Goal: Task Accomplishment & Management: Manage account settings

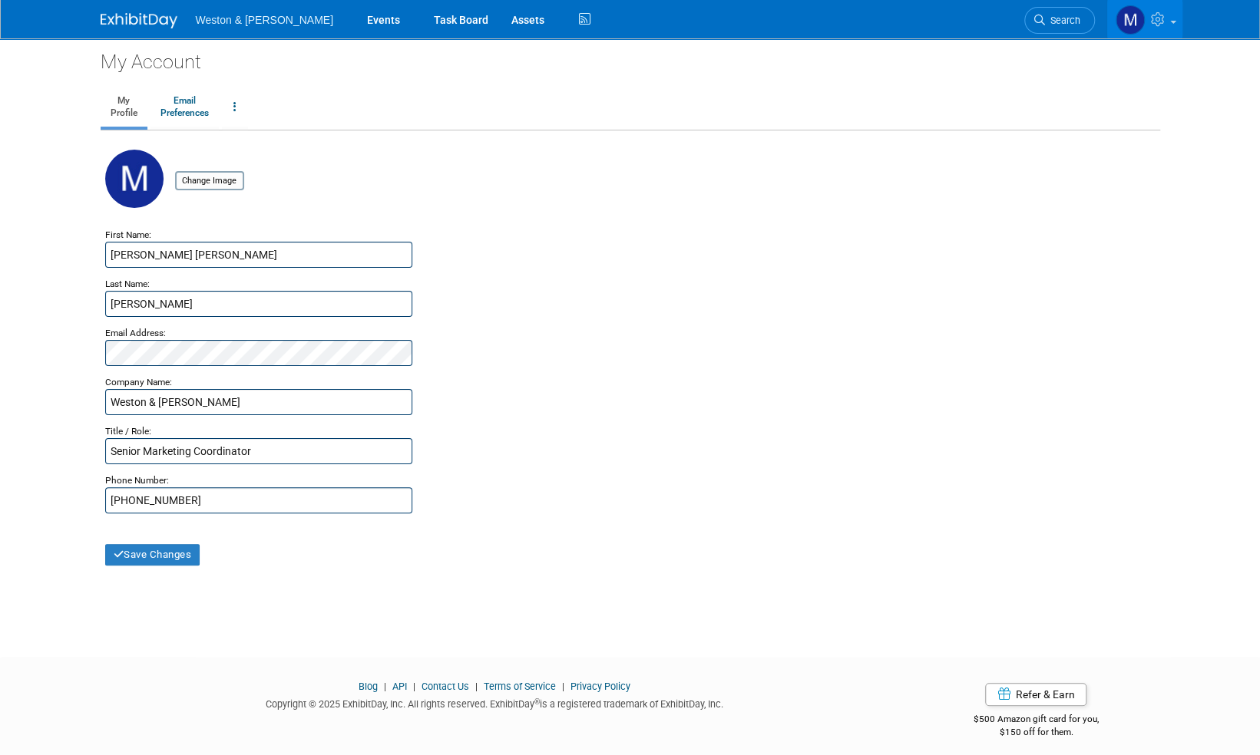
click at [123, 18] on img at bounding box center [139, 20] width 77 height 15
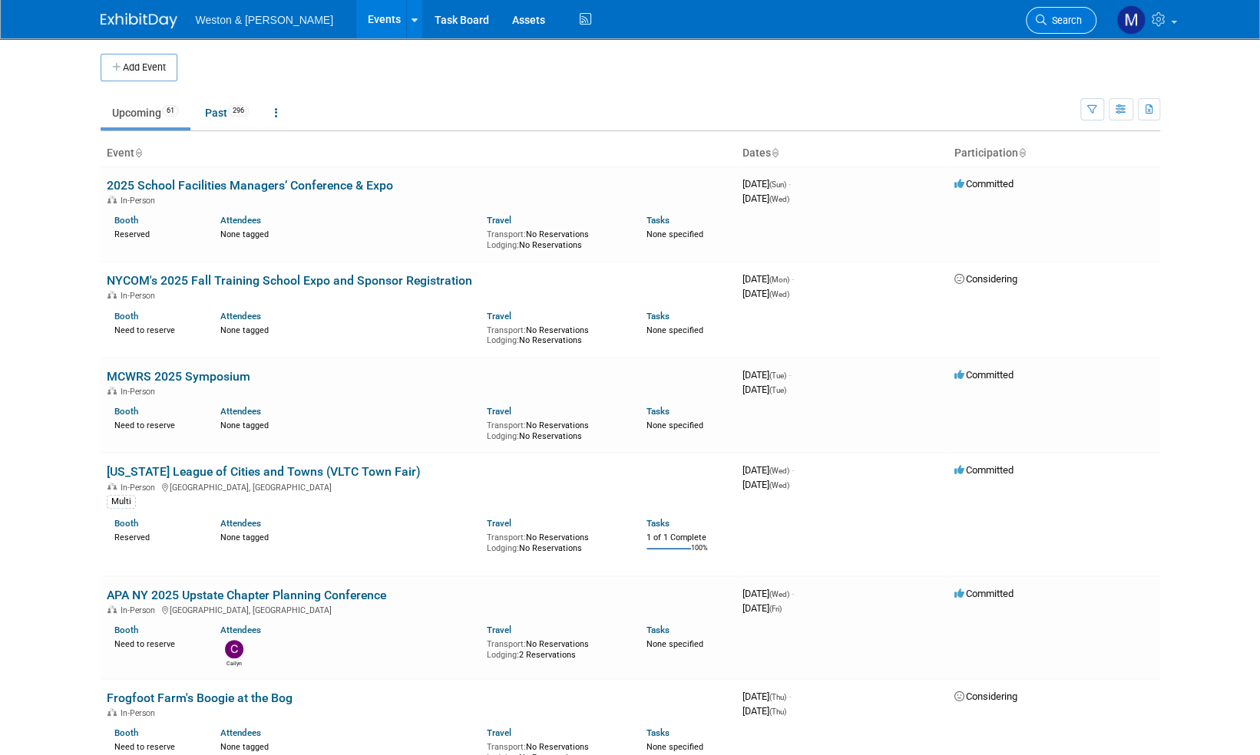
click at [1077, 21] on span "Search" at bounding box center [1063, 21] width 35 height 12
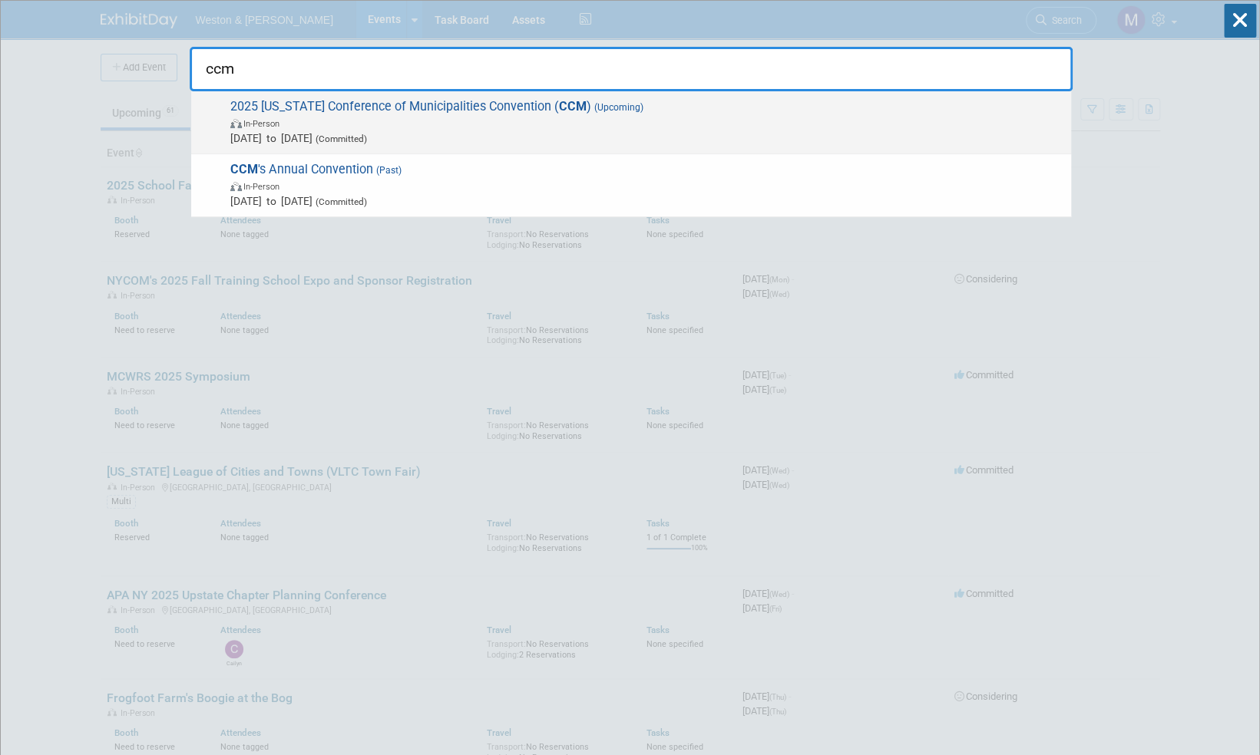
type input "ccm"
click at [449, 105] on span "2025 Connecticut Conference of Municipalities Convention ( CCM ) (Upcoming) In-…" at bounding box center [645, 122] width 838 height 47
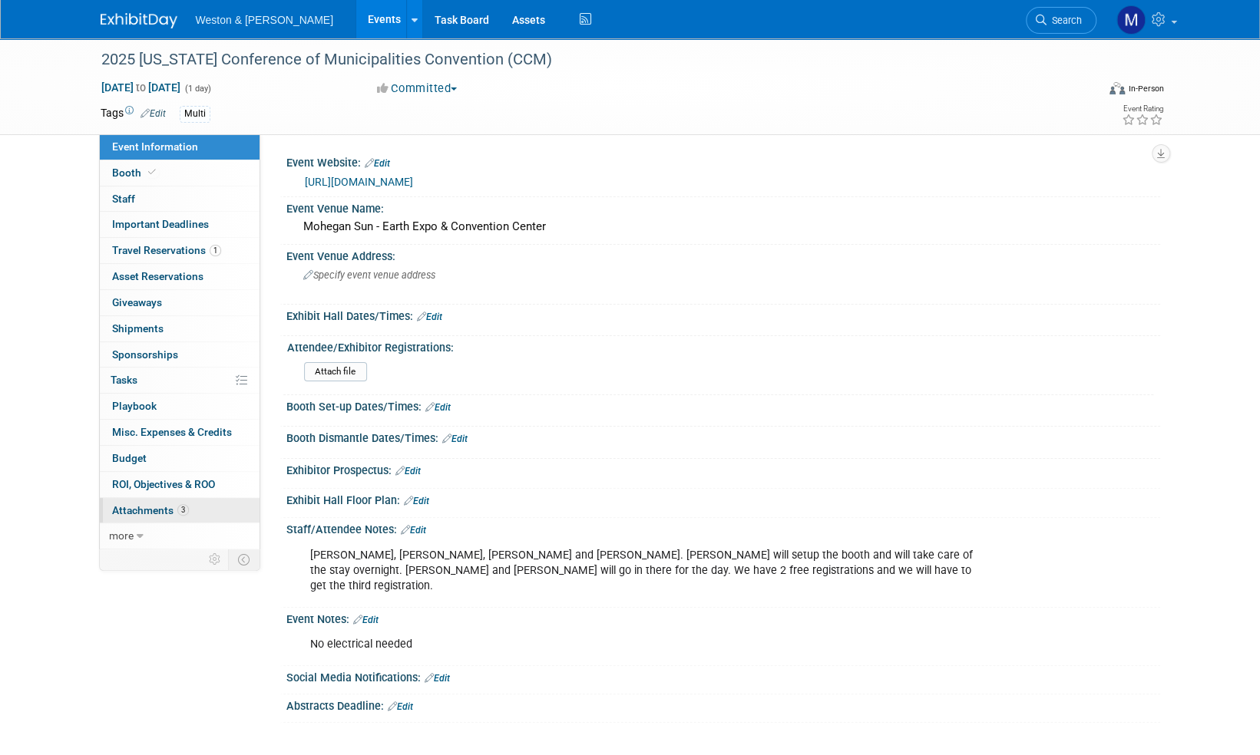
click at [140, 507] on span "Attachments 3" at bounding box center [150, 510] width 77 height 12
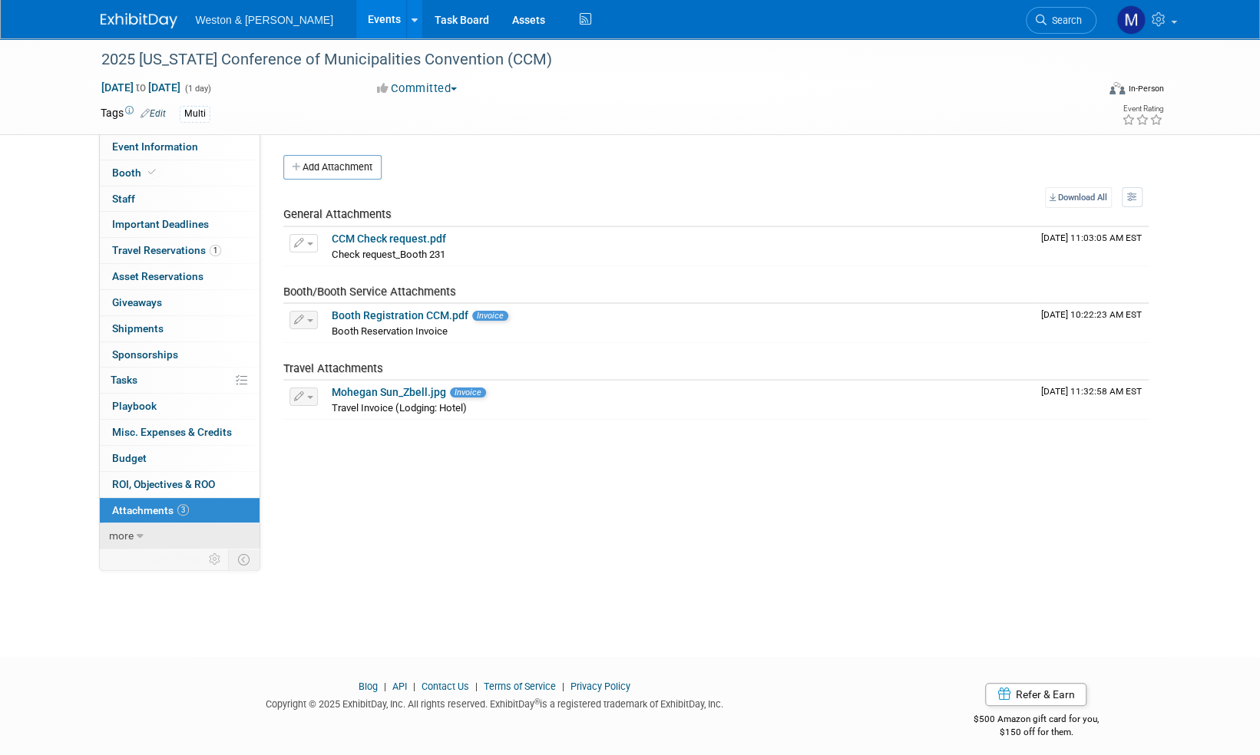
click at [122, 537] on span "more" at bounding box center [121, 536] width 25 height 12
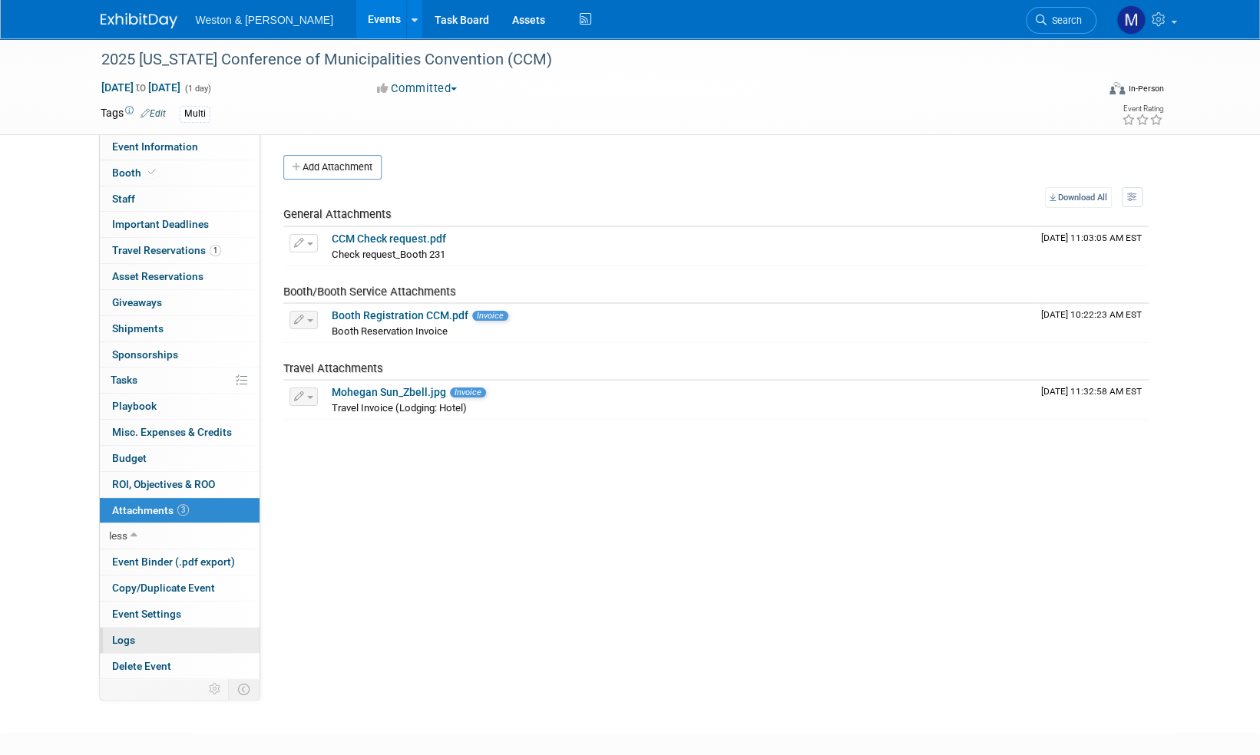
click at [127, 637] on span "Logs" at bounding box center [123, 640] width 23 height 12
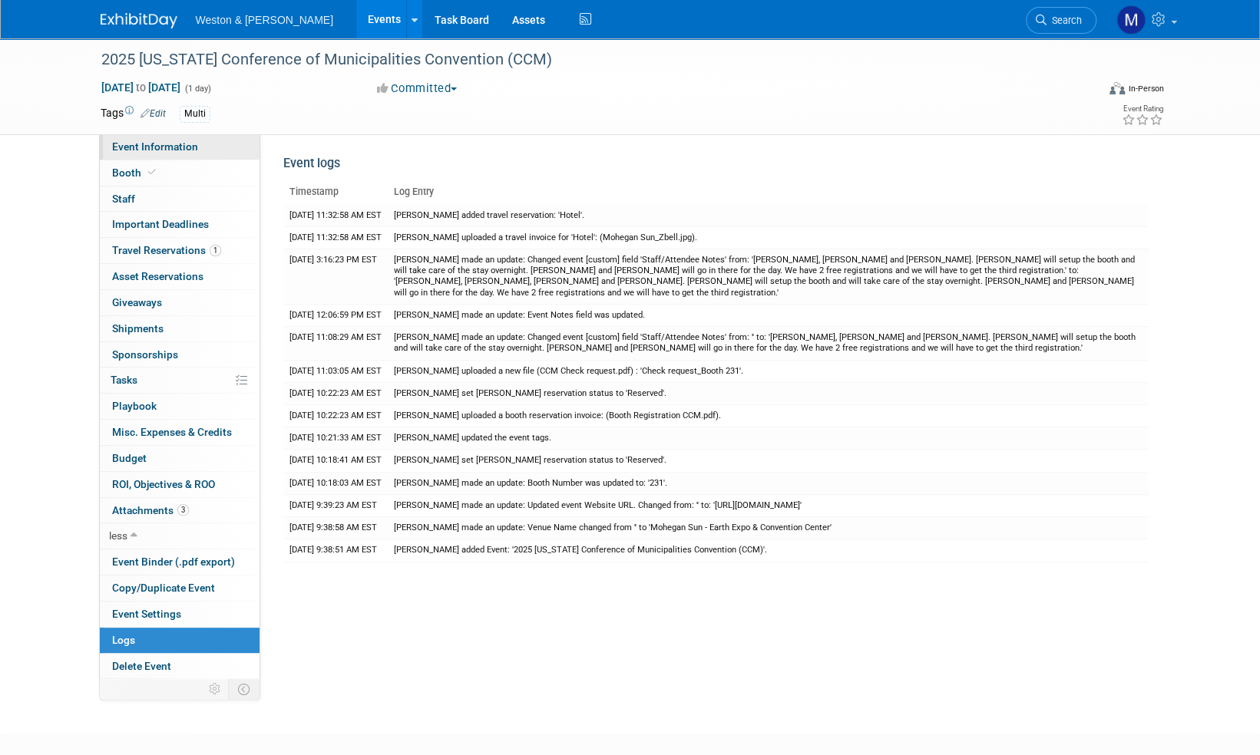
click at [161, 148] on span "Event Information" at bounding box center [155, 146] width 86 height 12
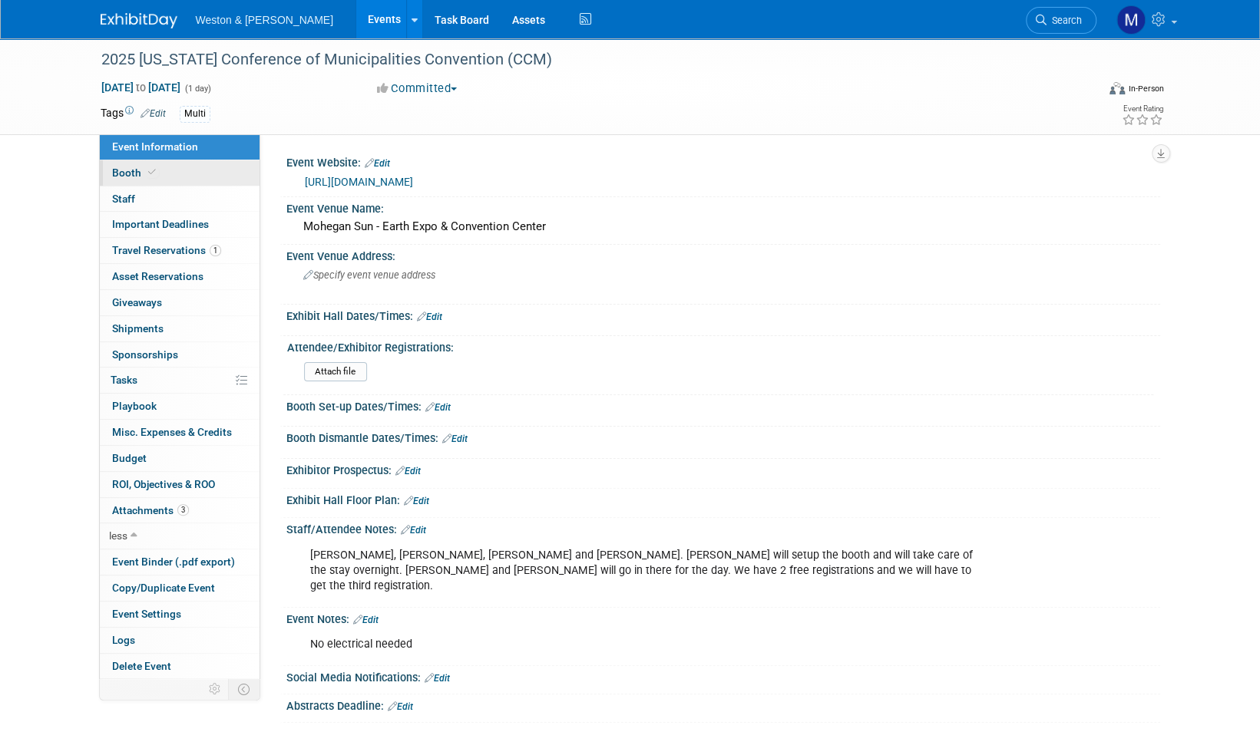
click at [123, 172] on span "Booth" at bounding box center [135, 173] width 47 height 12
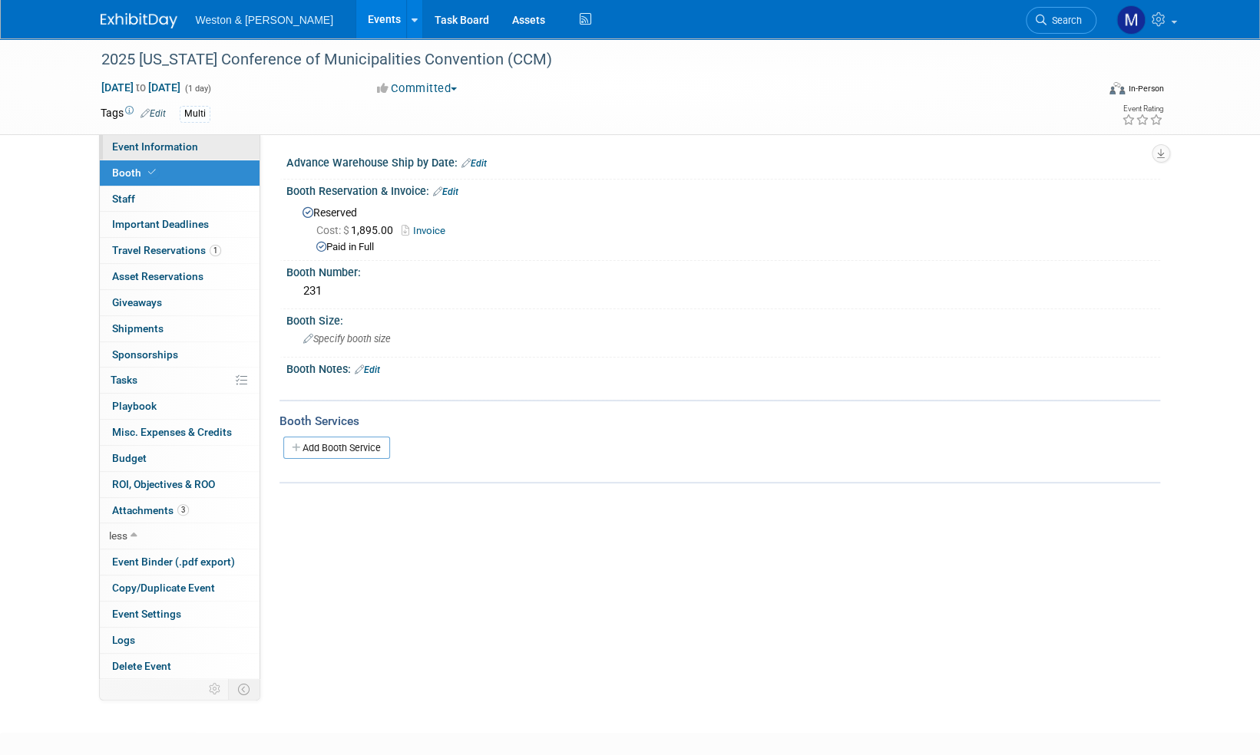
click at [134, 151] on span "Event Information" at bounding box center [155, 146] width 86 height 12
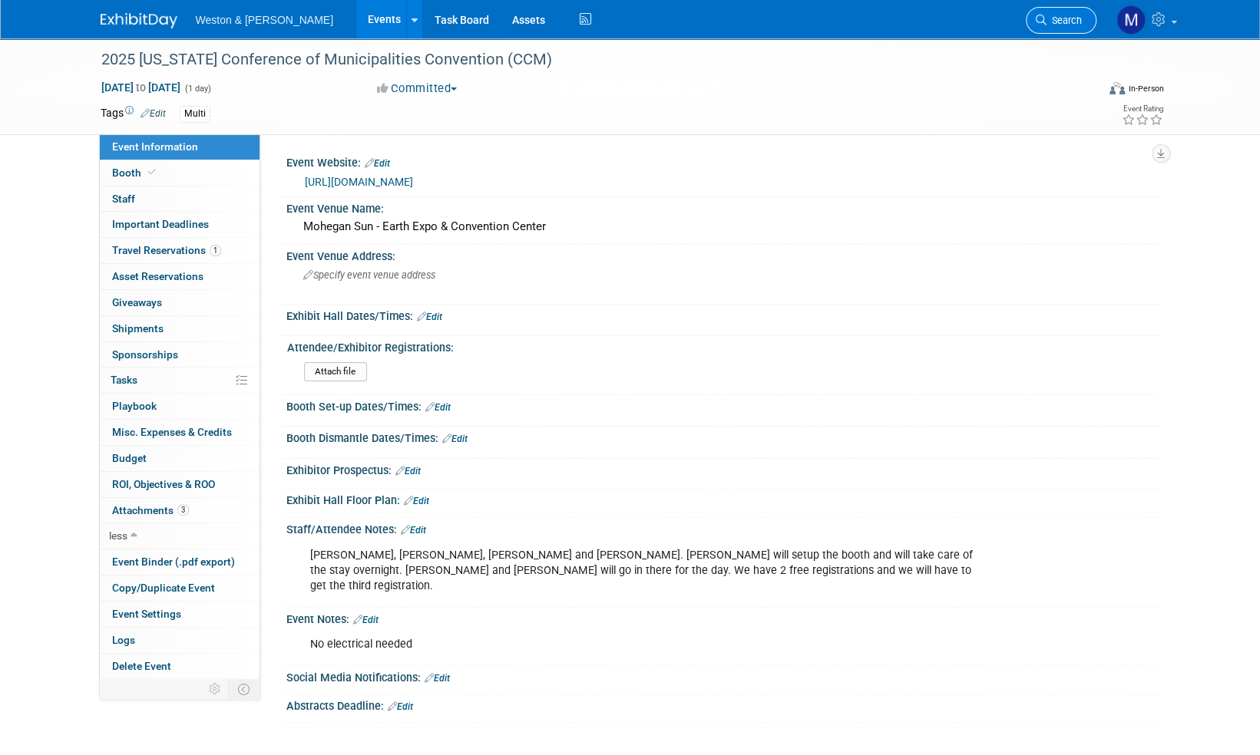
click at [1072, 21] on span "Search" at bounding box center [1063, 21] width 35 height 12
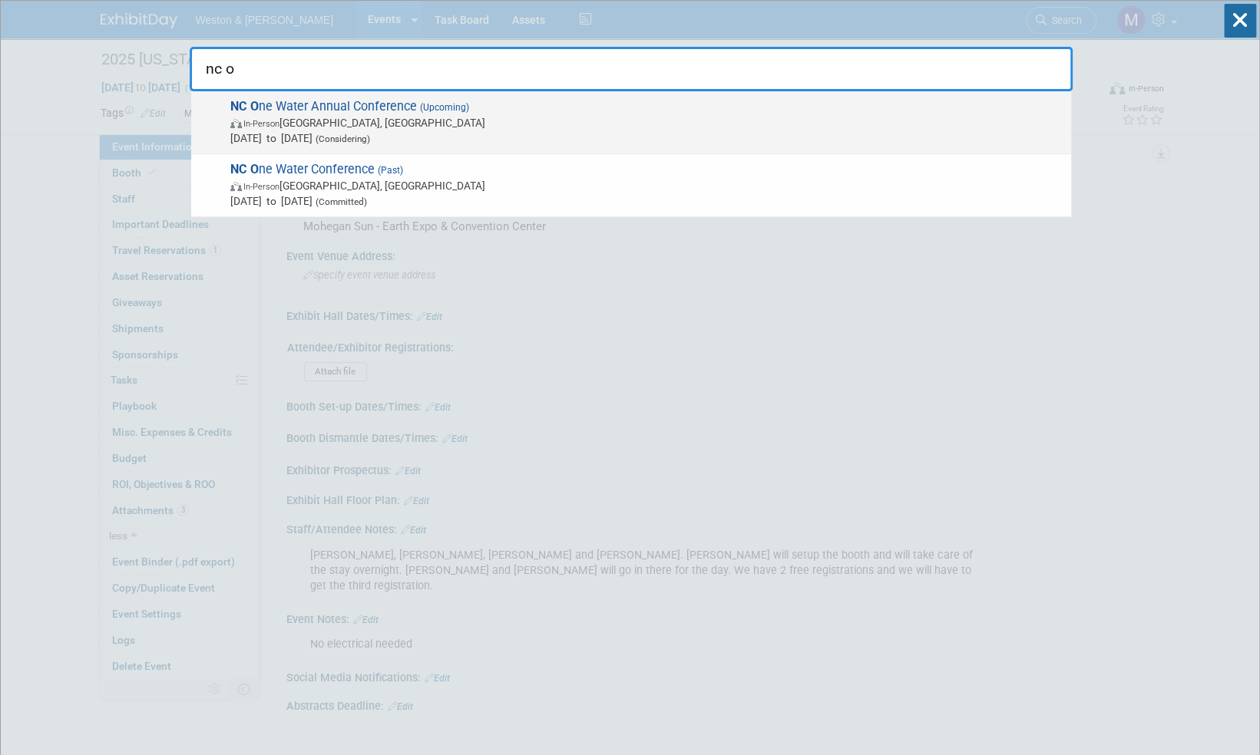
type input "nc o"
click at [358, 104] on span "NC O ne Water Annual Conference (Upcoming) In-Person Raleigh, NC Nov 2, 2025 to…" at bounding box center [645, 122] width 838 height 47
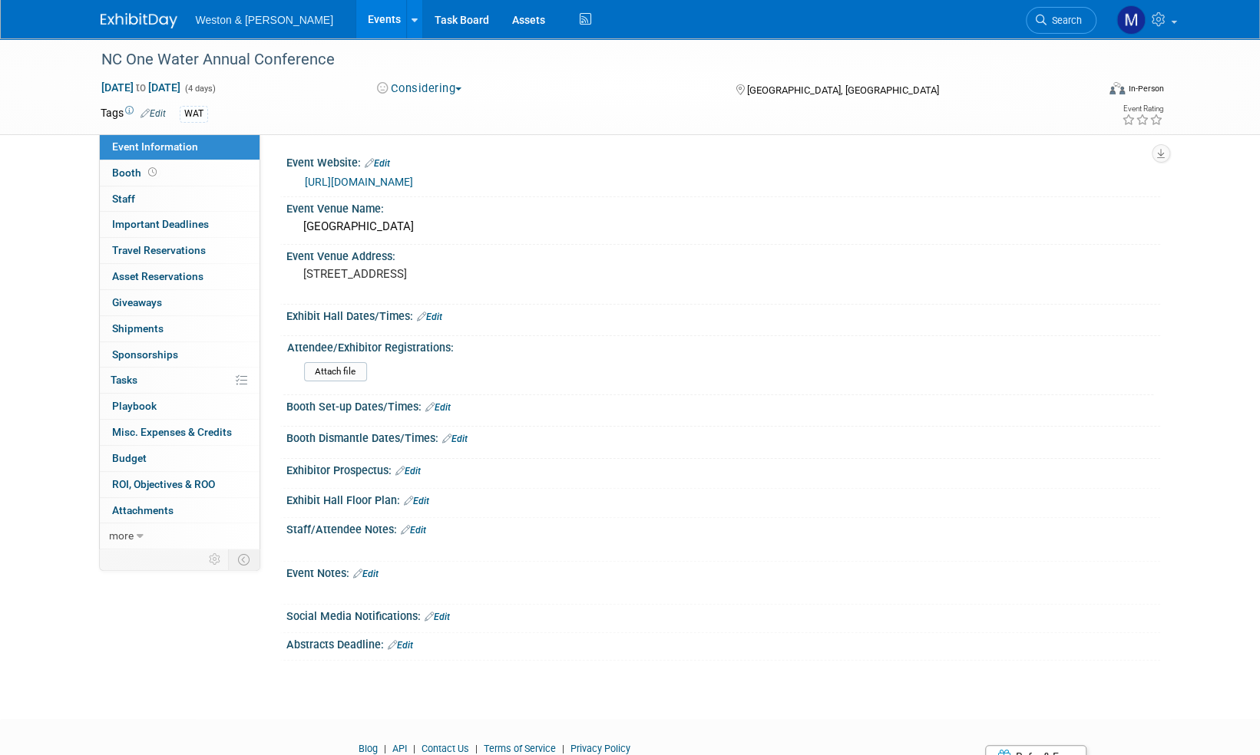
drag, startPoint x: 953, startPoint y: 367, endPoint x: 936, endPoint y: 395, distance: 33.4
click at [952, 367] on div "Attach file" at bounding box center [726, 374] width 844 height 25
click at [1061, 19] on span "Search" at bounding box center [1063, 21] width 35 height 12
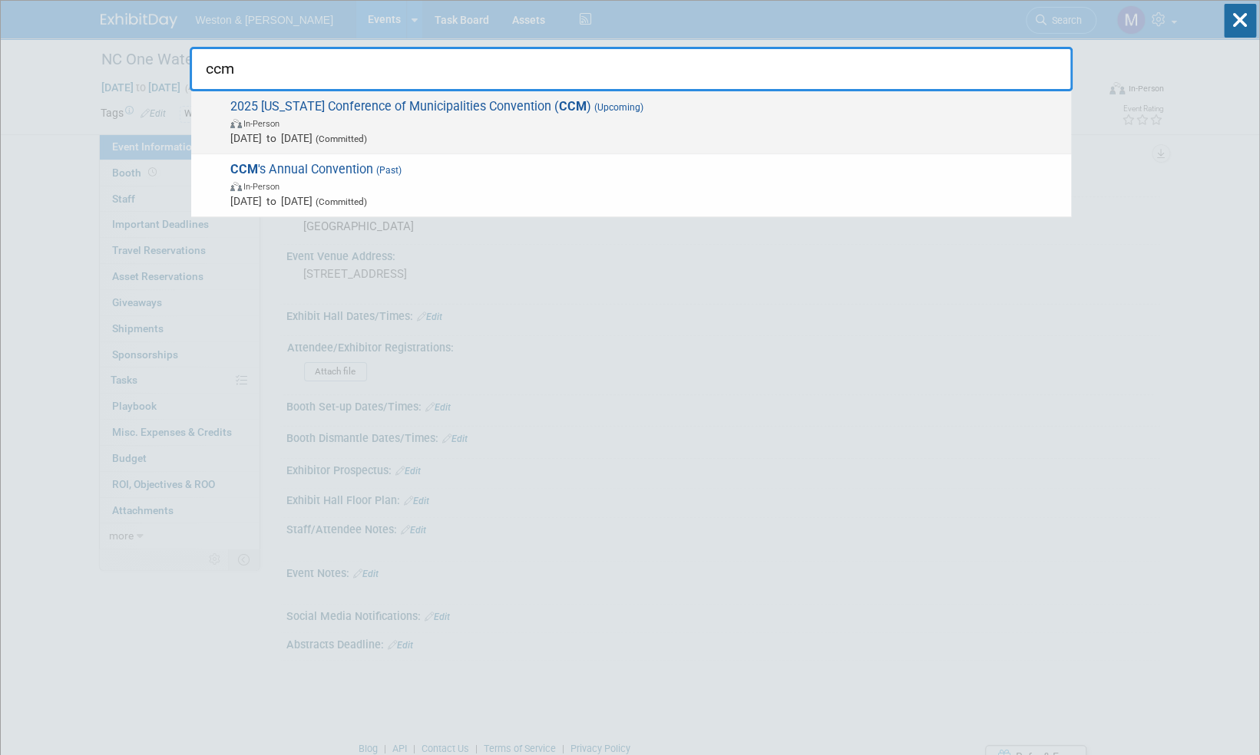
type input "ccm"
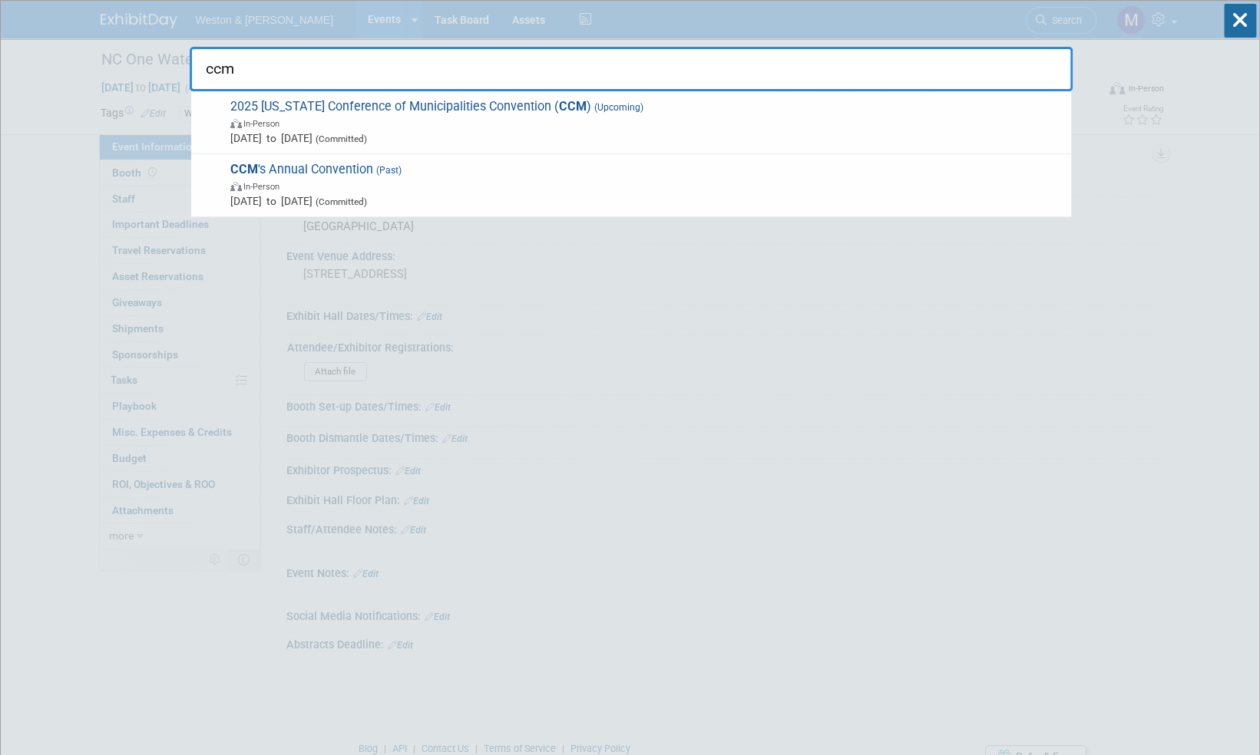
click at [476, 109] on span "2025 Connecticut Conference of Municipalities Convention ( CCM ) (Upcoming) In-…" at bounding box center [645, 122] width 838 height 47
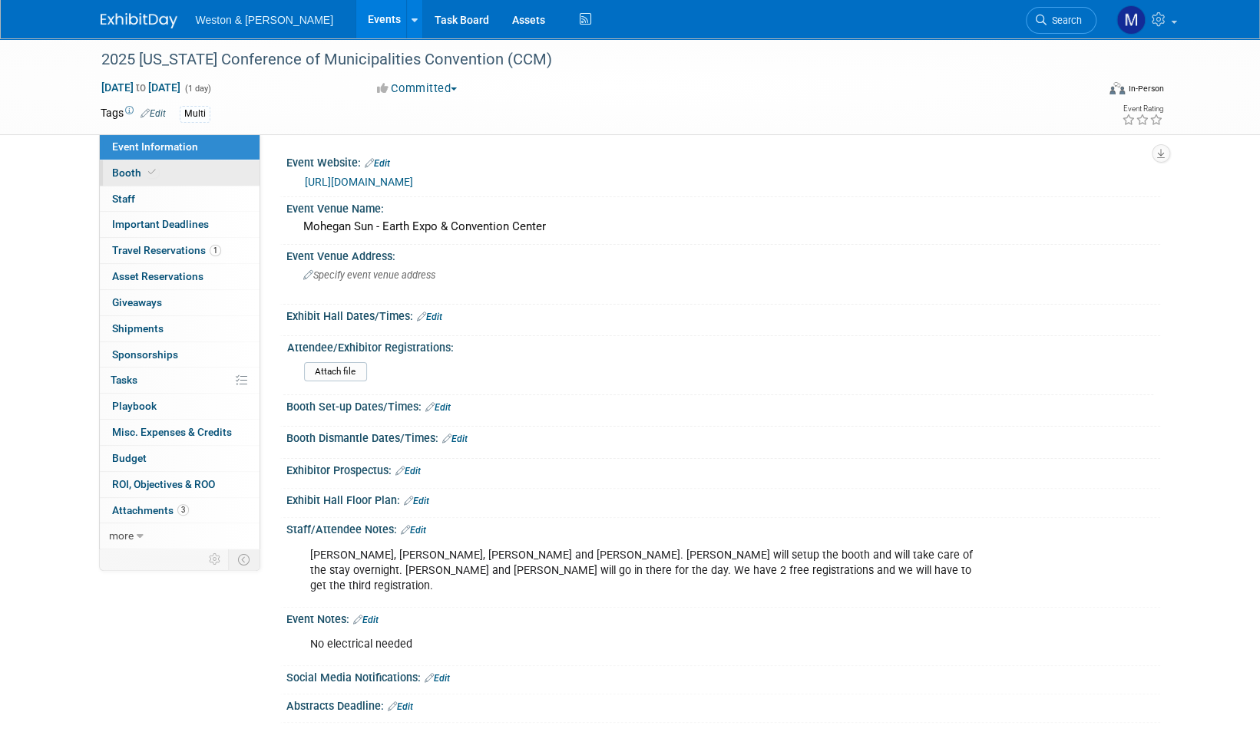
click at [124, 171] on span "Booth" at bounding box center [135, 173] width 47 height 12
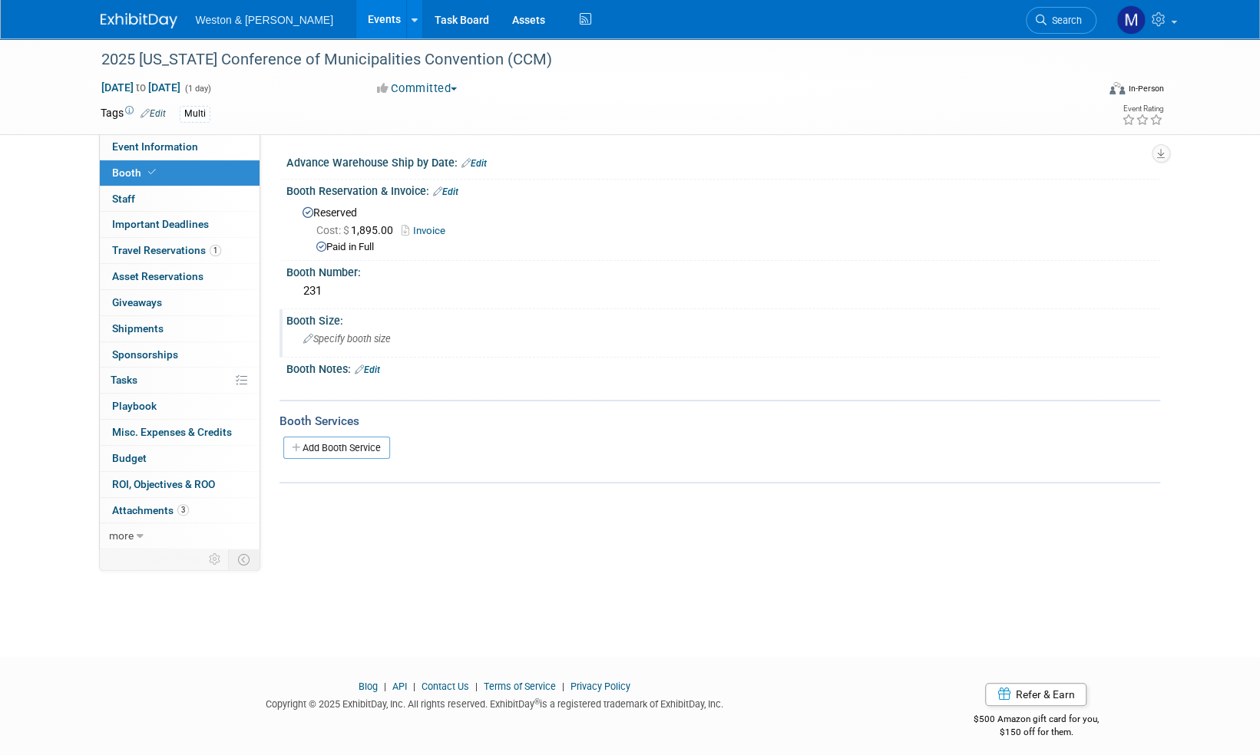
click at [344, 333] on span "Specify booth size" at bounding box center [347, 339] width 88 height 12
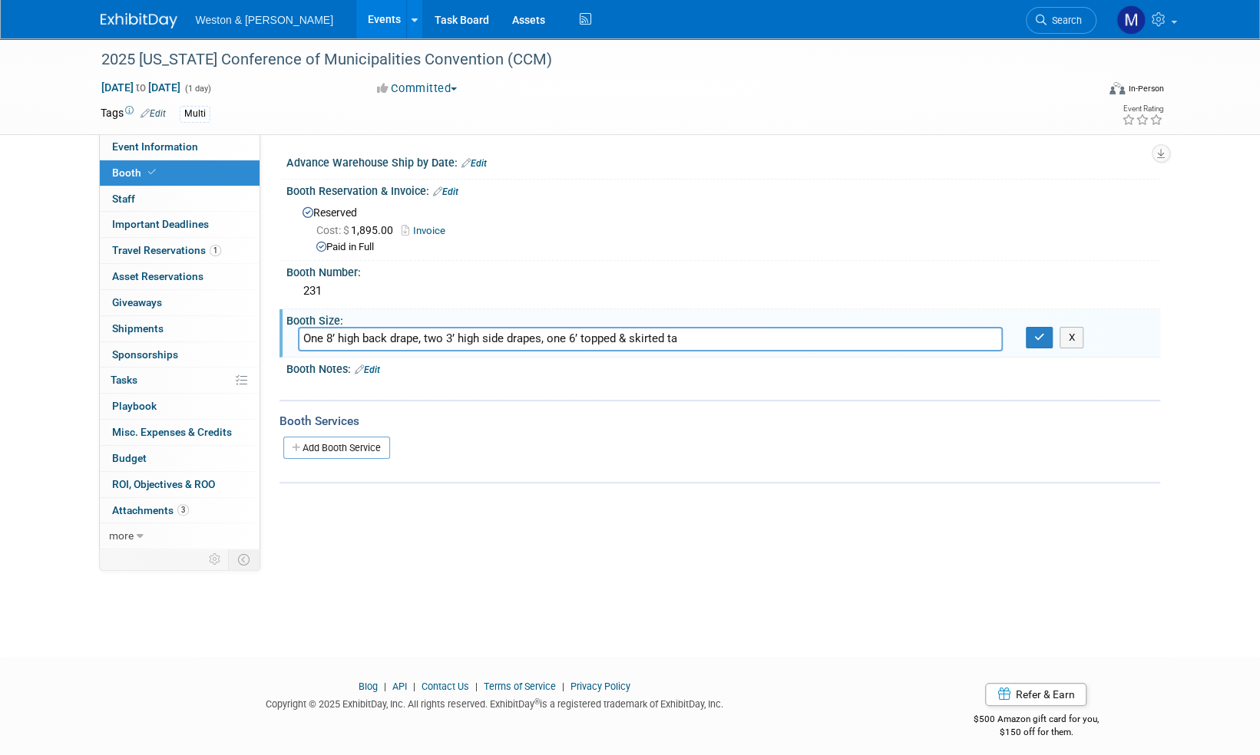
click at [692, 345] on input "One 8’ high back drape, two 3’ high side drapes, one 6’ topped & skirted ta" at bounding box center [650, 339] width 705 height 24
type input "One 8’ high back drape, two 3’ high side drapes, one 6’ topped & skirted ta"
click at [1069, 332] on button "X" at bounding box center [1071, 337] width 24 height 21
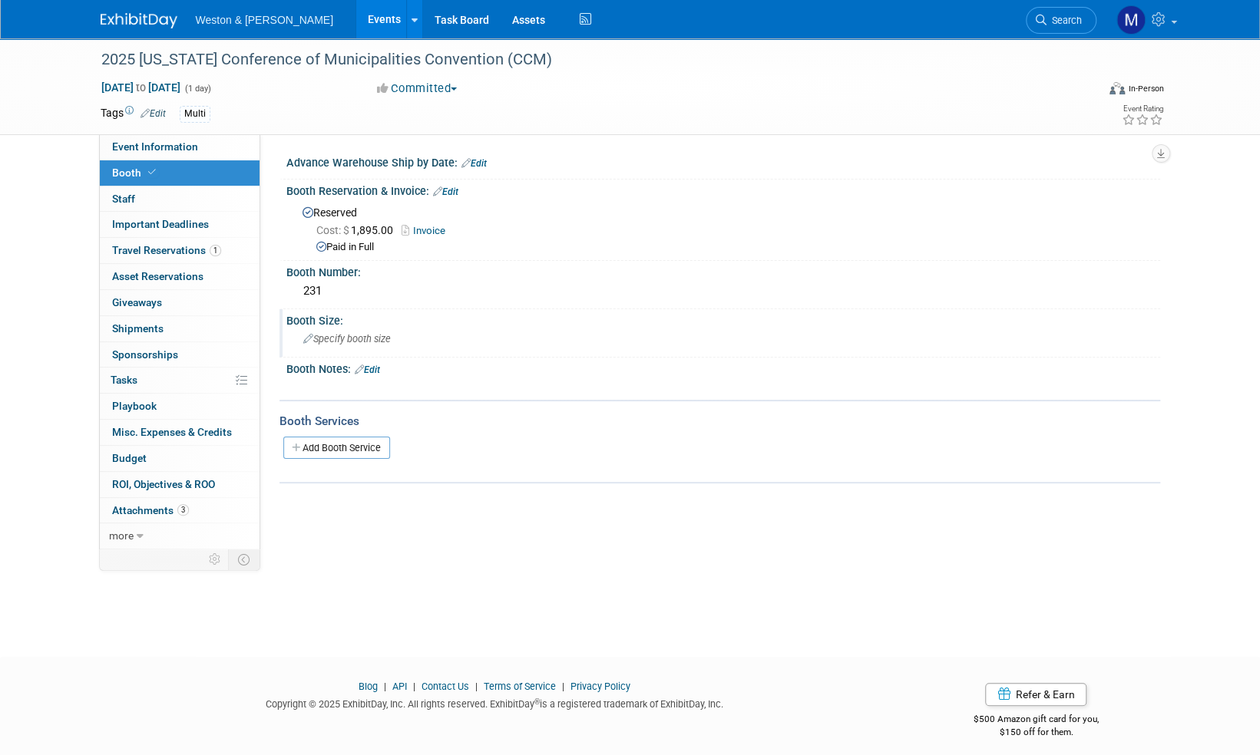
click at [377, 368] on link "Edit" at bounding box center [367, 370] width 25 height 11
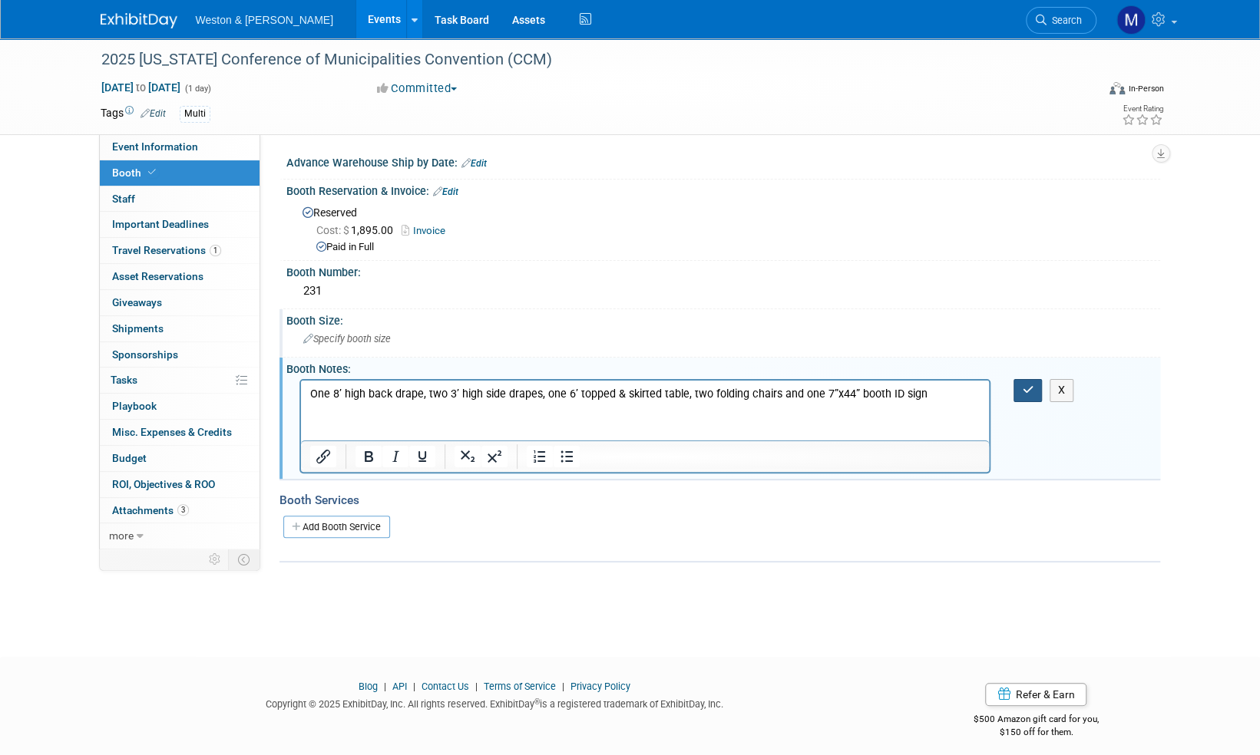
click at [1029, 390] on icon "button" at bounding box center [1028, 390] width 12 height 11
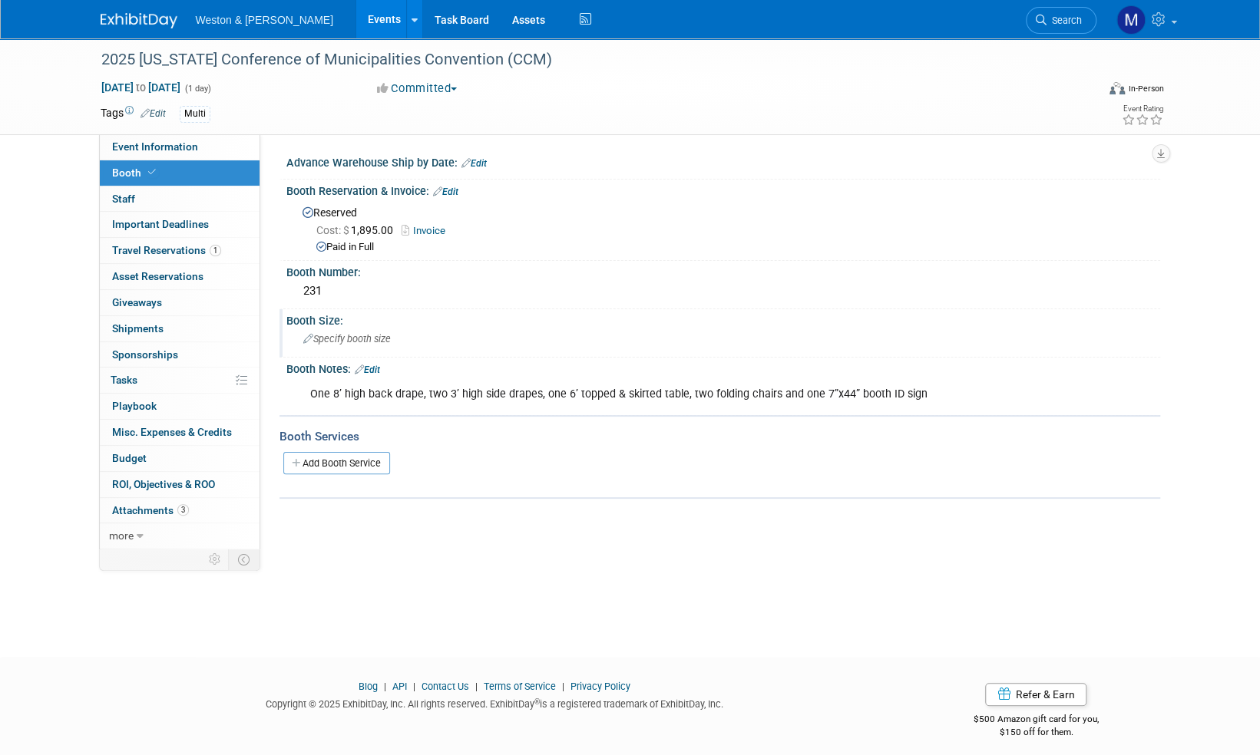
click at [130, 170] on span "Booth" at bounding box center [135, 173] width 47 height 12
click at [356, 460] on link "Add Booth Service" at bounding box center [336, 463] width 107 height 22
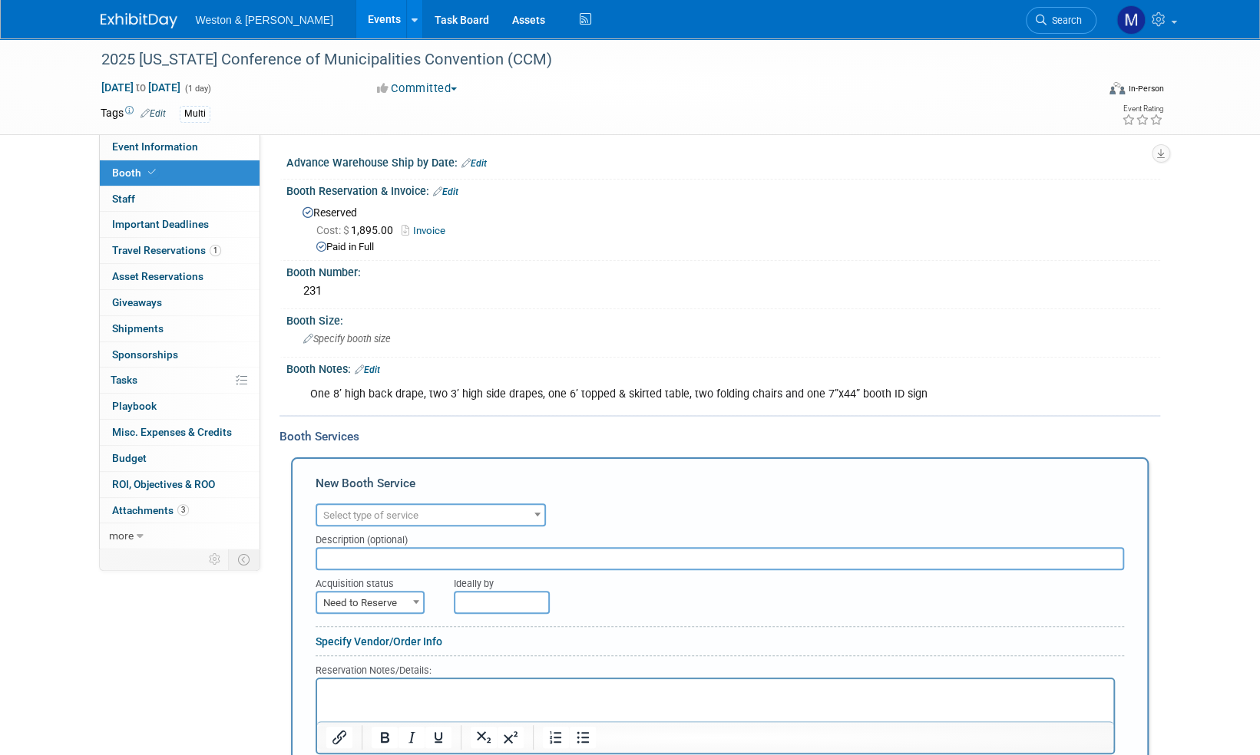
click at [539, 513] on b at bounding box center [537, 515] width 6 height 4
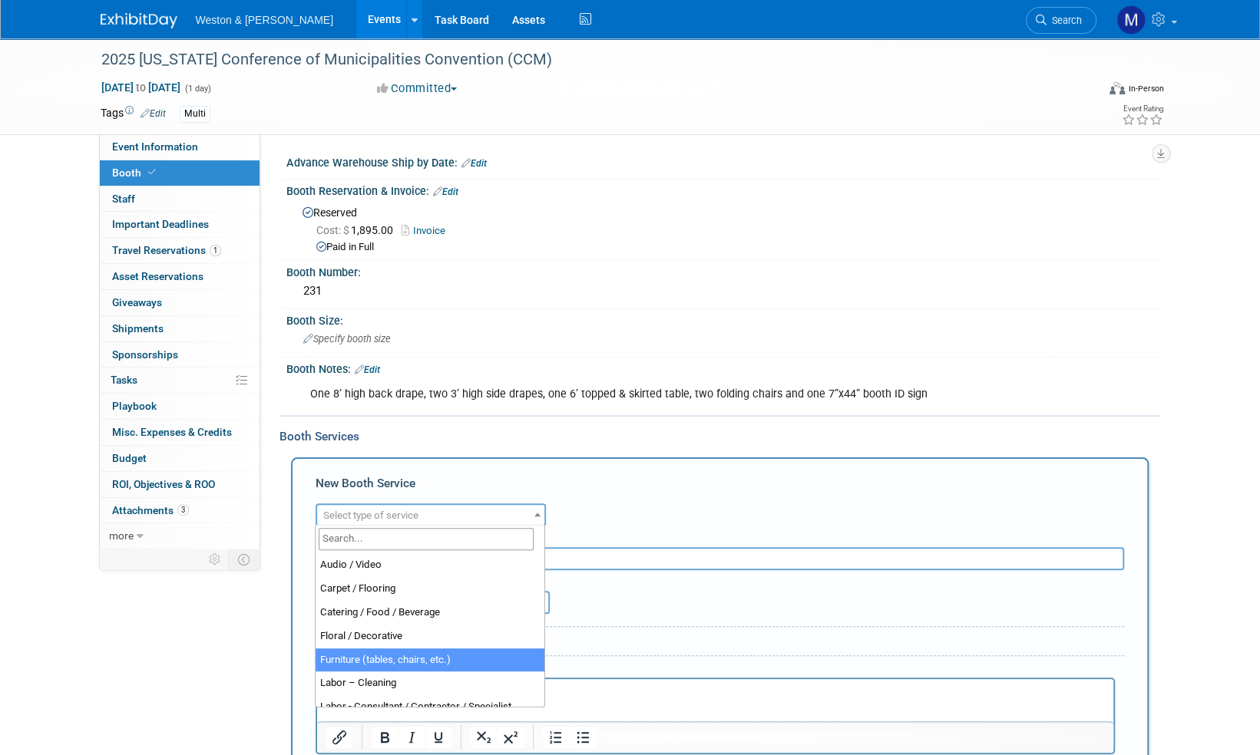
select select "6"
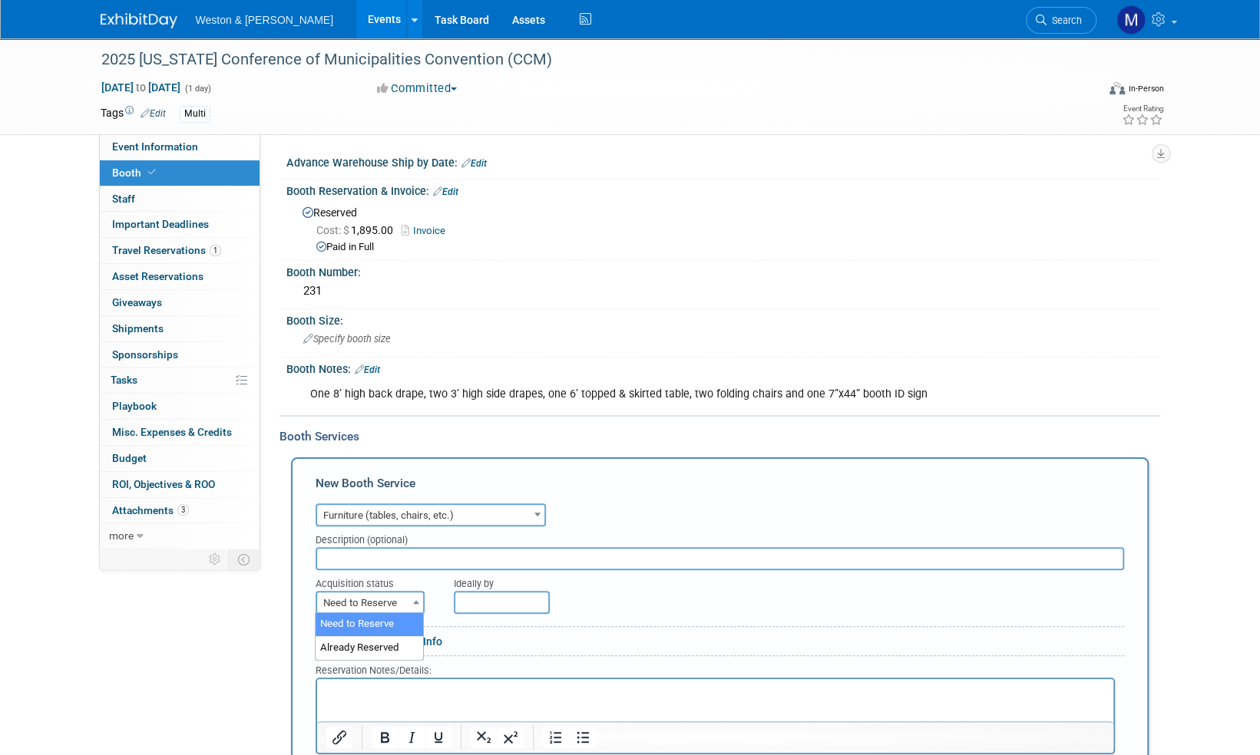
click at [416, 600] on b at bounding box center [416, 602] width 6 height 4
select select "2"
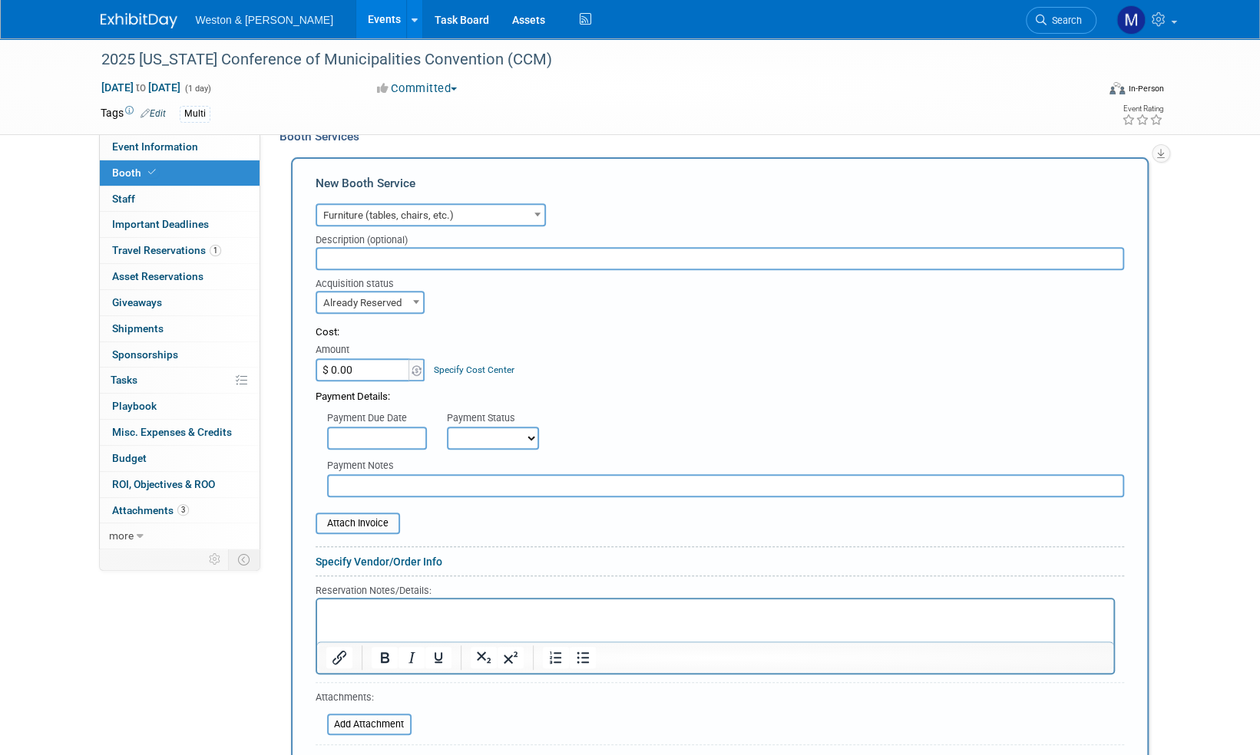
scroll to position [307, 0]
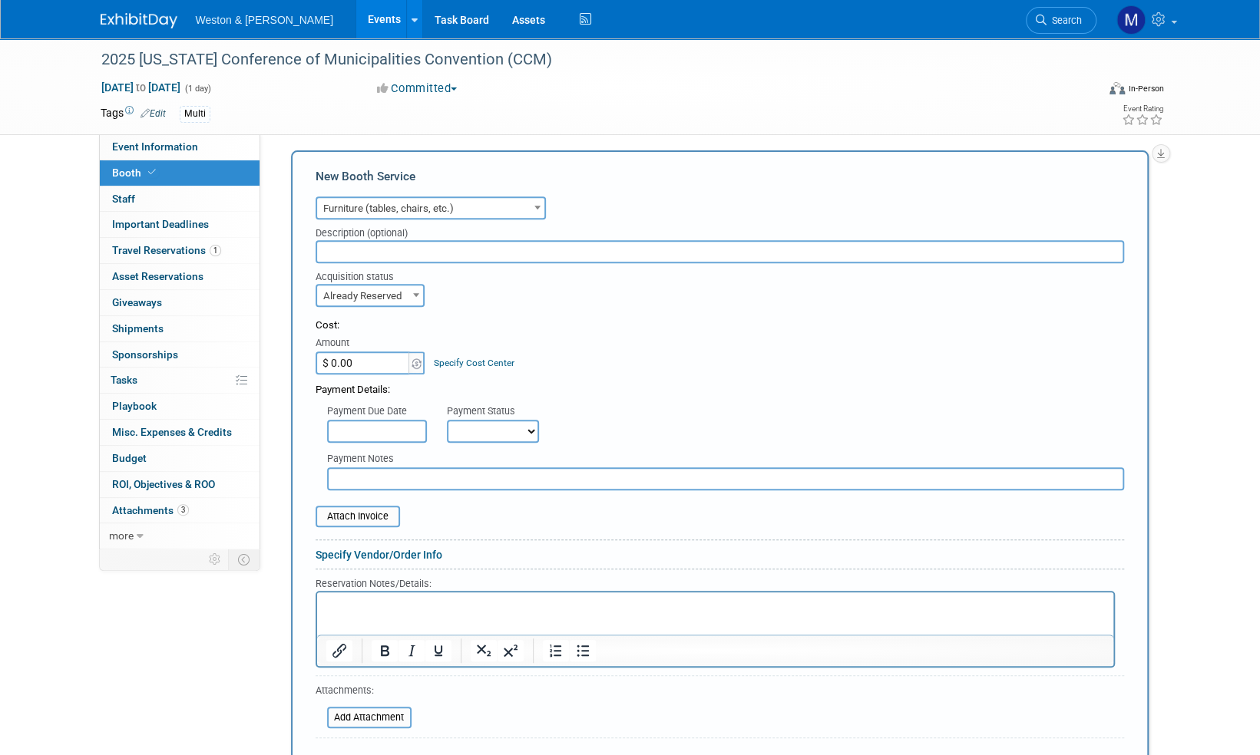
click at [378, 357] on input "$ 0.00" at bounding box center [364, 363] width 96 height 23
type input "$ 82.95"
click at [530, 425] on select "Not Paid Yet Partially Paid Paid in Full" at bounding box center [493, 431] width 92 height 23
select select "1"
click at [447, 420] on select "Not Paid Yet Partially Paid Paid in Full" at bounding box center [493, 431] width 92 height 23
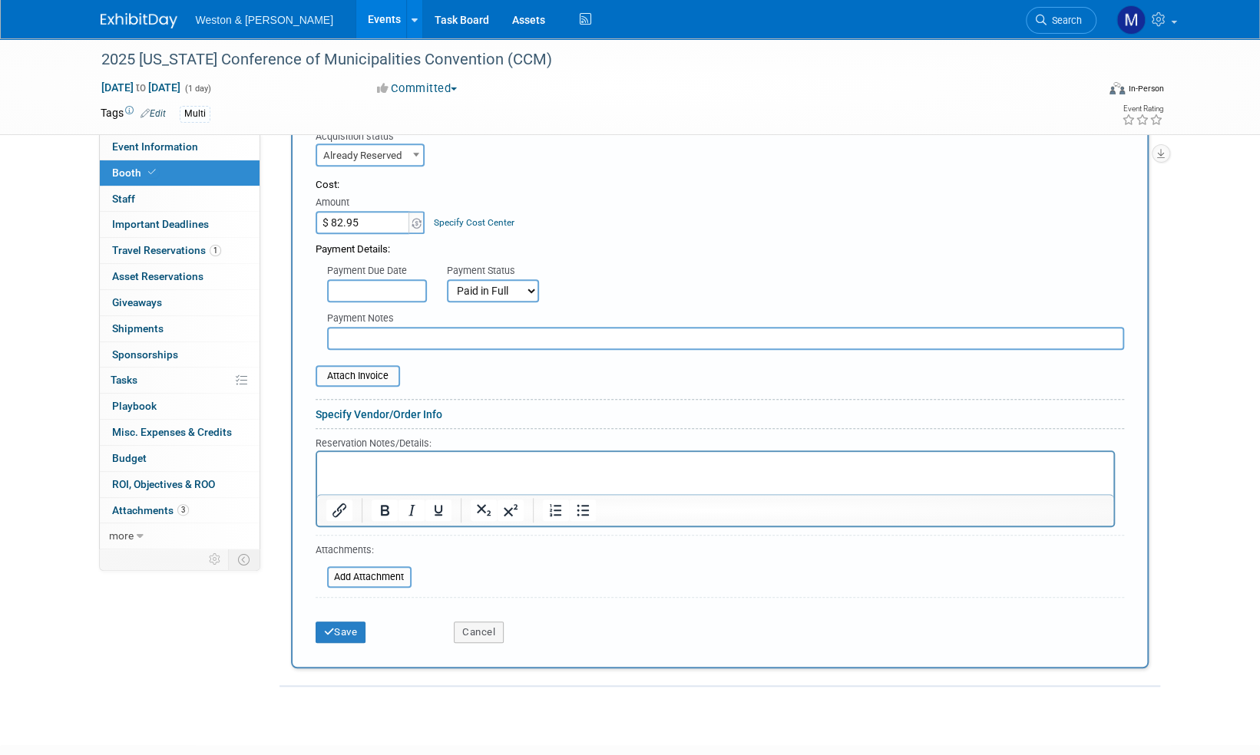
scroll to position [461, 0]
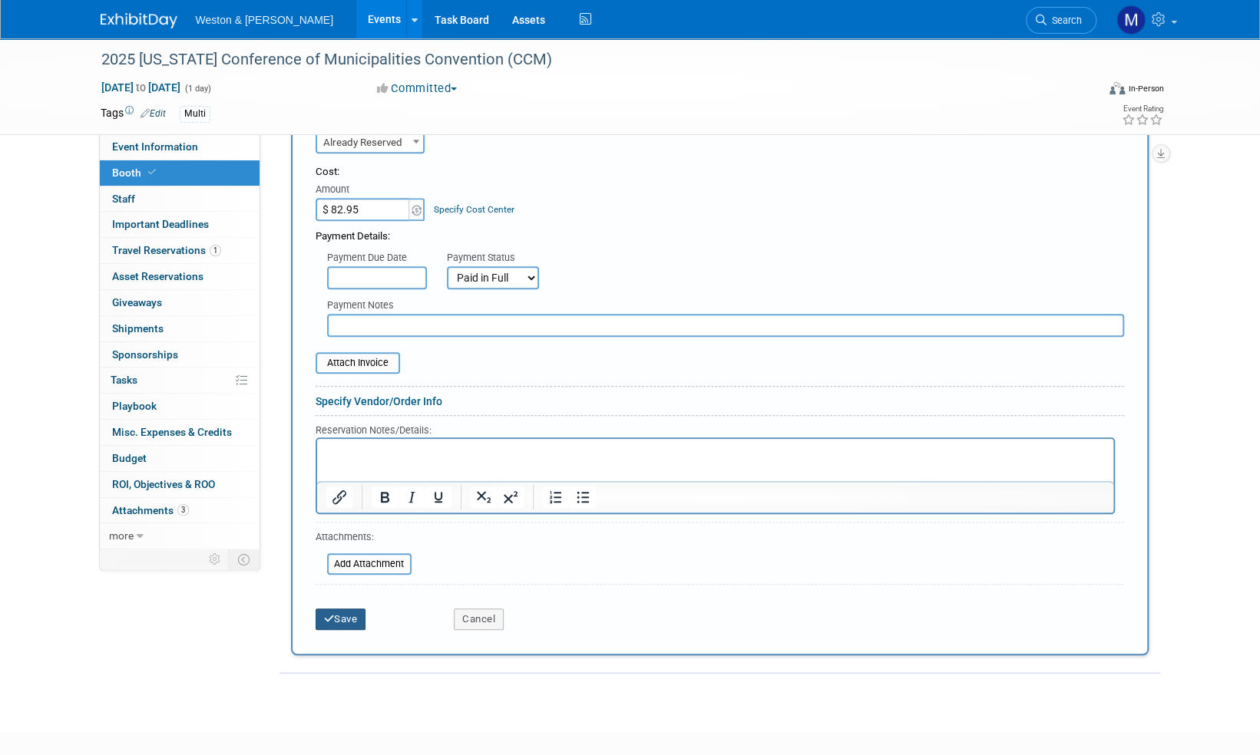
click at [352, 619] on button "Save" at bounding box center [341, 619] width 51 height 21
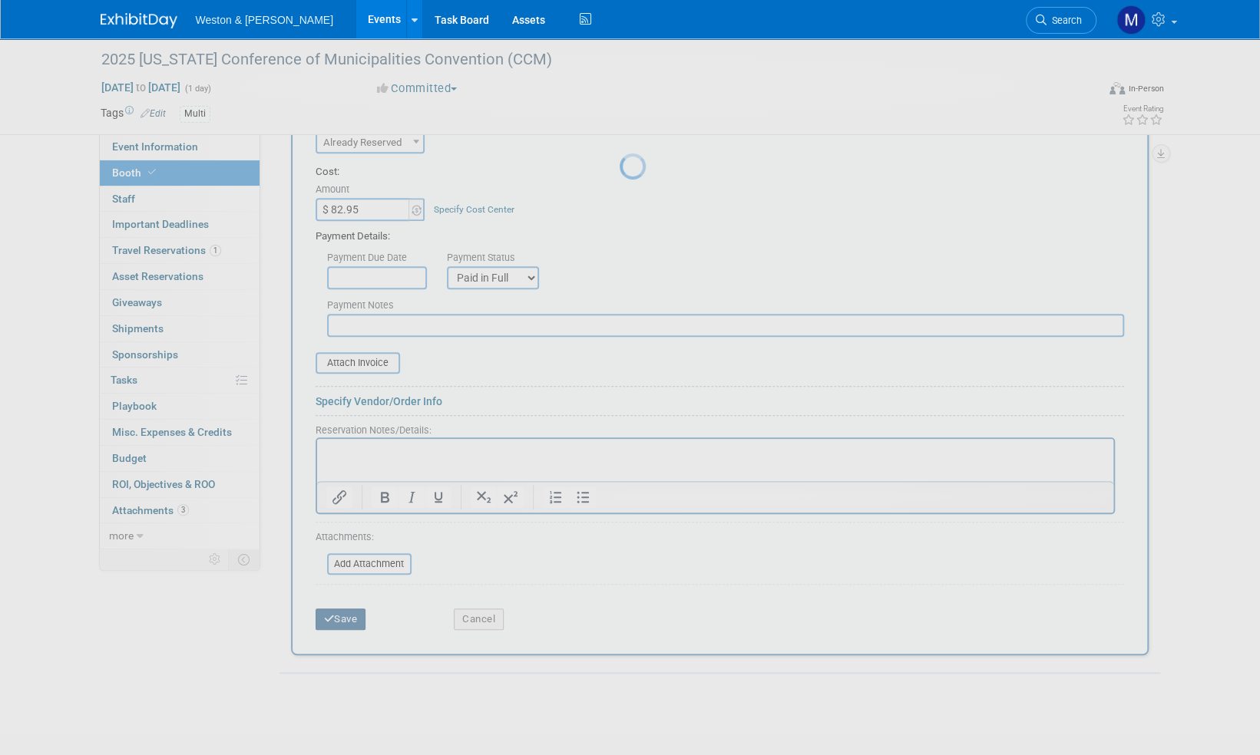
scroll to position [9, 0]
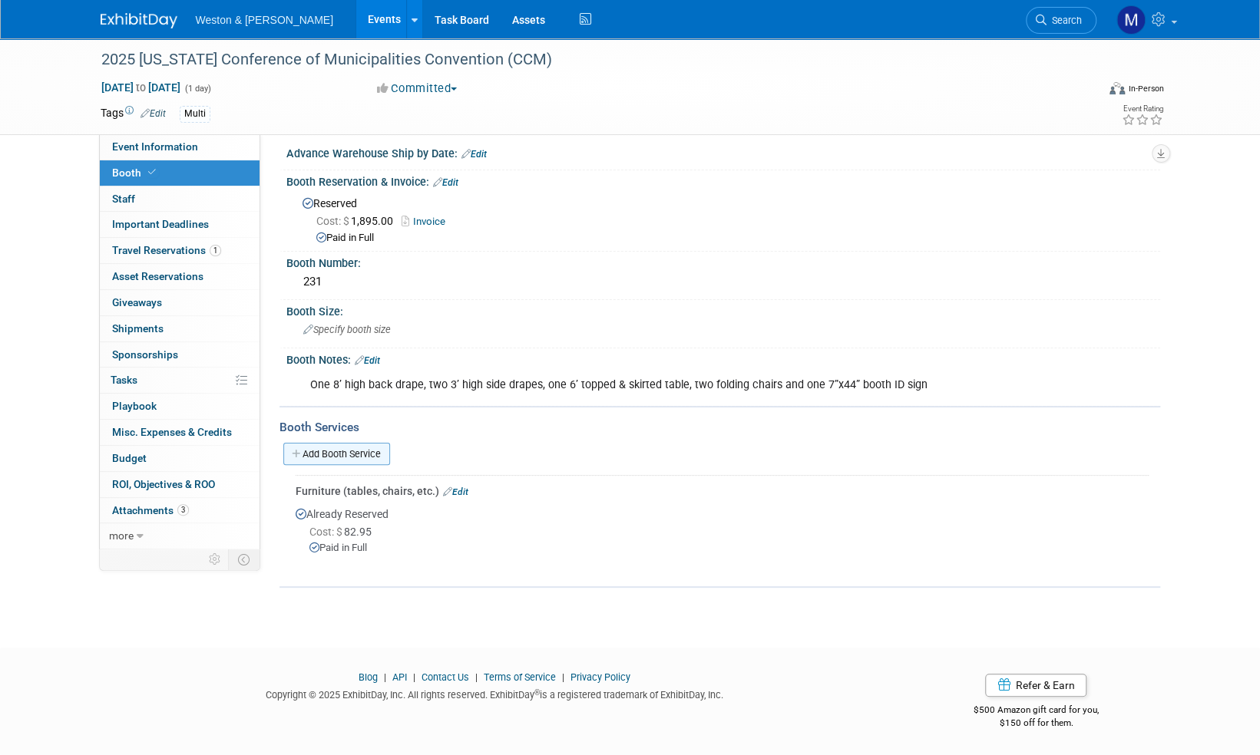
click at [338, 458] on link "Add Booth Service" at bounding box center [336, 454] width 107 height 22
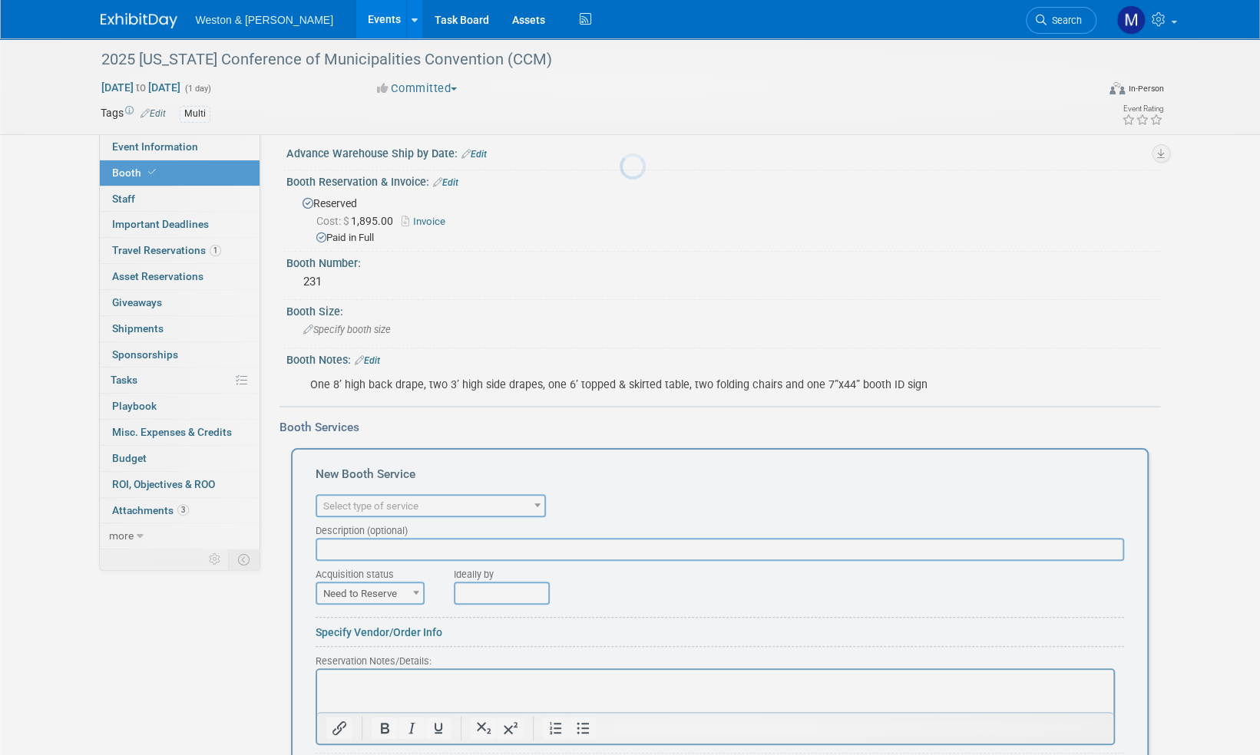
scroll to position [0, 0]
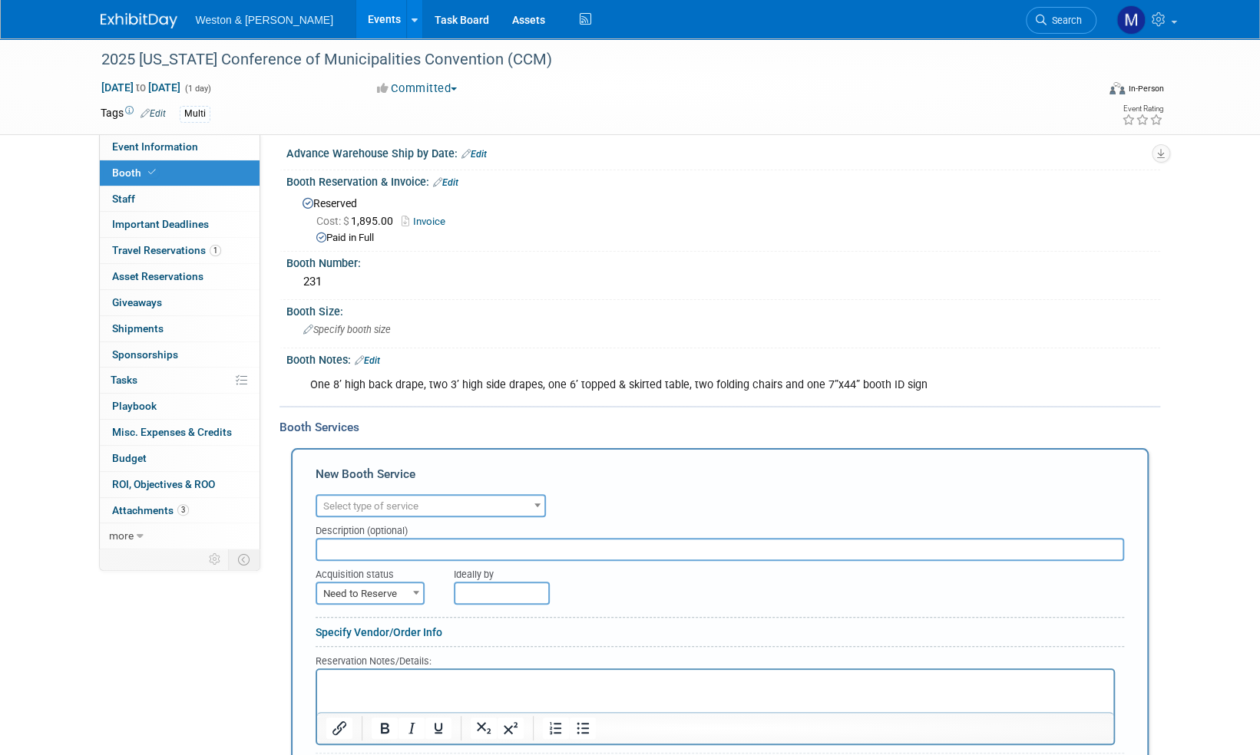
click at [539, 504] on b at bounding box center [537, 506] width 6 height 4
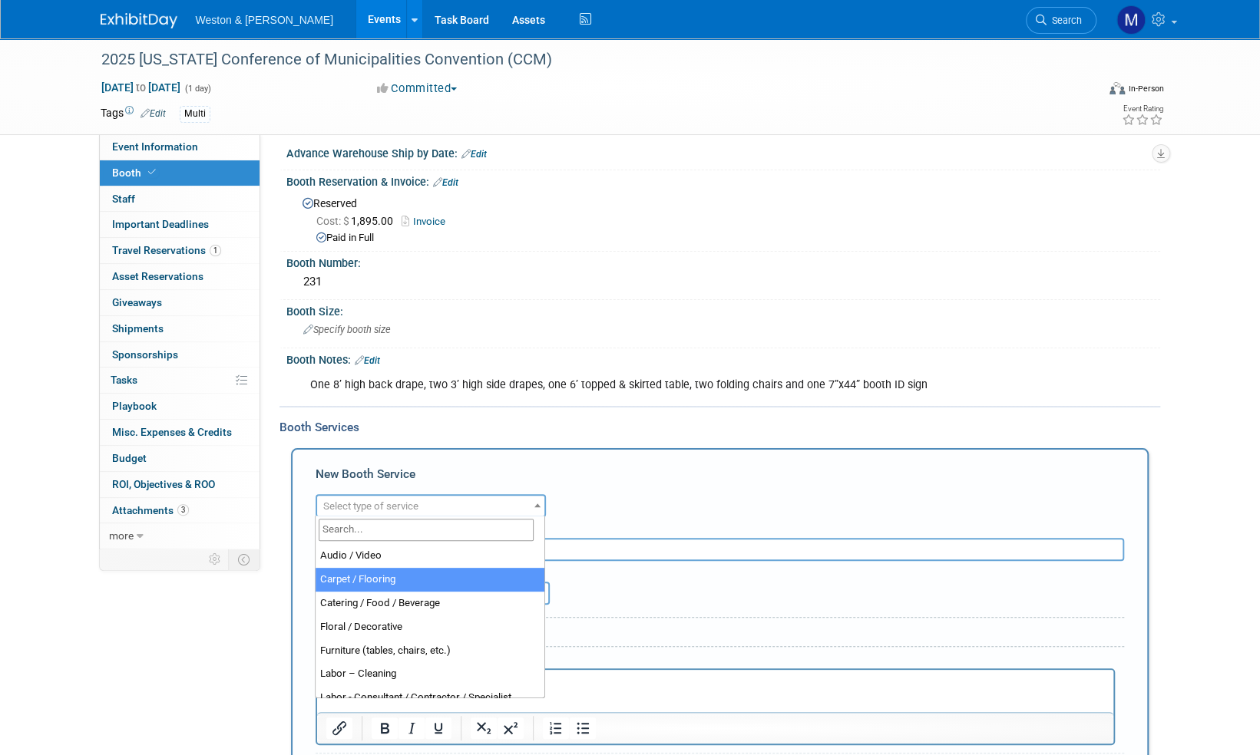
select select "4"
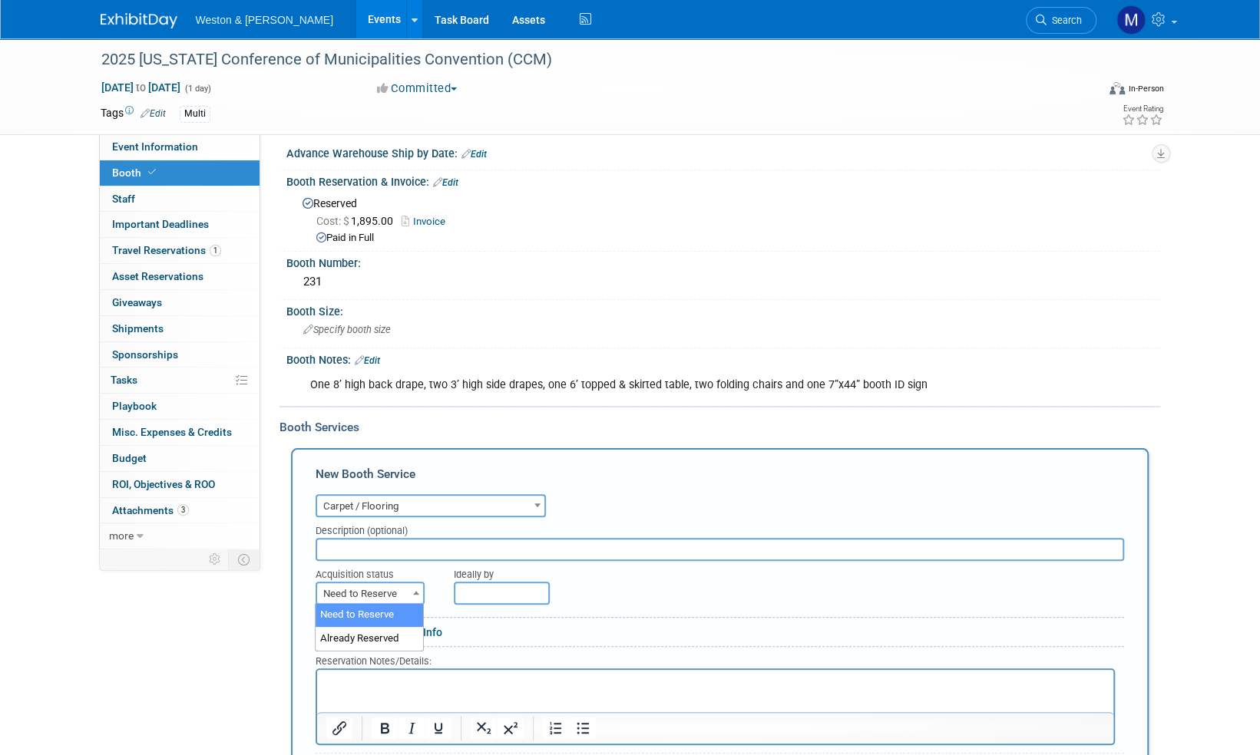
click at [416, 591] on b at bounding box center [416, 593] width 6 height 4
select select "2"
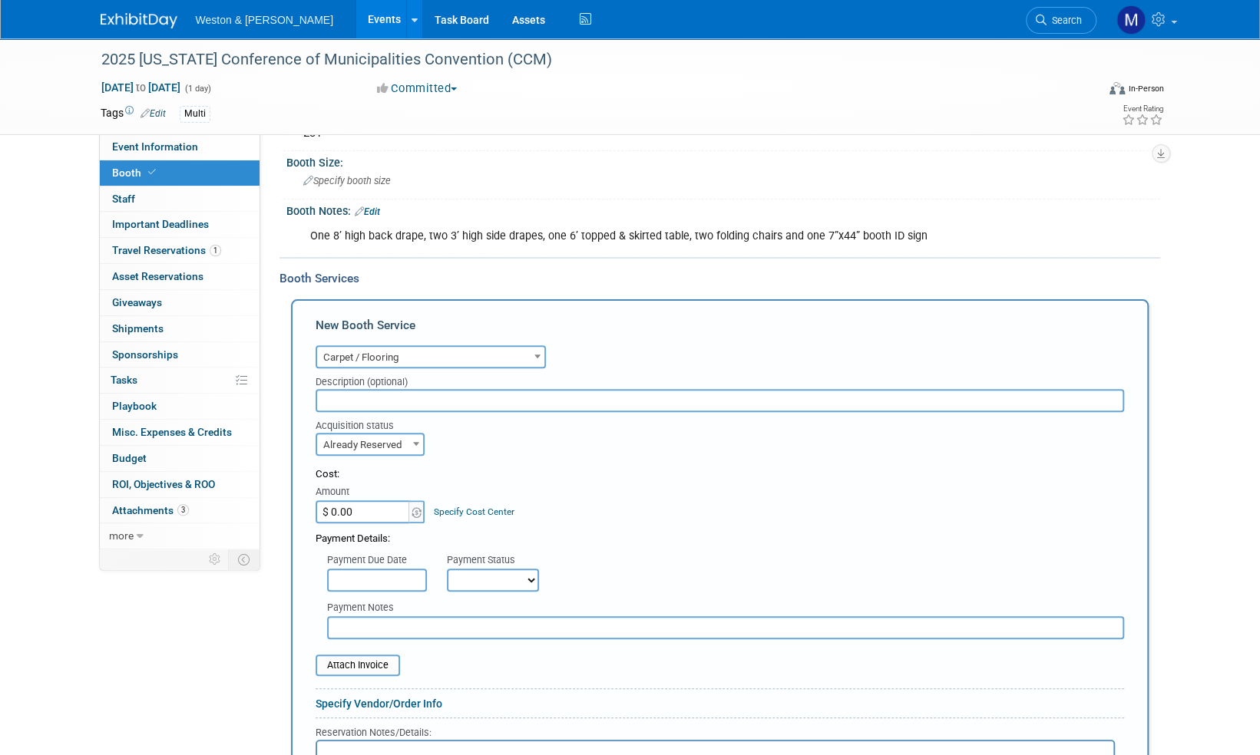
scroll to position [163, 0]
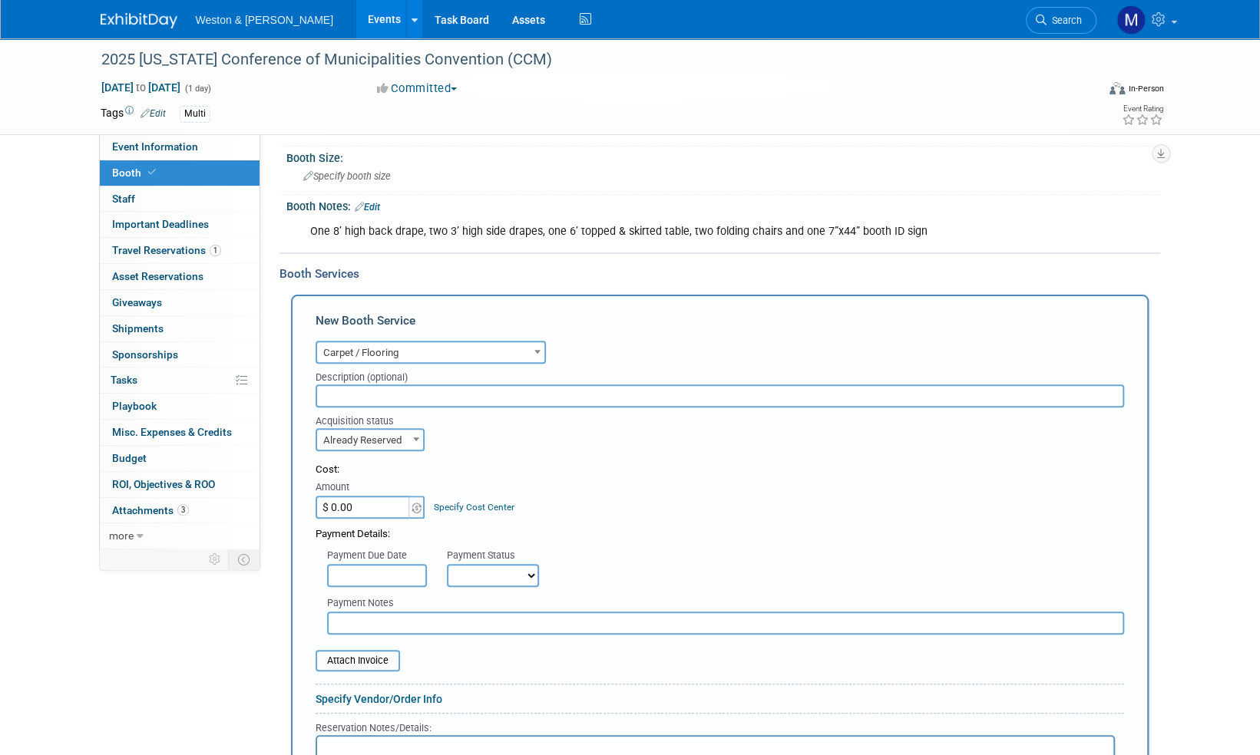
click at [382, 504] on input "$ 0.00" at bounding box center [364, 507] width 96 height 23
type input "$ 170.16"
click at [507, 577] on select "Not Paid Yet Partially Paid Paid in Full" at bounding box center [493, 575] width 92 height 23
select select "1"
click at [447, 564] on select "Not Paid Yet Partially Paid Paid in Full" at bounding box center [493, 575] width 92 height 23
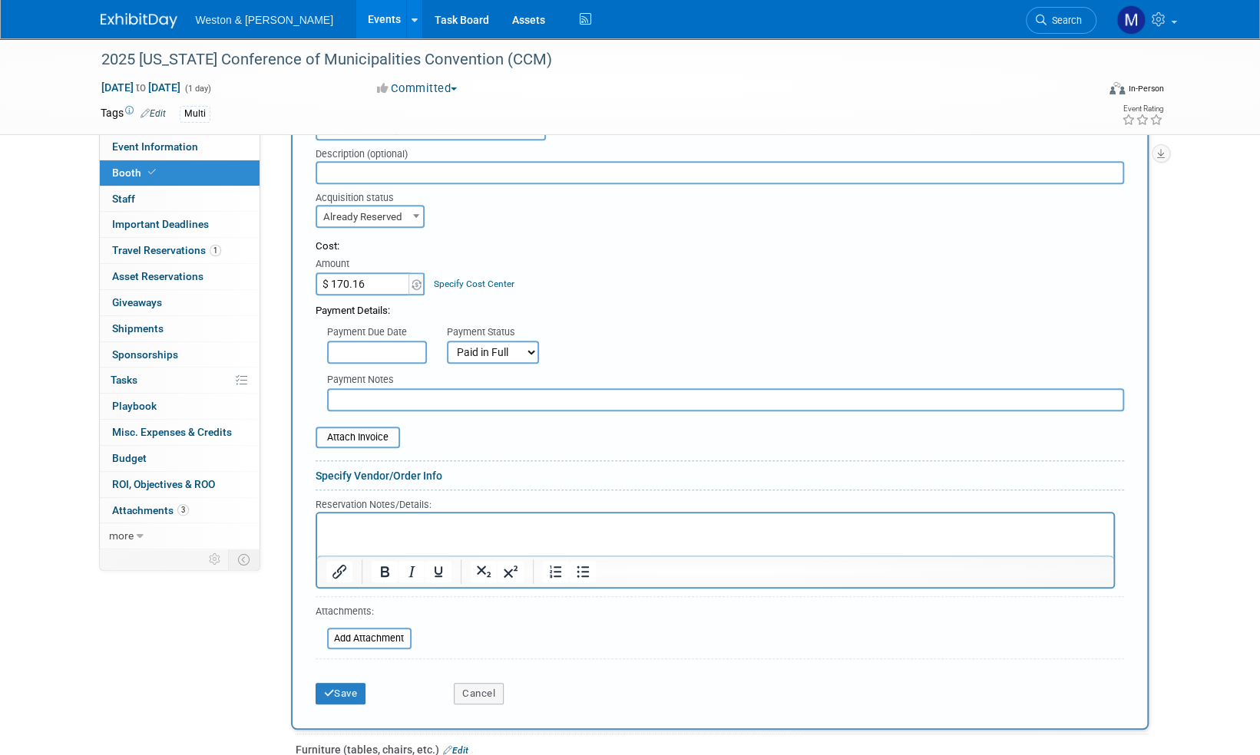
scroll to position [393, 0]
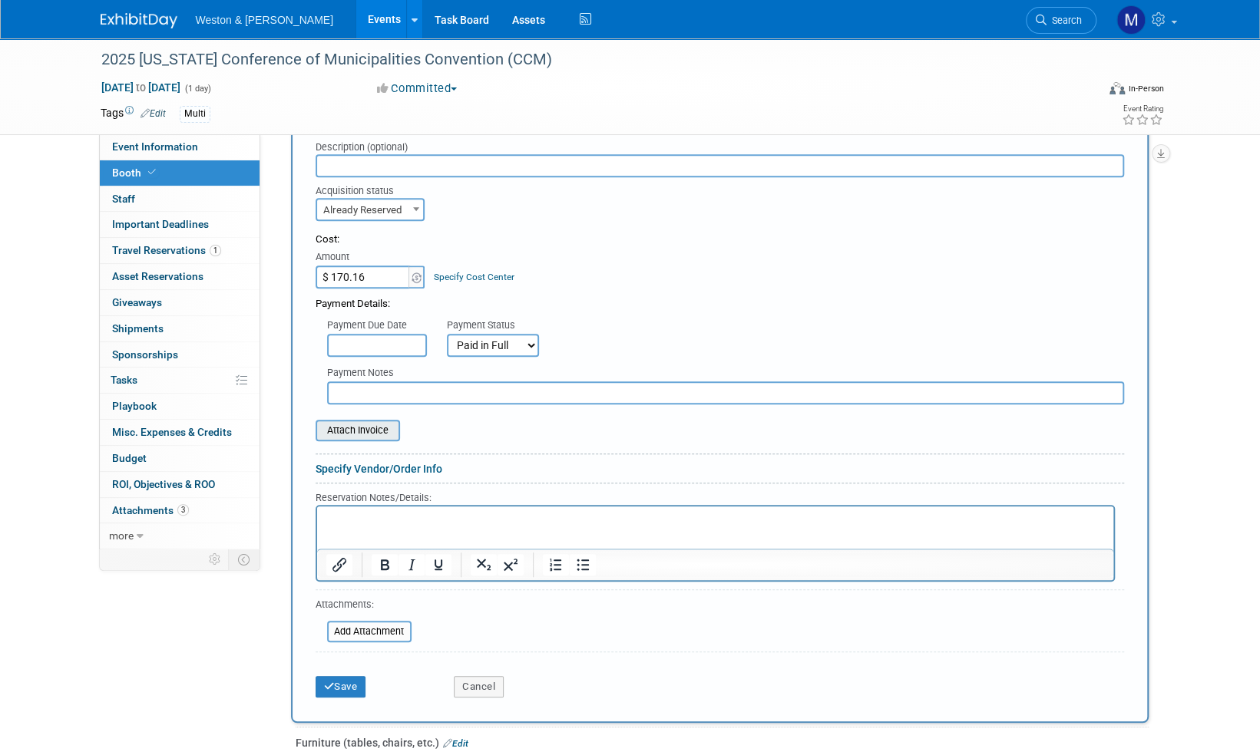
click at [375, 428] on input "file" at bounding box center [307, 430] width 183 height 18
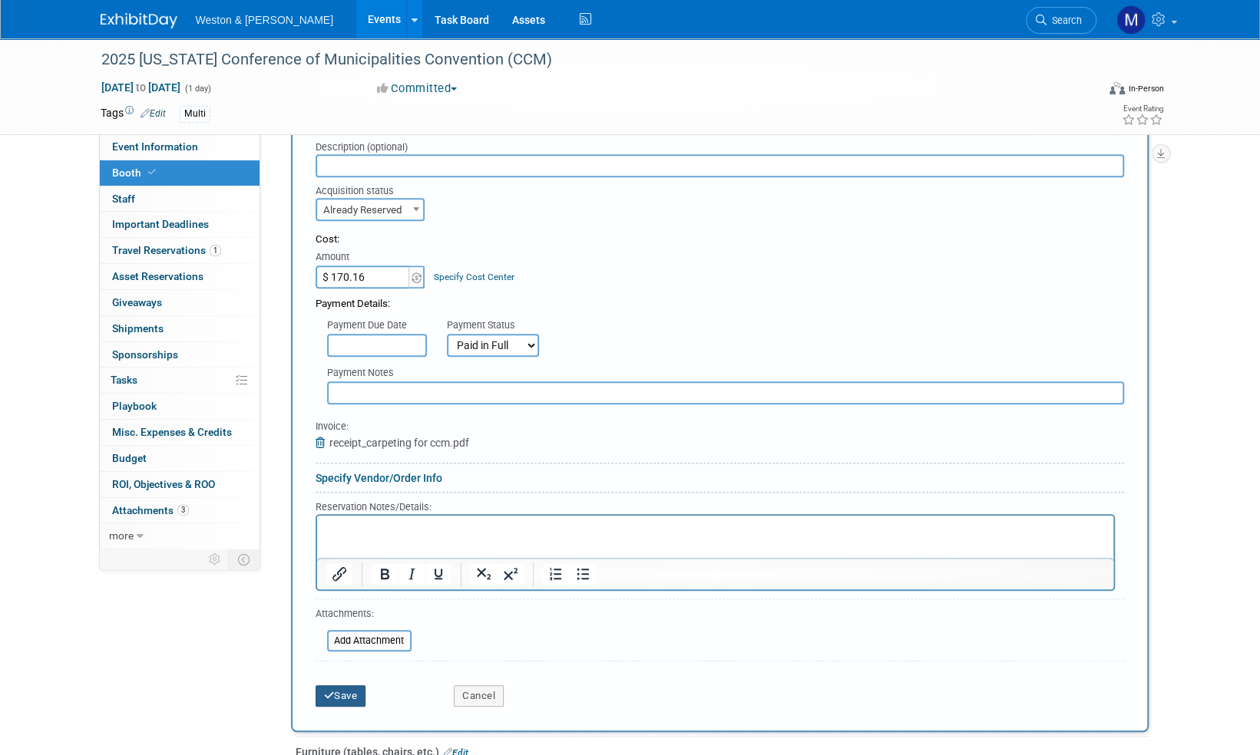
click at [349, 694] on button "Save" at bounding box center [341, 696] width 51 height 21
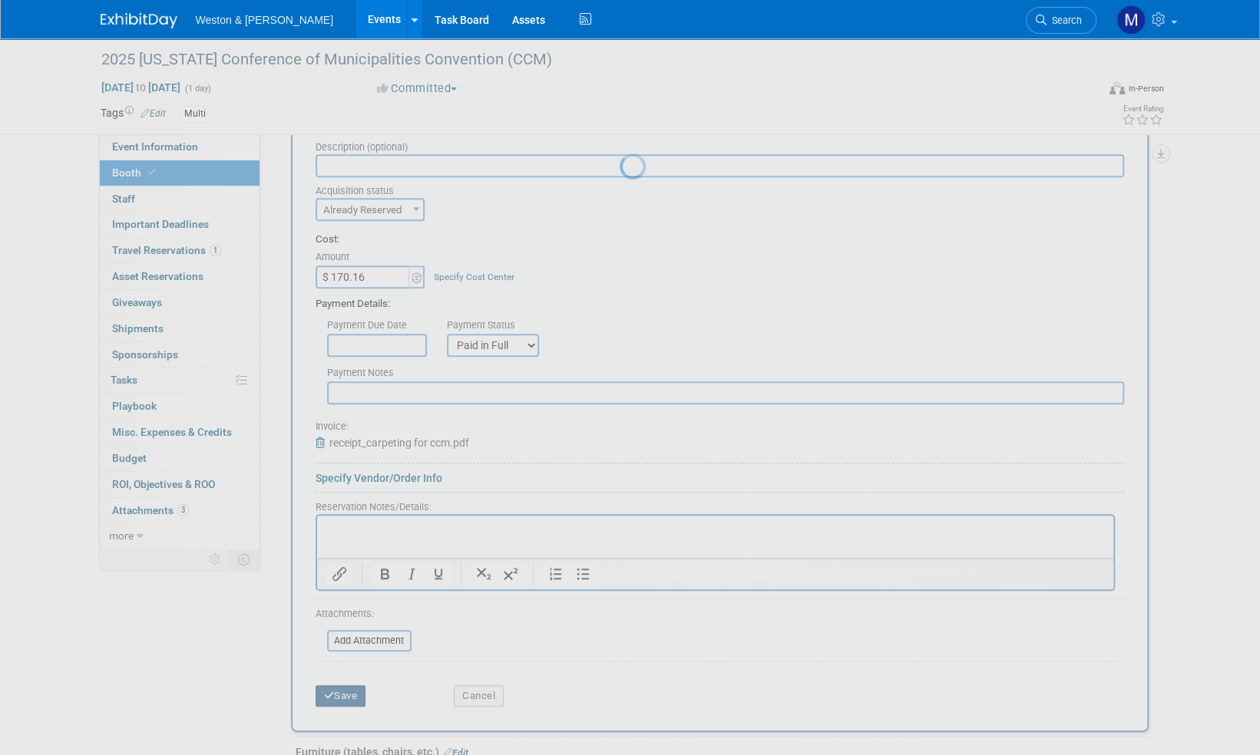
scroll to position [103, 0]
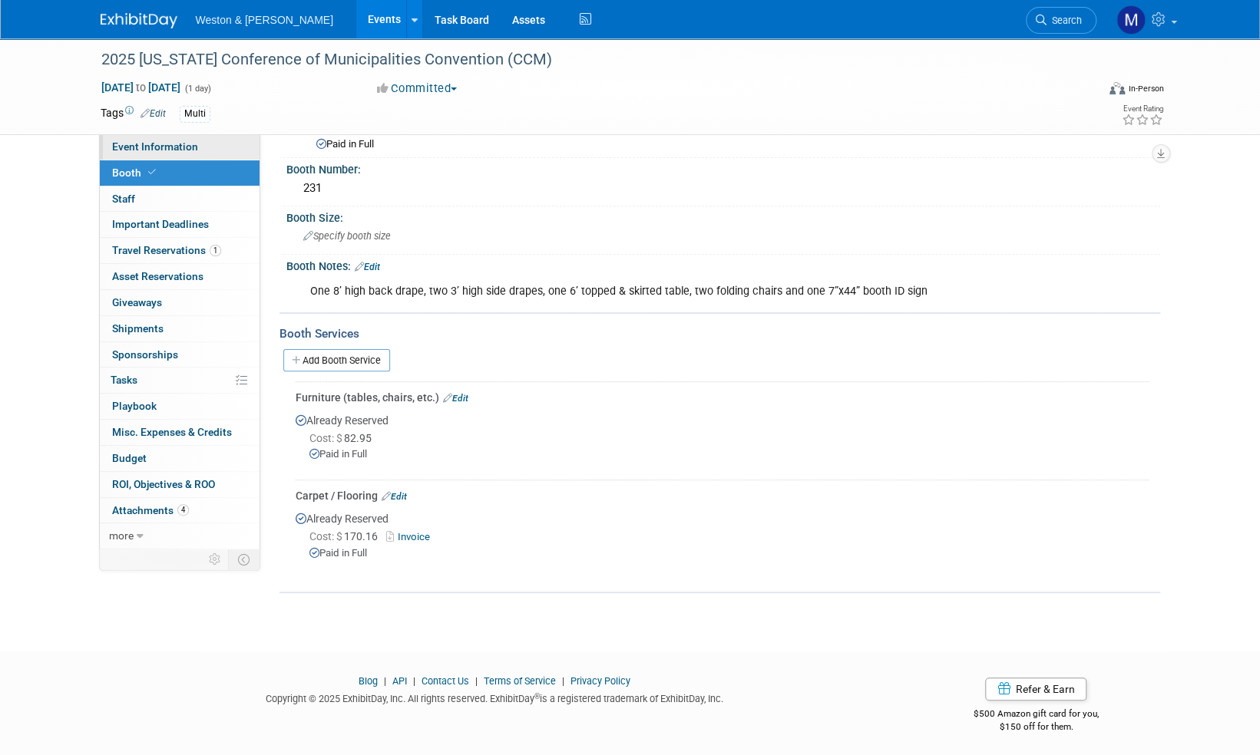
click at [153, 143] on span "Event Information" at bounding box center [155, 146] width 86 height 12
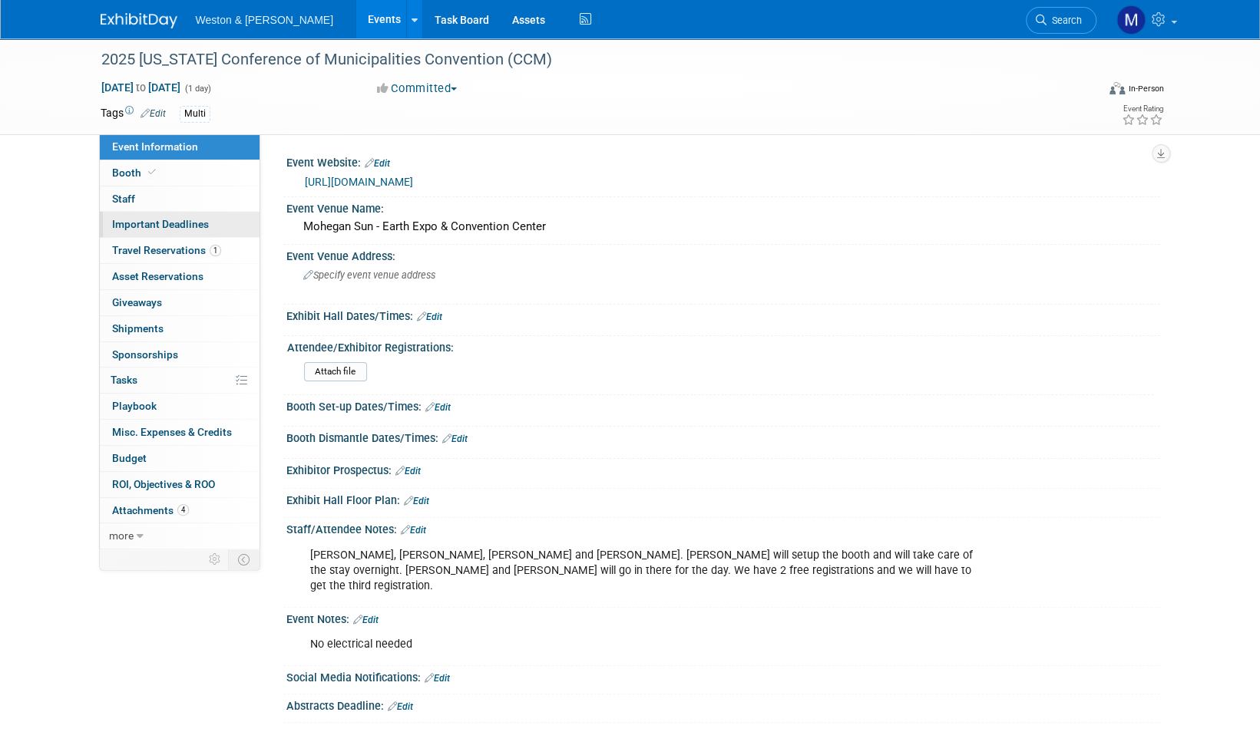
click at [175, 220] on span "Important Deadlines" at bounding box center [160, 224] width 97 height 12
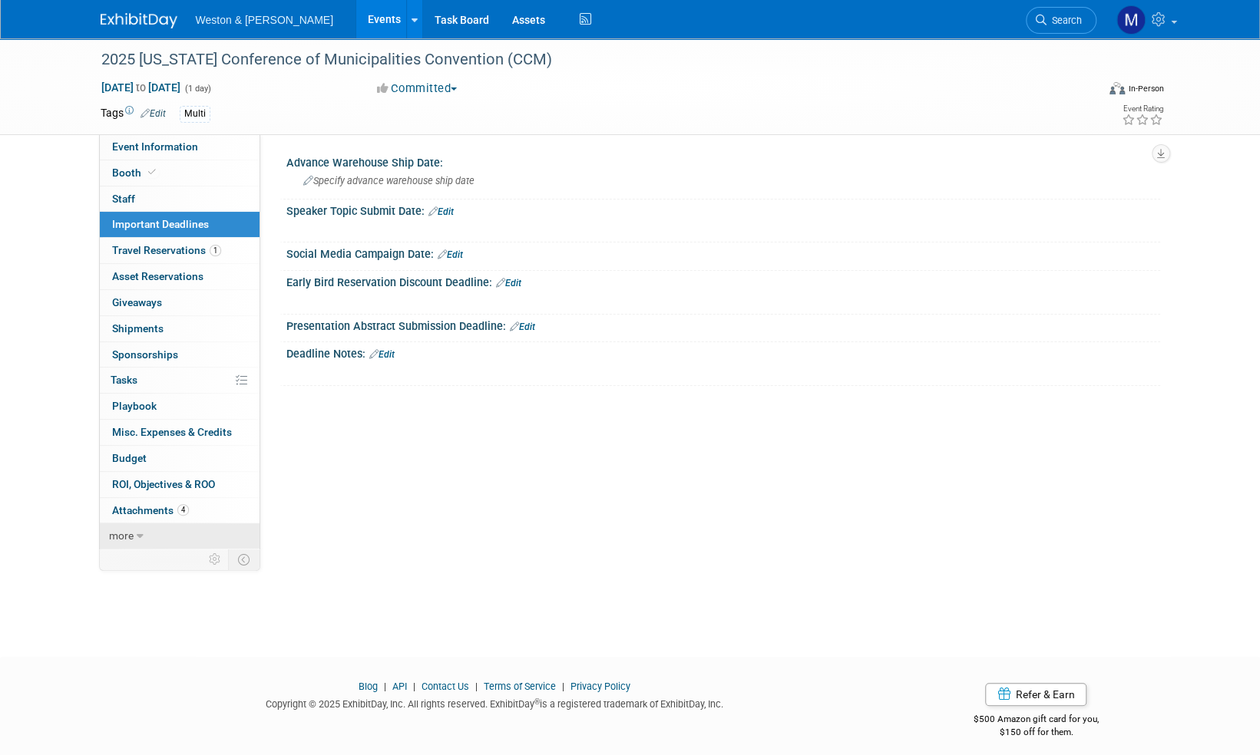
click at [129, 531] on span "more" at bounding box center [121, 536] width 25 height 12
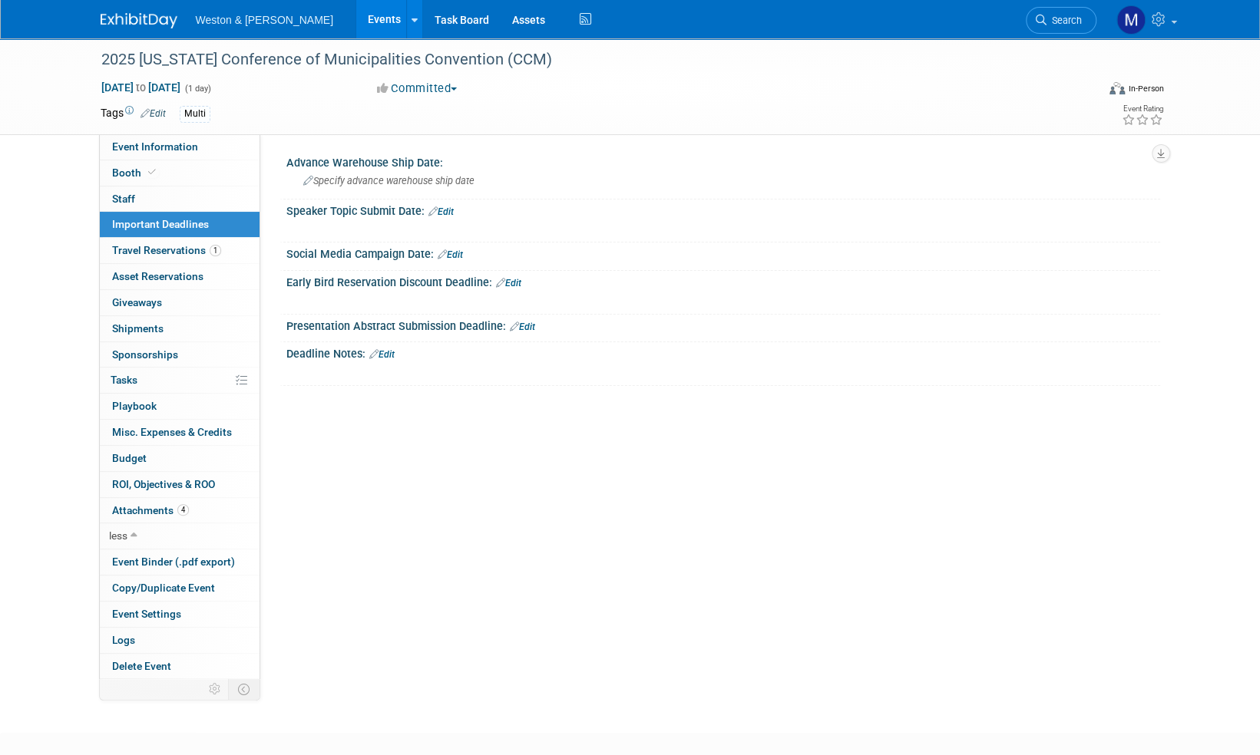
click at [53, 387] on div "2025 Connecticut Conference of Municipalities Convention (CCM) Dec 2, 2025 to D…" at bounding box center [630, 371] width 1260 height 667
click at [169, 147] on span "Event Information" at bounding box center [155, 146] width 86 height 12
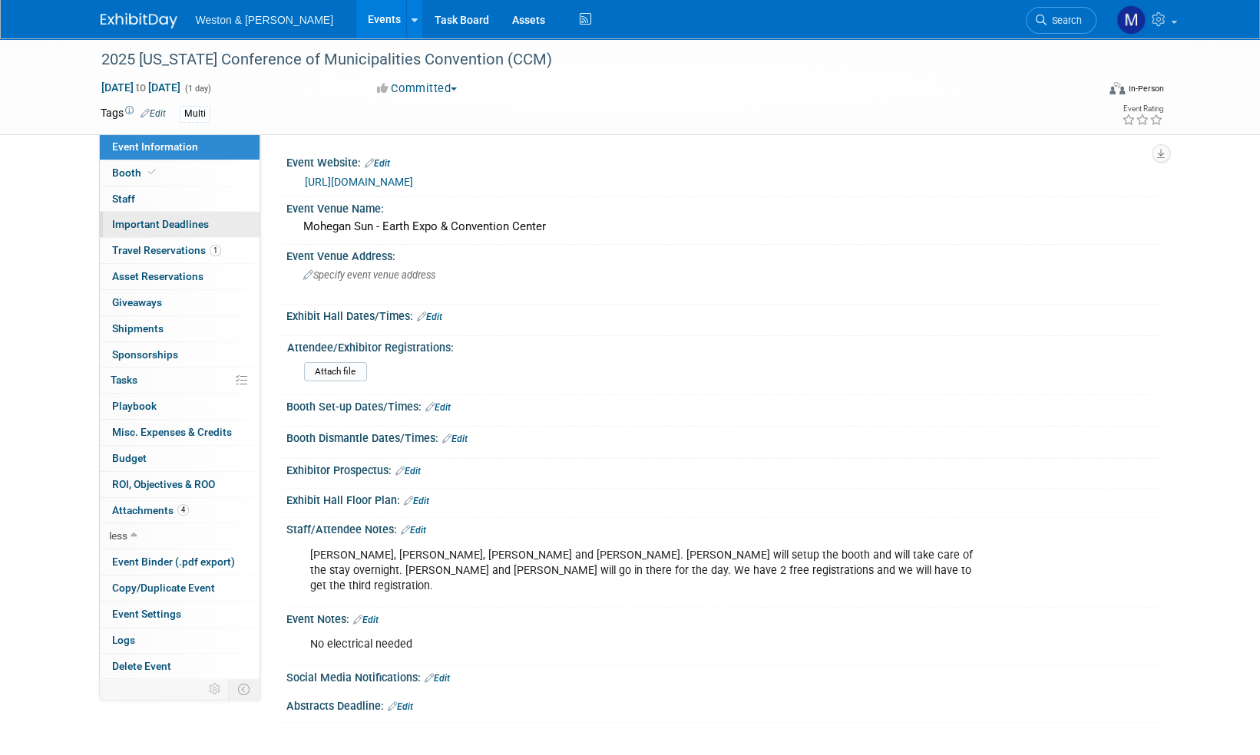
click at [168, 223] on span "Important Deadlines" at bounding box center [160, 224] width 97 height 12
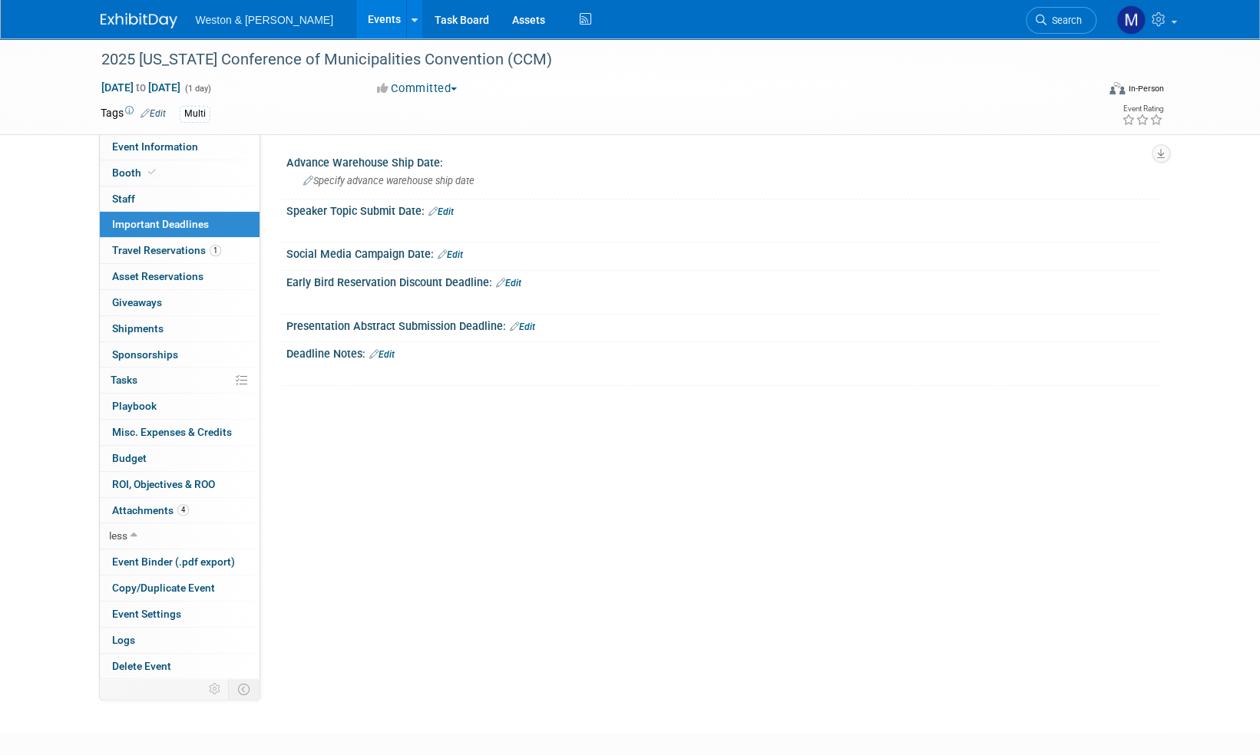
click at [530, 328] on link "Edit" at bounding box center [522, 327] width 25 height 11
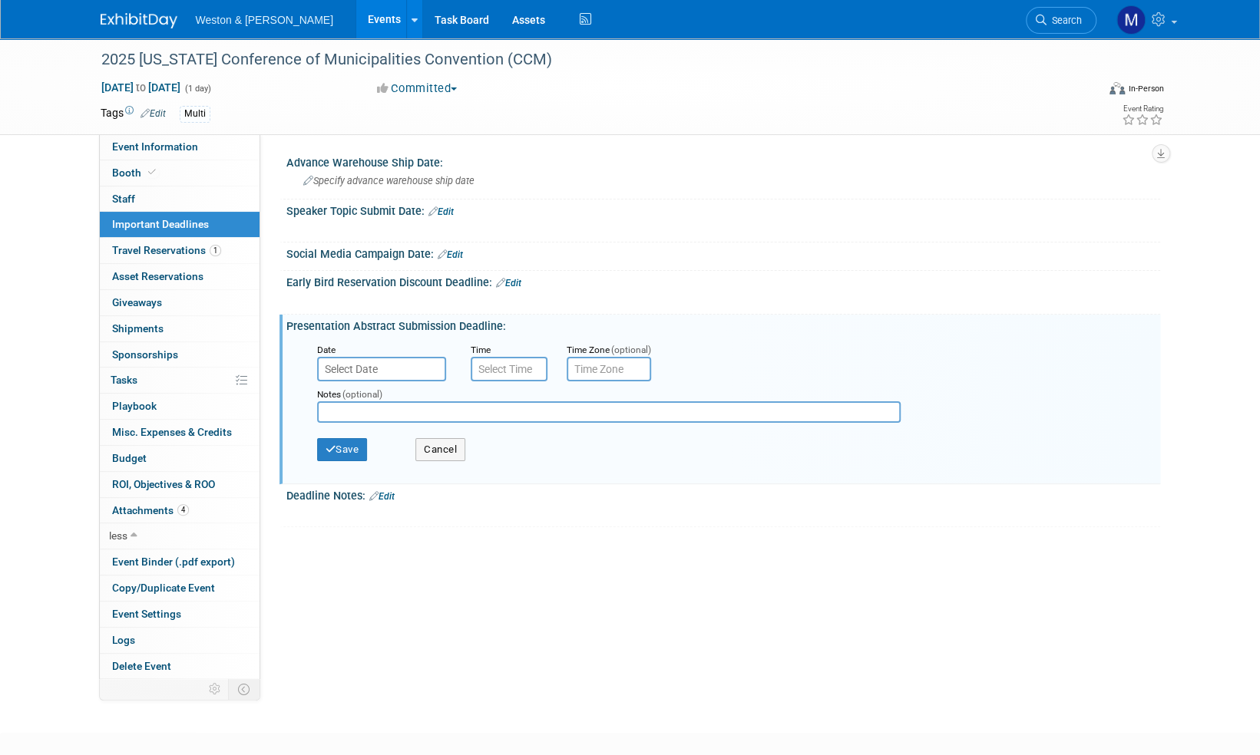
click at [388, 496] on link "Edit" at bounding box center [381, 496] width 25 height 11
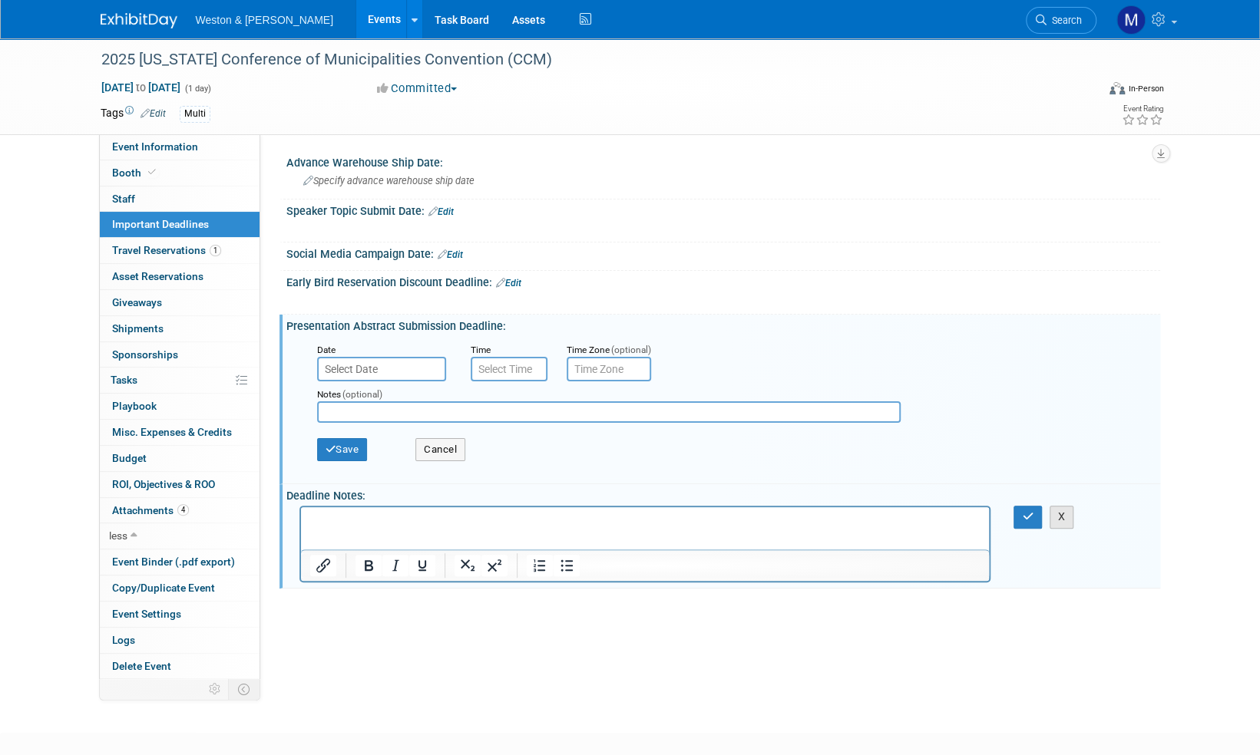
click at [1055, 517] on button "X" at bounding box center [1061, 517] width 25 height 22
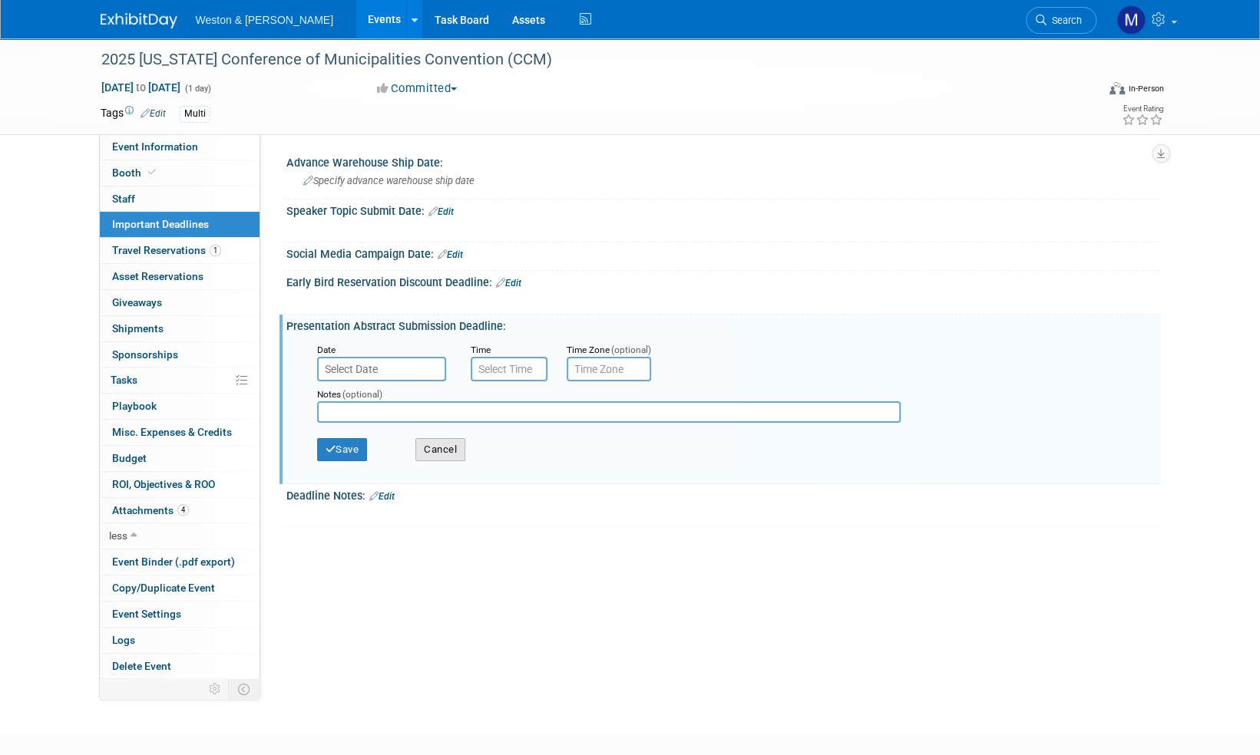
click at [461, 451] on button "Cancel" at bounding box center [440, 449] width 50 height 23
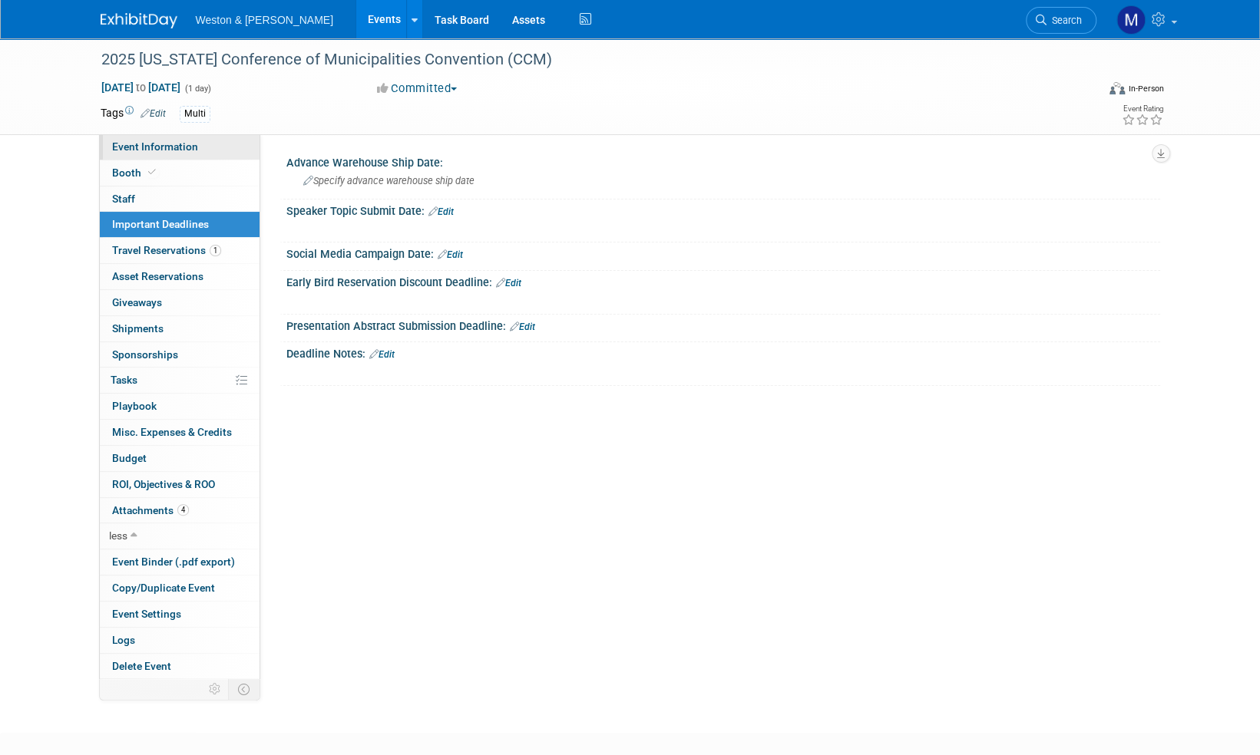
click at [130, 151] on span "Event Information" at bounding box center [155, 146] width 86 height 12
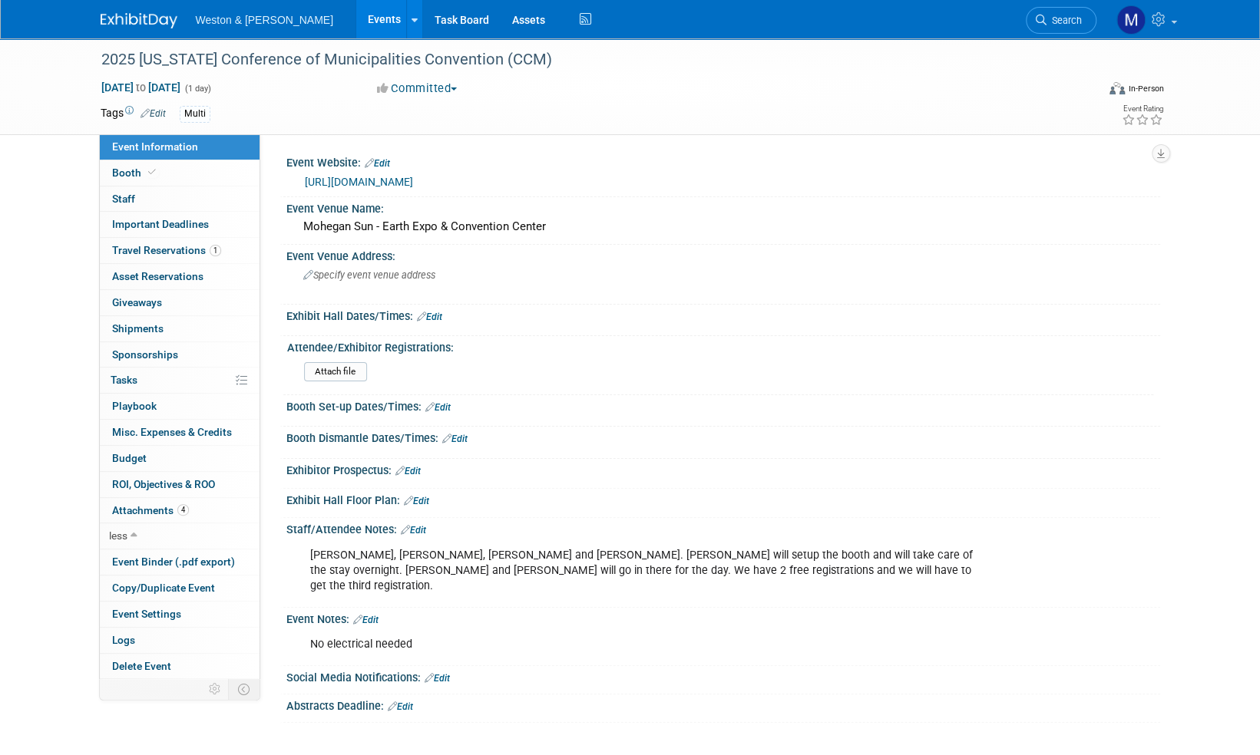
click at [409, 702] on link "Edit" at bounding box center [400, 707] width 25 height 11
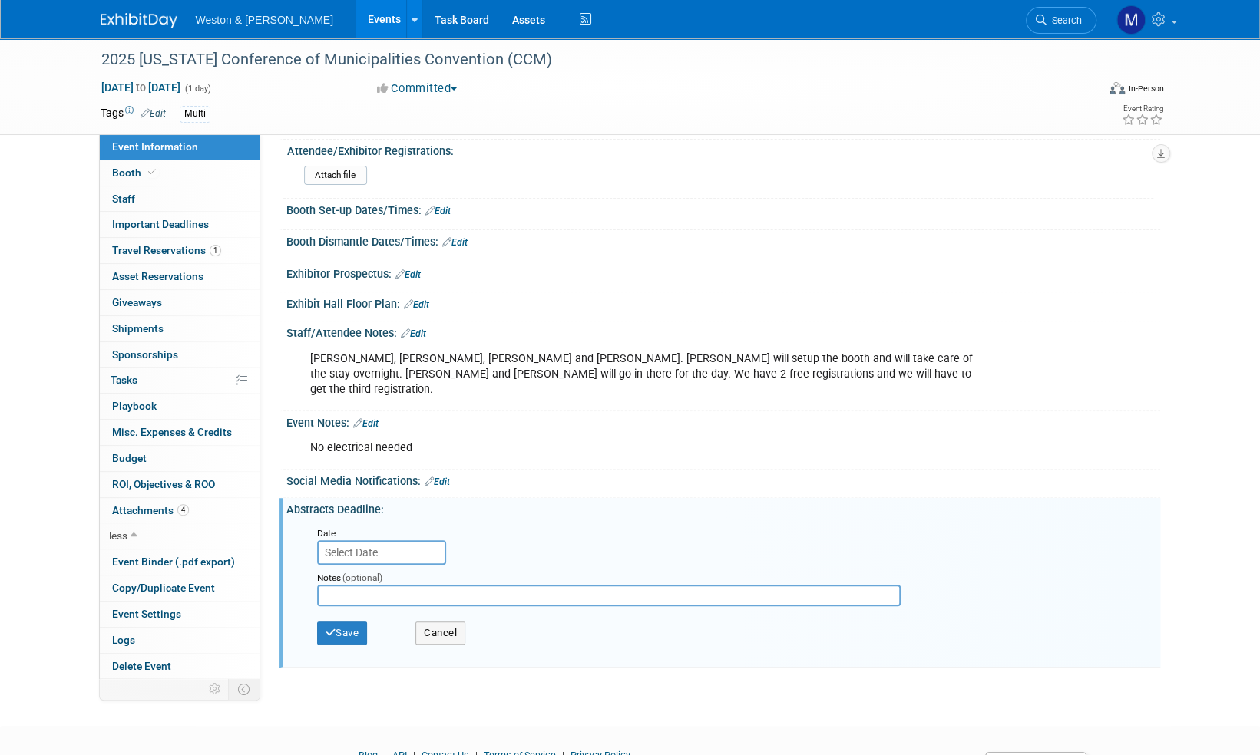
scroll to position [230, 0]
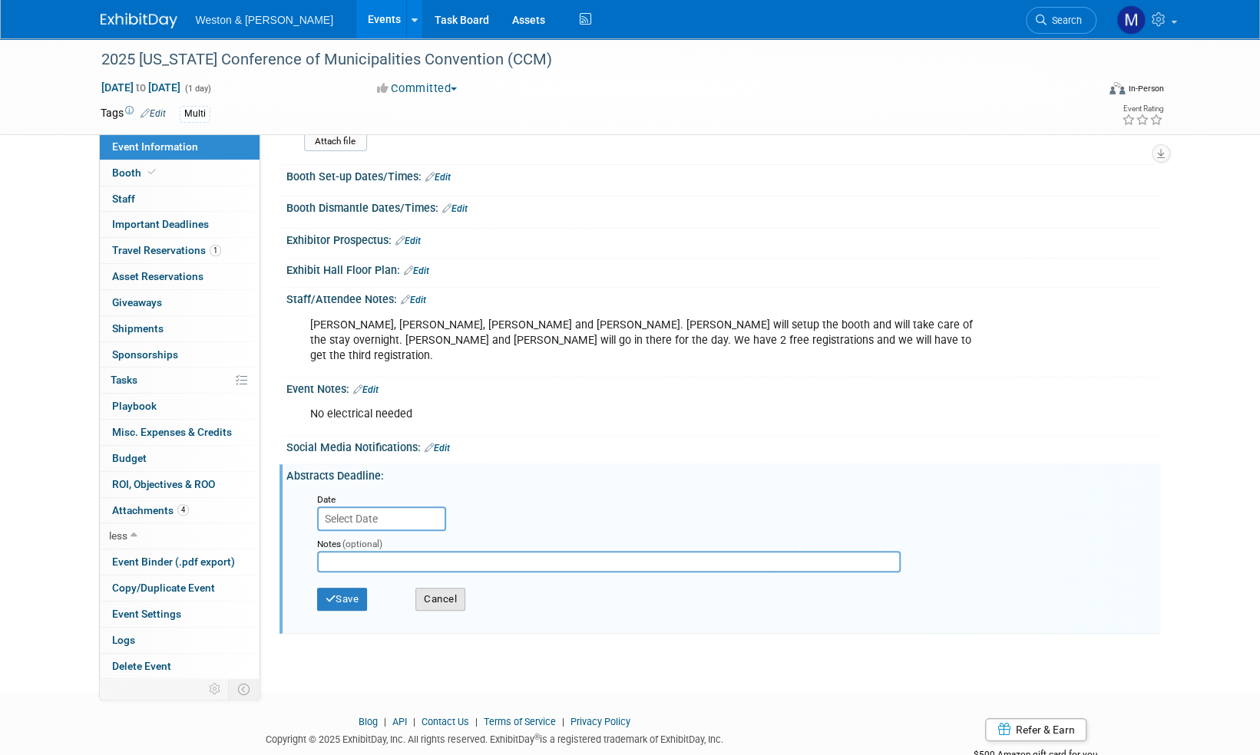
click at [452, 588] on button "Cancel" at bounding box center [440, 599] width 50 height 23
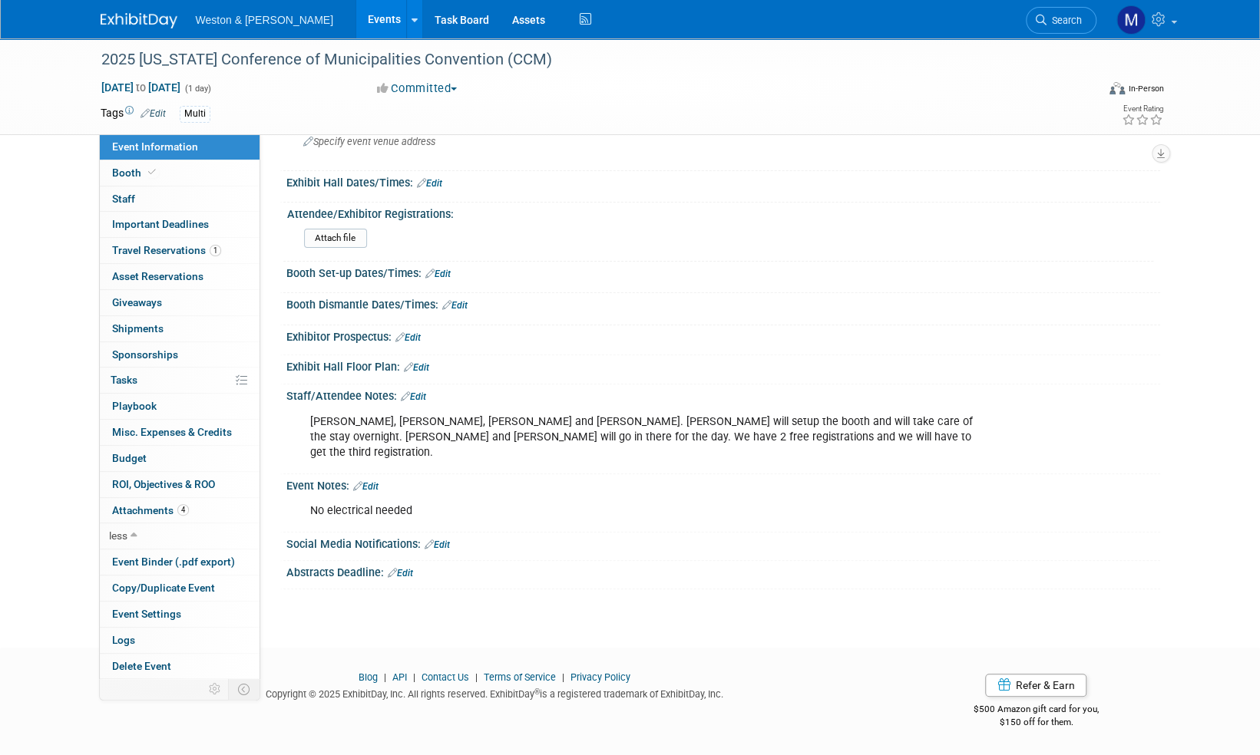
scroll to position [114, 0]
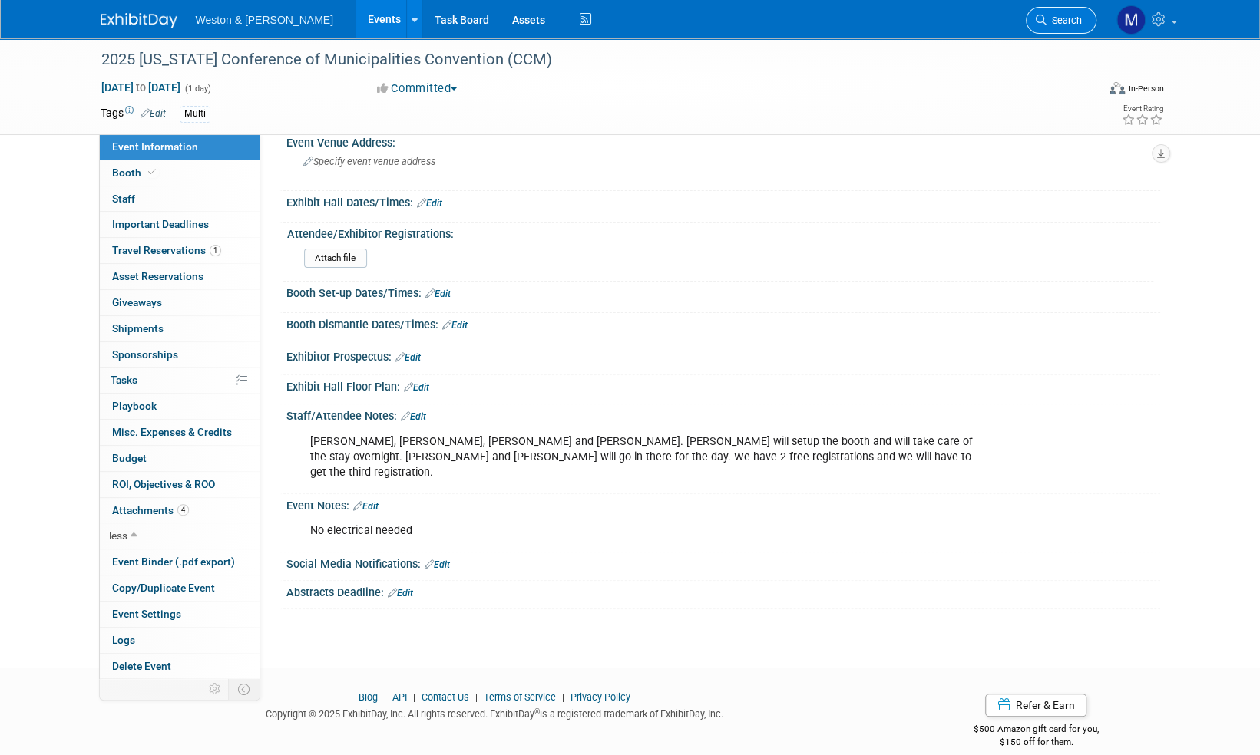
click at [1073, 23] on span "Search" at bounding box center [1063, 21] width 35 height 12
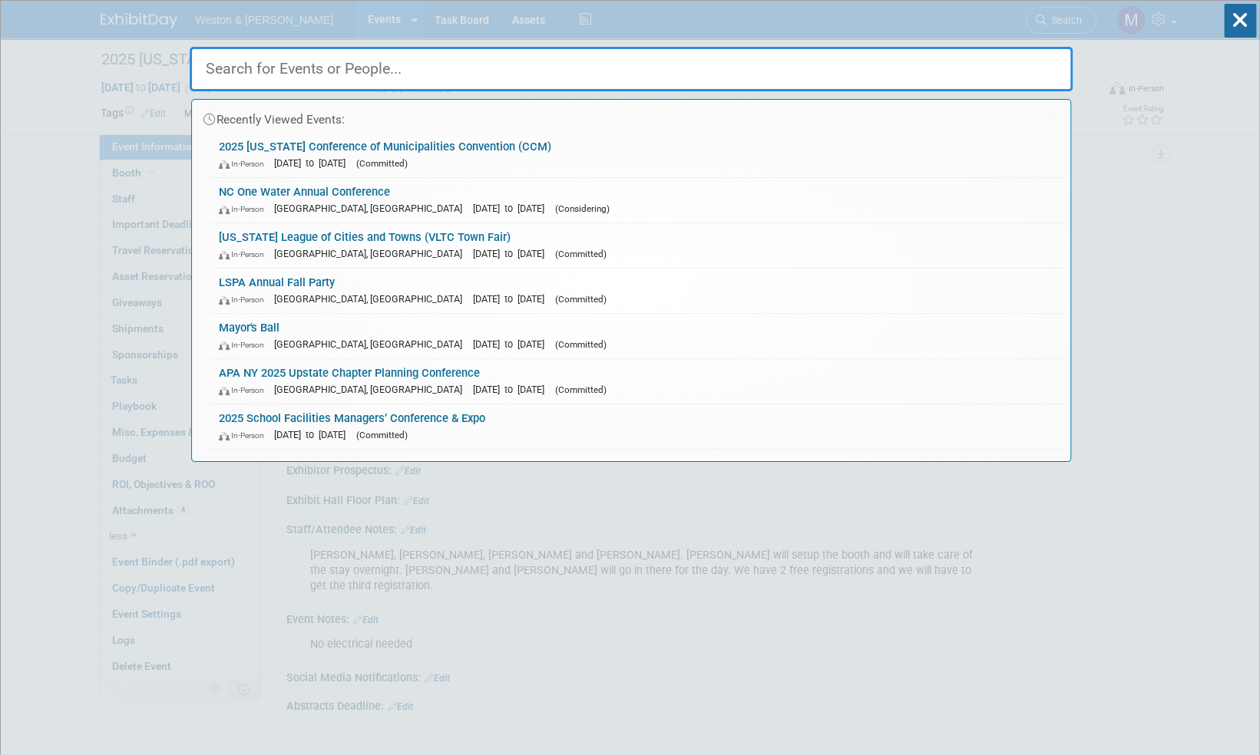
paste input "NNECAPA"
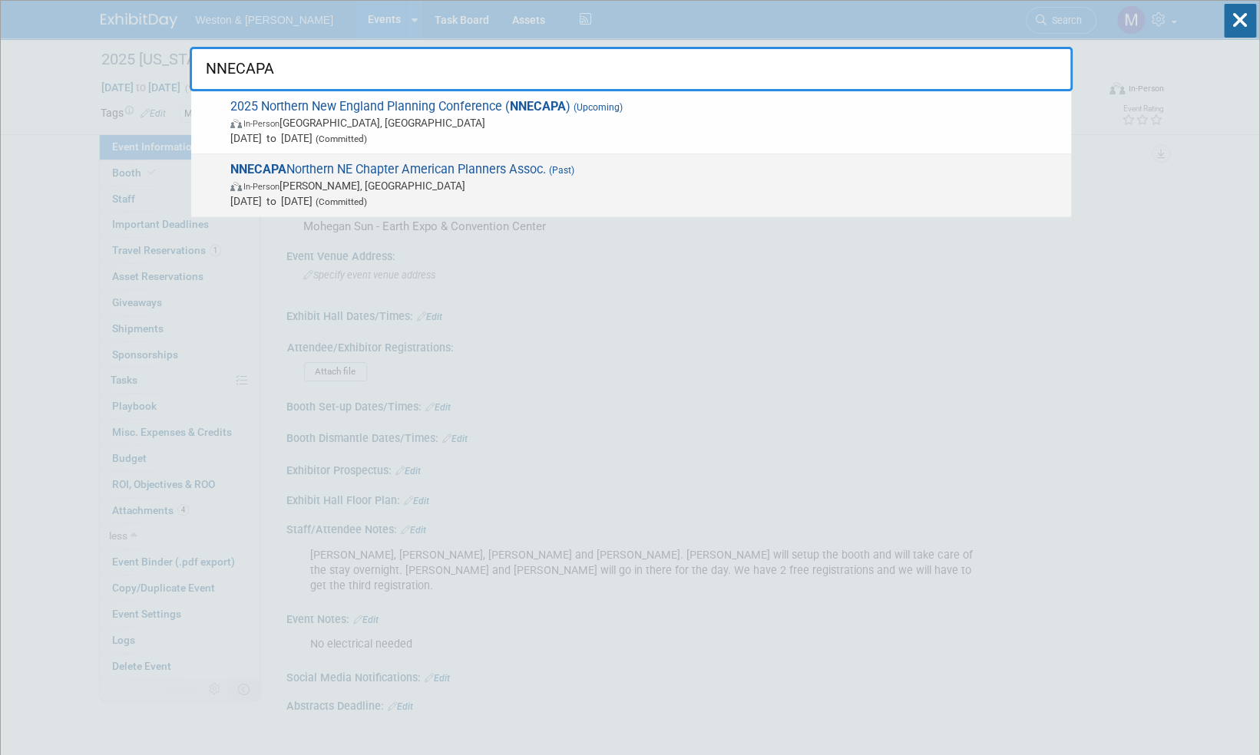
type input "NNECAPA"
click at [484, 168] on span "NNECAPA Northern NE Chapter American Planners Assoc. (Past) In-Person Stowe, VT…" at bounding box center [645, 185] width 838 height 47
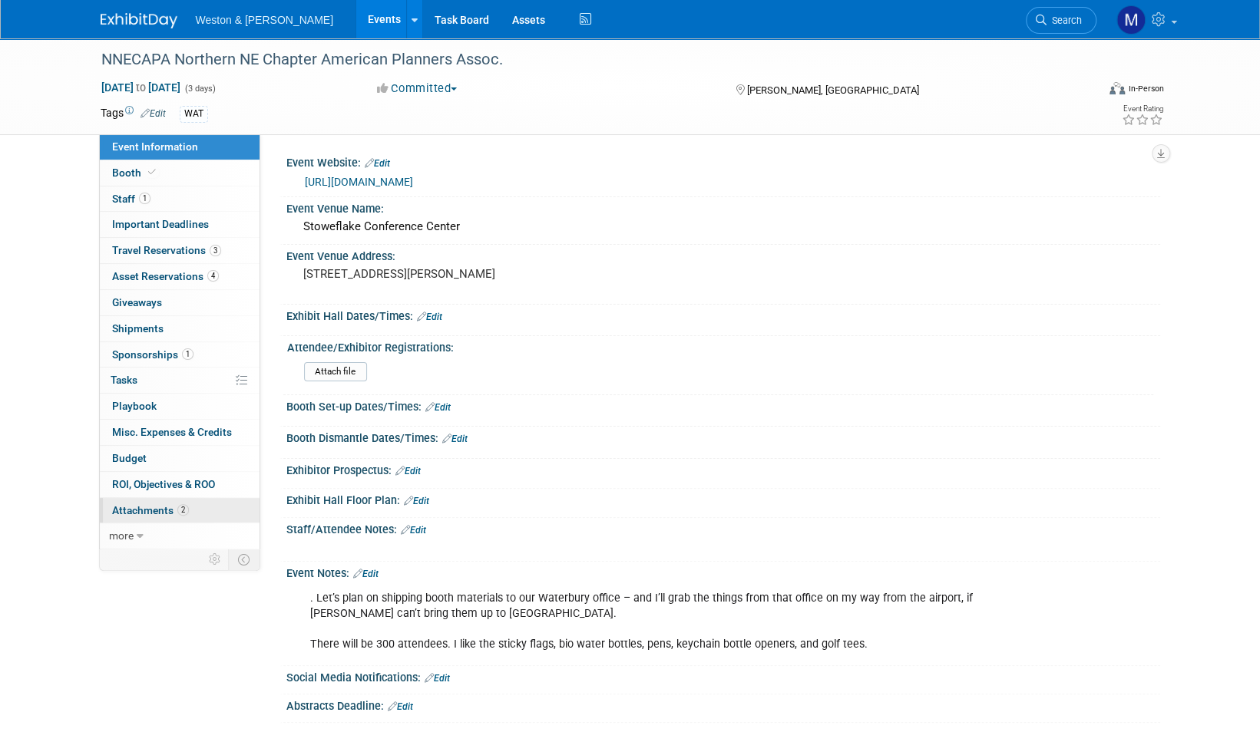
click at [154, 508] on span "Attachments 2" at bounding box center [150, 510] width 77 height 12
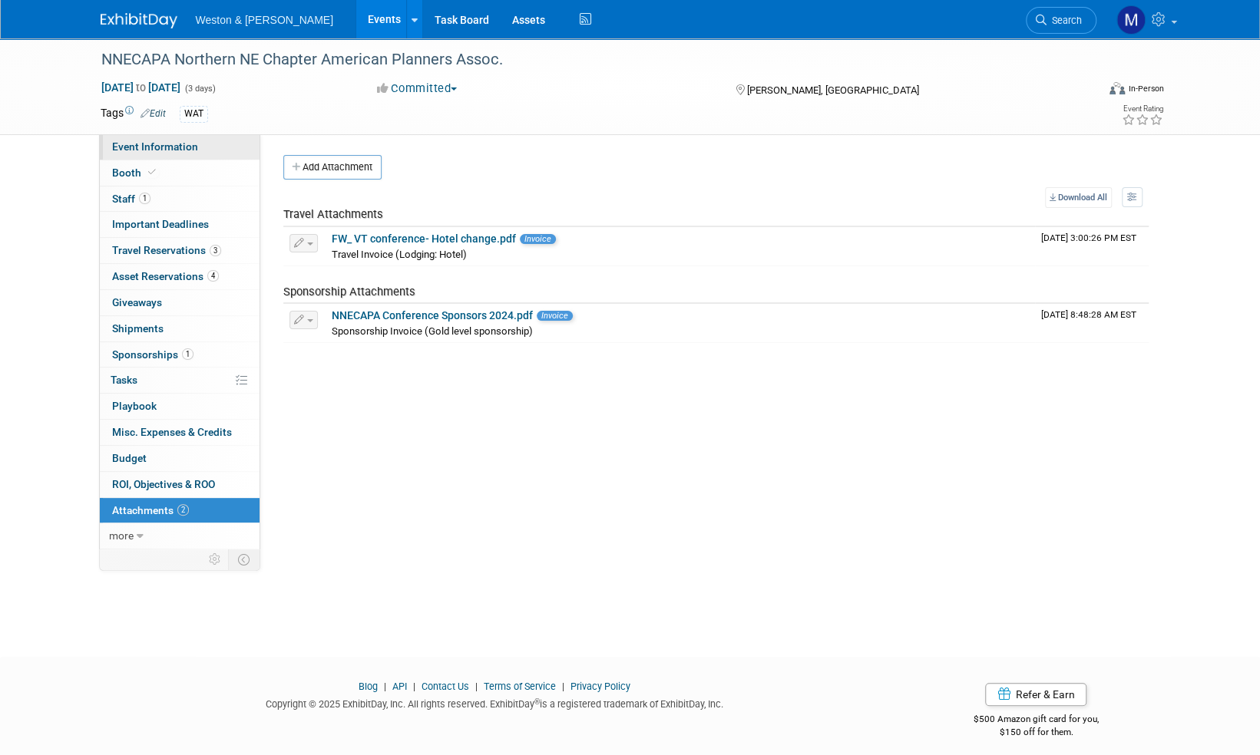
click at [146, 146] on span "Event Information" at bounding box center [155, 146] width 86 height 12
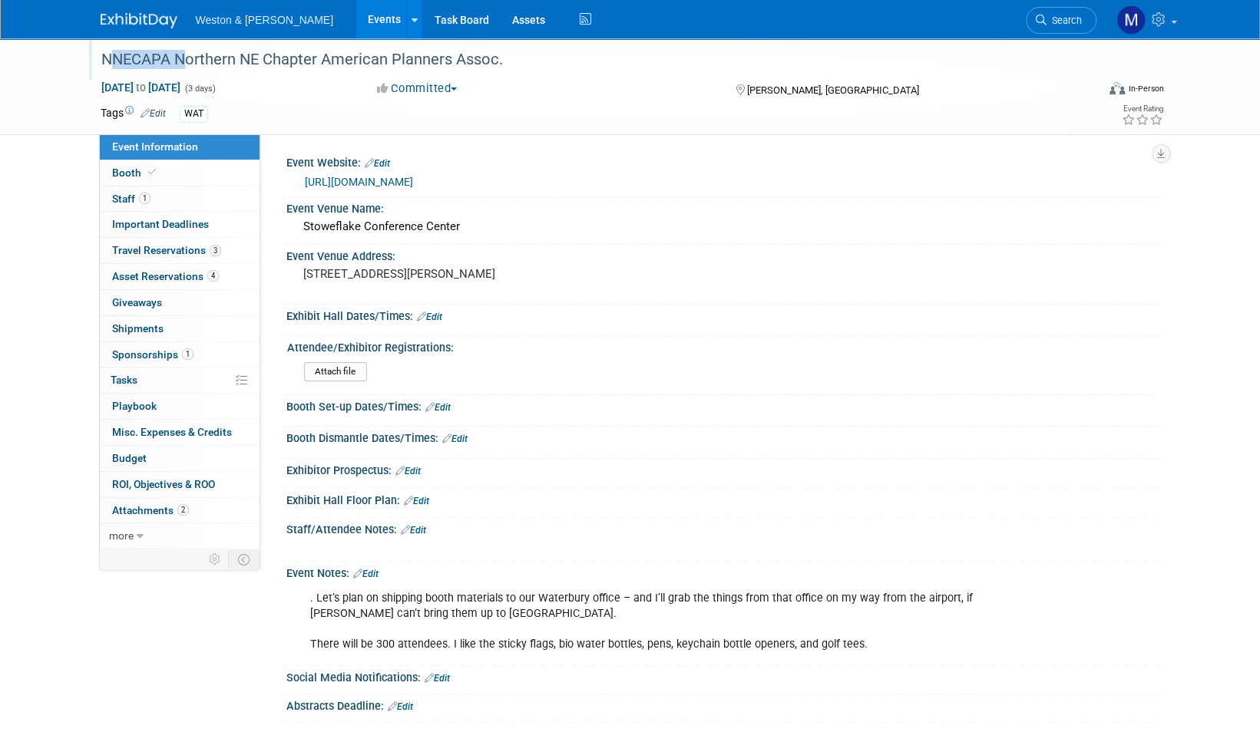
drag, startPoint x: 173, startPoint y: 64, endPoint x: 97, endPoint y: 61, distance: 76.1
click at [97, 61] on div "NNECAPA Northern NE Chapter American Planners Assoc." at bounding box center [584, 60] width 977 height 28
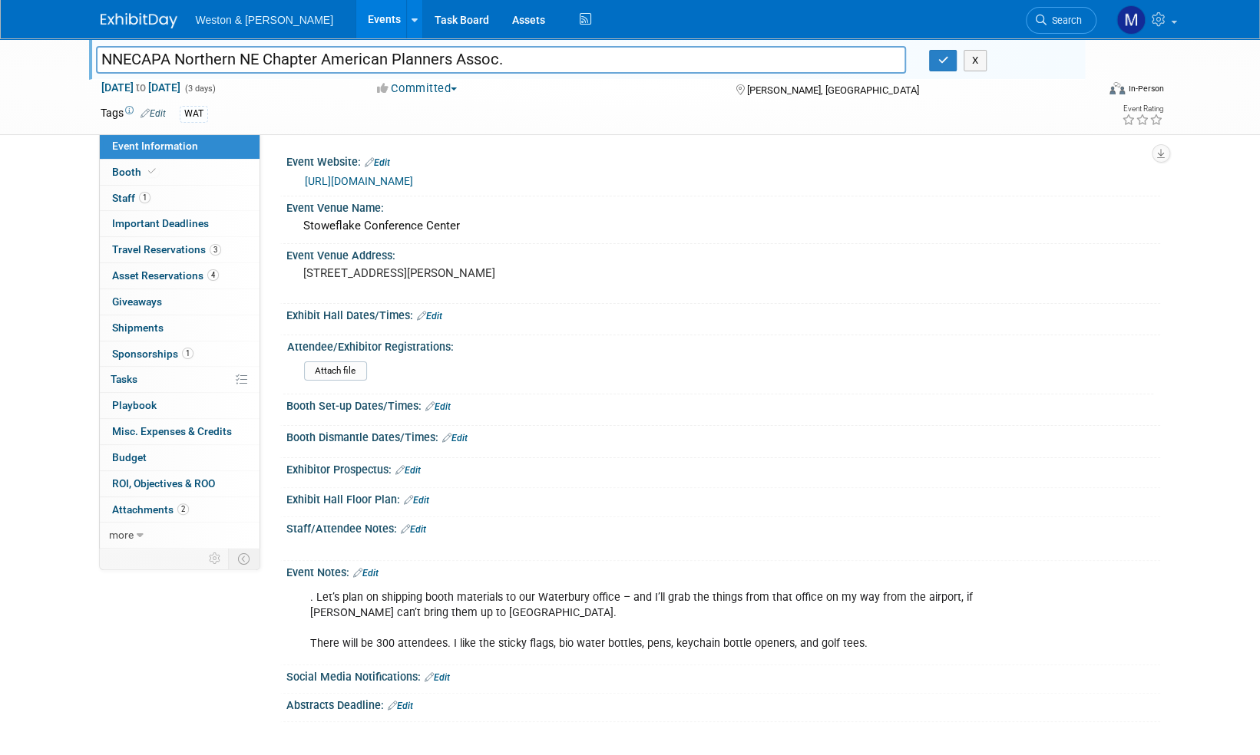
drag, startPoint x: 173, startPoint y: 59, endPoint x: 98, endPoint y: 61, distance: 75.3
click at [98, 61] on input "NNECAPA Northern NE Chapter American Planners Assoc." at bounding box center [501, 59] width 811 height 27
click at [975, 62] on button "X" at bounding box center [975, 60] width 24 height 21
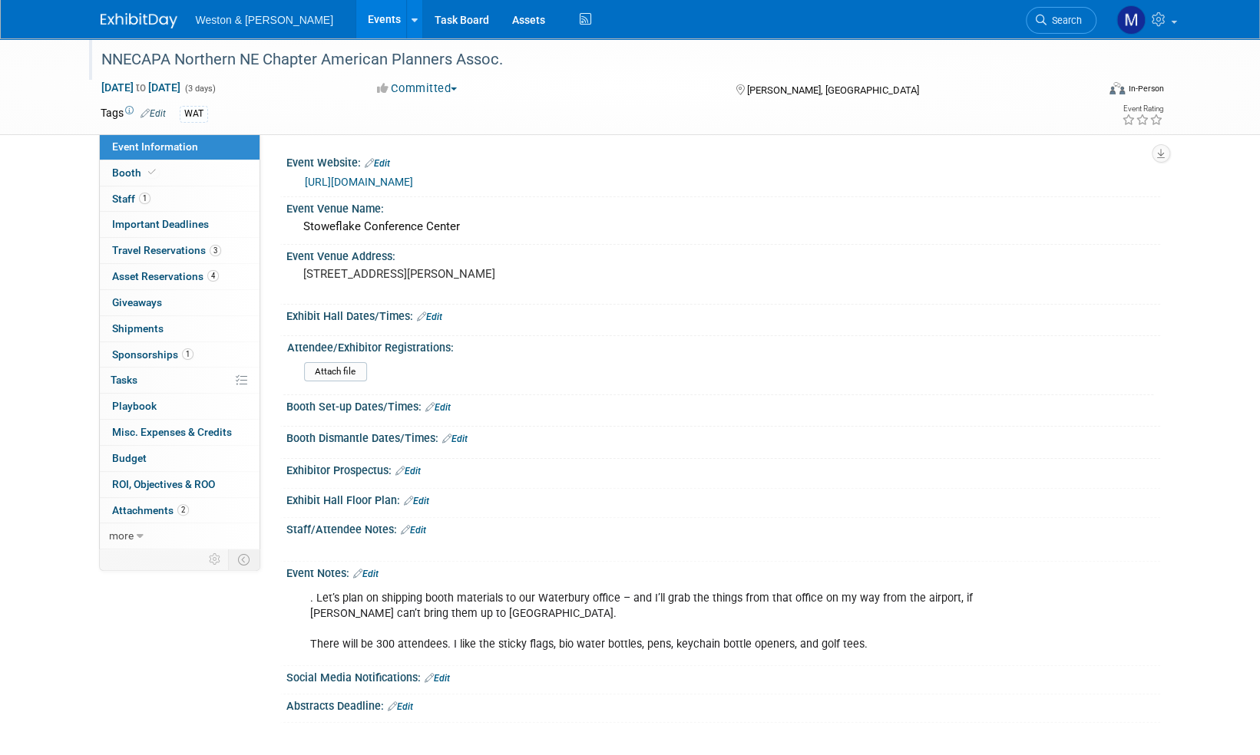
click at [155, 62] on div "NNECAPA Northern NE Chapter American Planners Assoc." at bounding box center [584, 60] width 977 height 28
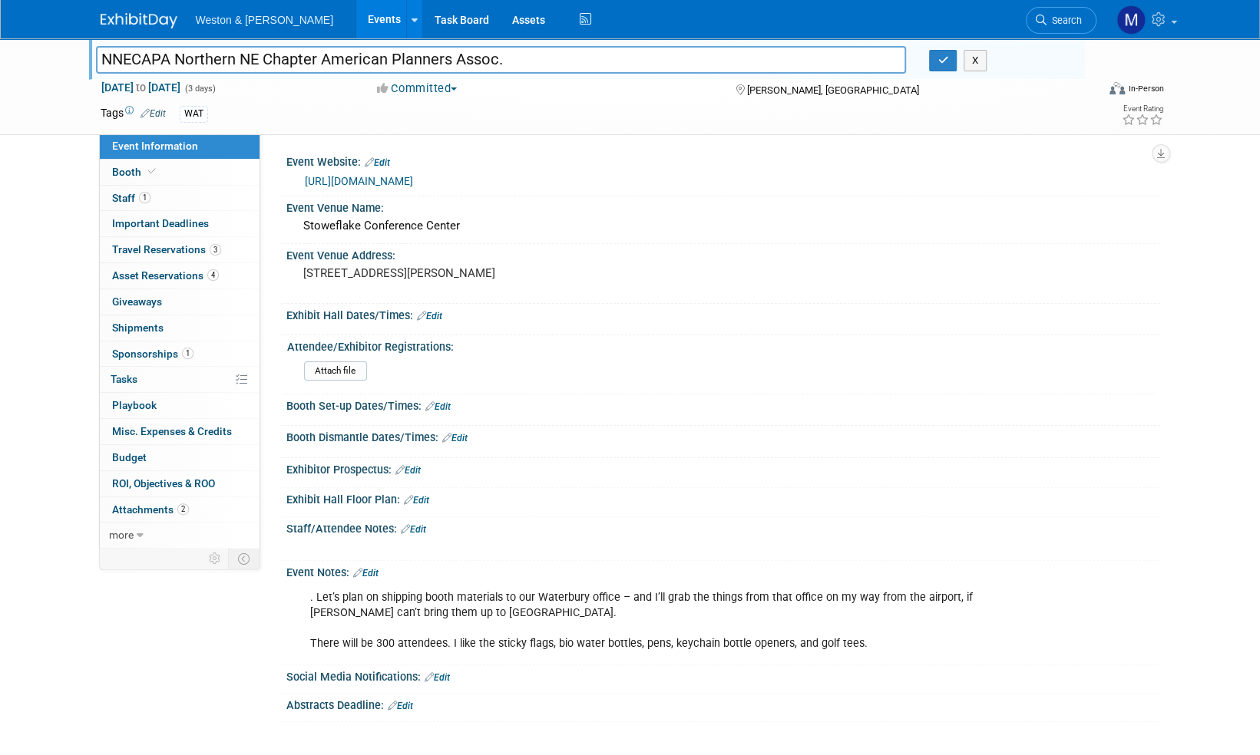
drag, startPoint x: 172, startPoint y: 57, endPoint x: 78, endPoint y: 75, distance: 95.4
click at [78, 75] on div "NNECAPA Northern NE Chapter American Planners Assoc. NNECAPA Northern NE Chapte…" at bounding box center [630, 86] width 1260 height 97
click at [1069, 15] on span "Search" at bounding box center [1063, 21] width 35 height 12
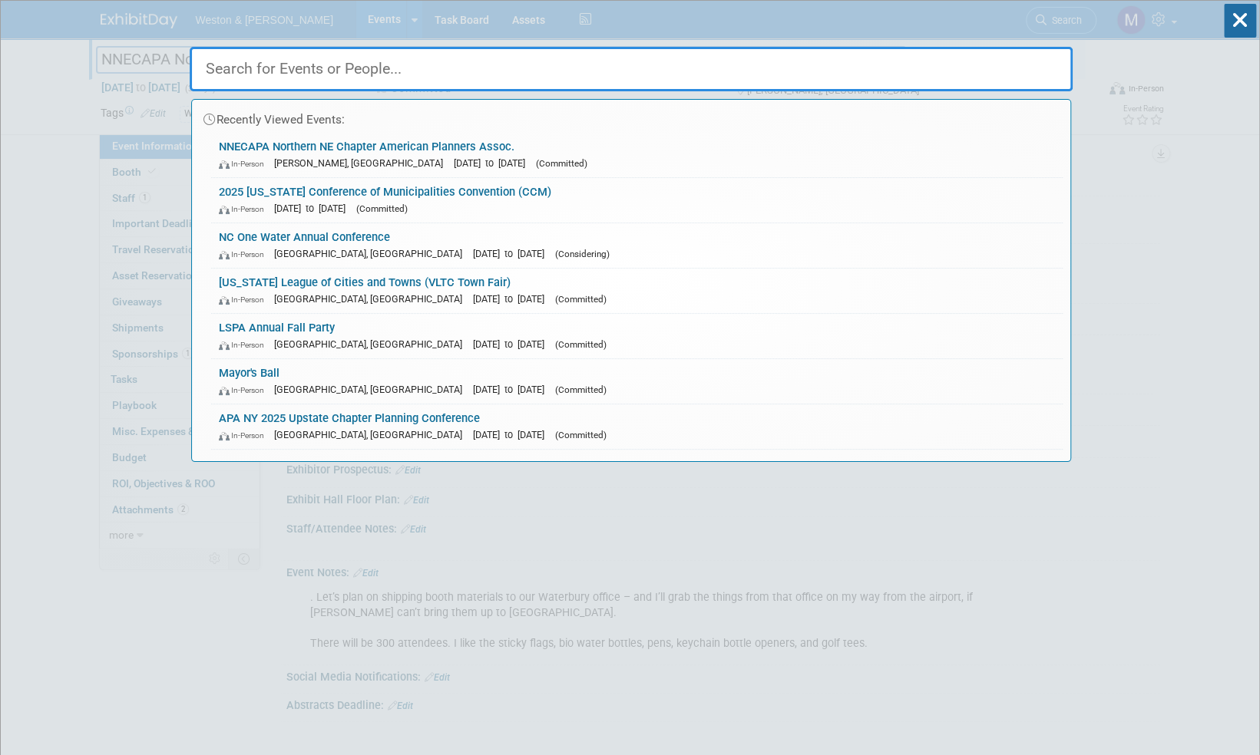
click at [266, 70] on input "text" at bounding box center [631, 69] width 883 height 45
paste input "NNECAPA"
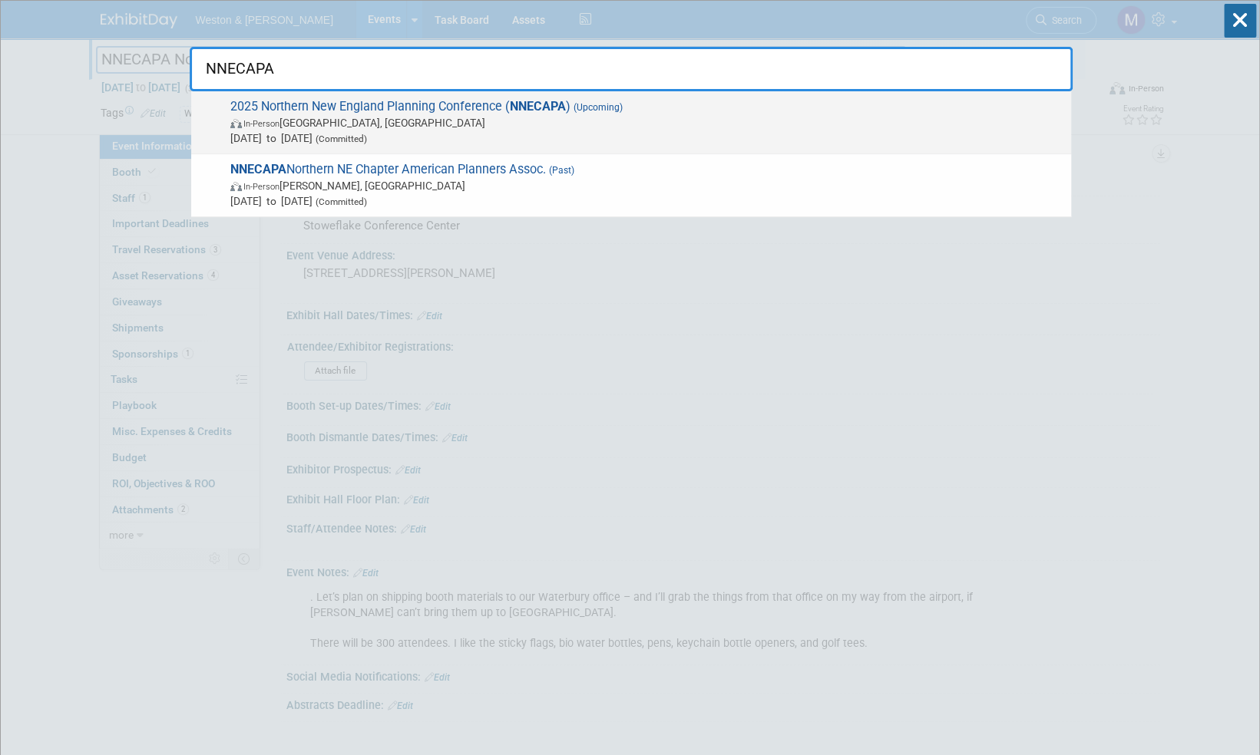
type input "NNECAPA"
click at [463, 104] on span "2025 Northern New England Planning Conference ( NNECAPA ) (Upcoming) In-Person …" at bounding box center [645, 122] width 838 height 47
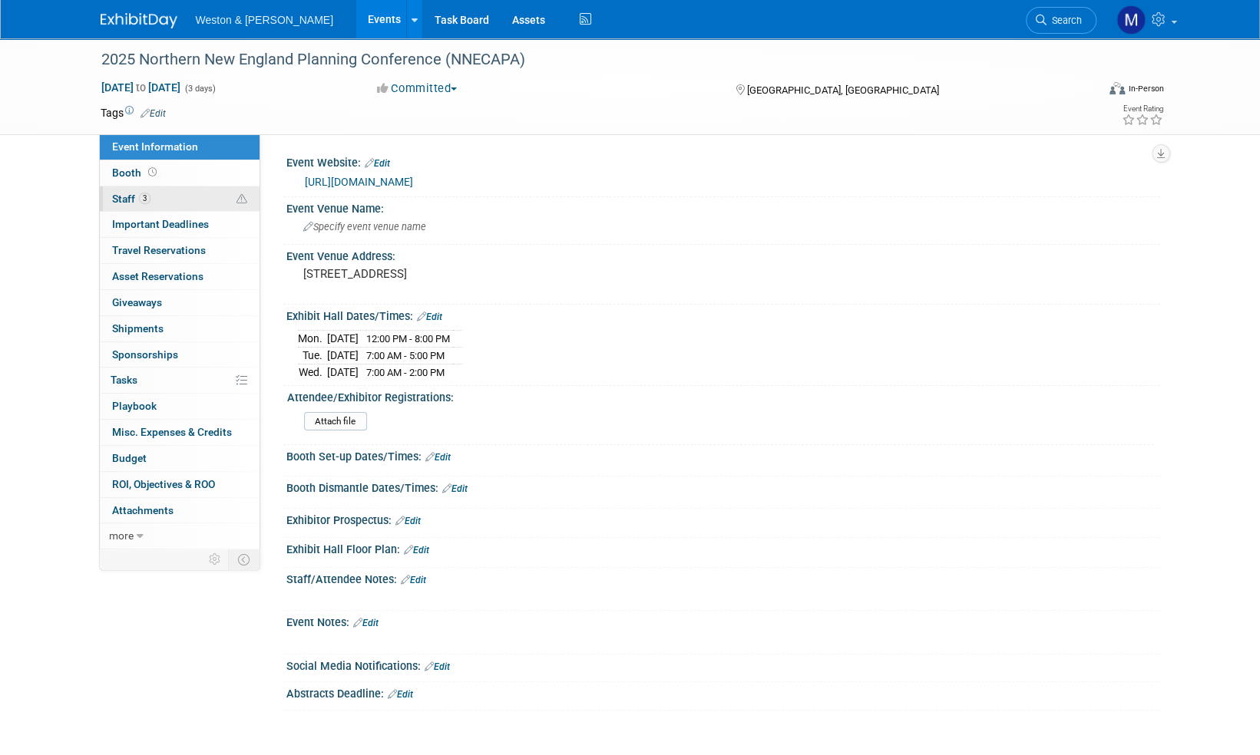
click at [124, 193] on span "Staff 3" at bounding box center [131, 199] width 38 height 12
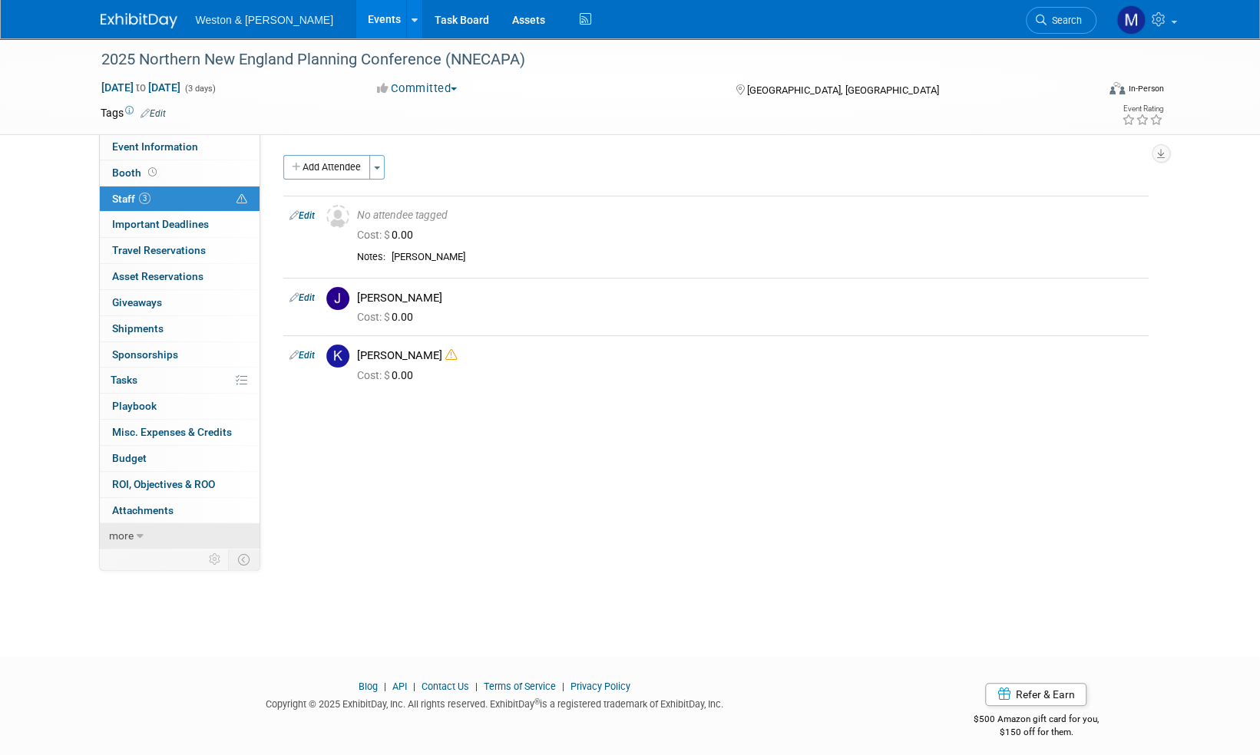
click at [121, 538] on span "more" at bounding box center [121, 536] width 25 height 12
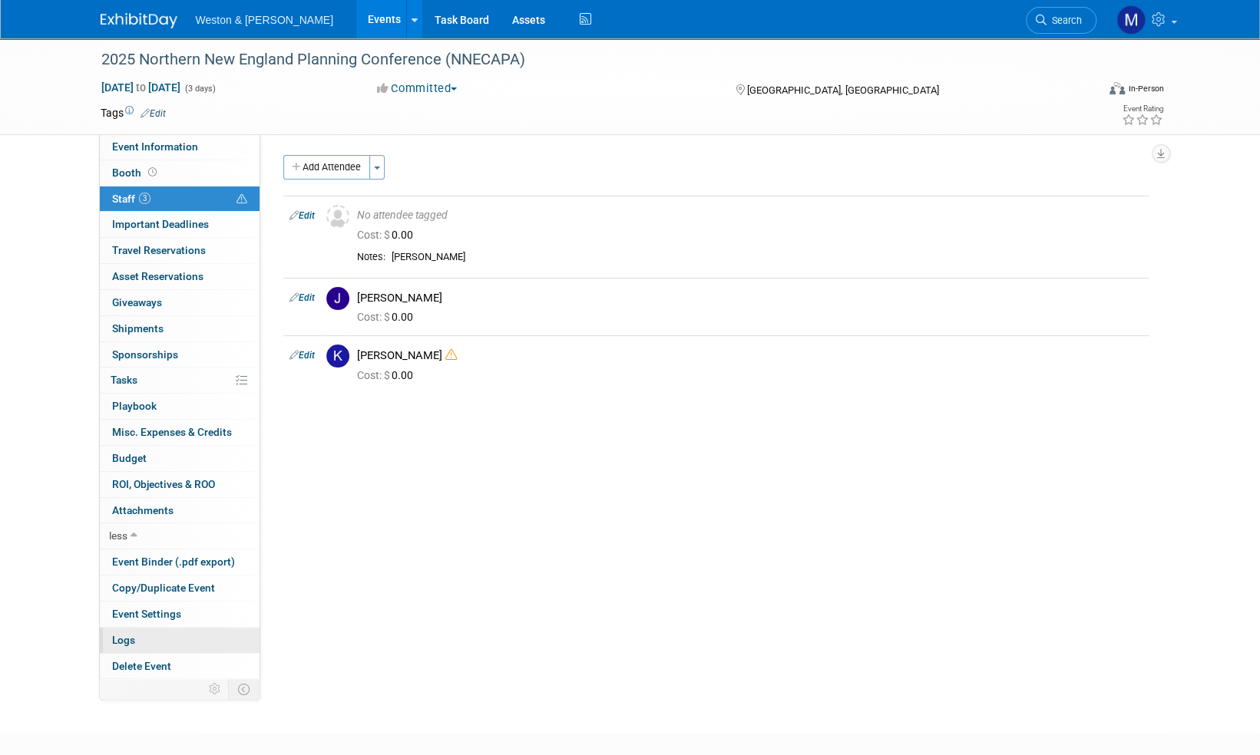
click at [144, 642] on link "Logs" at bounding box center [180, 640] width 160 height 25
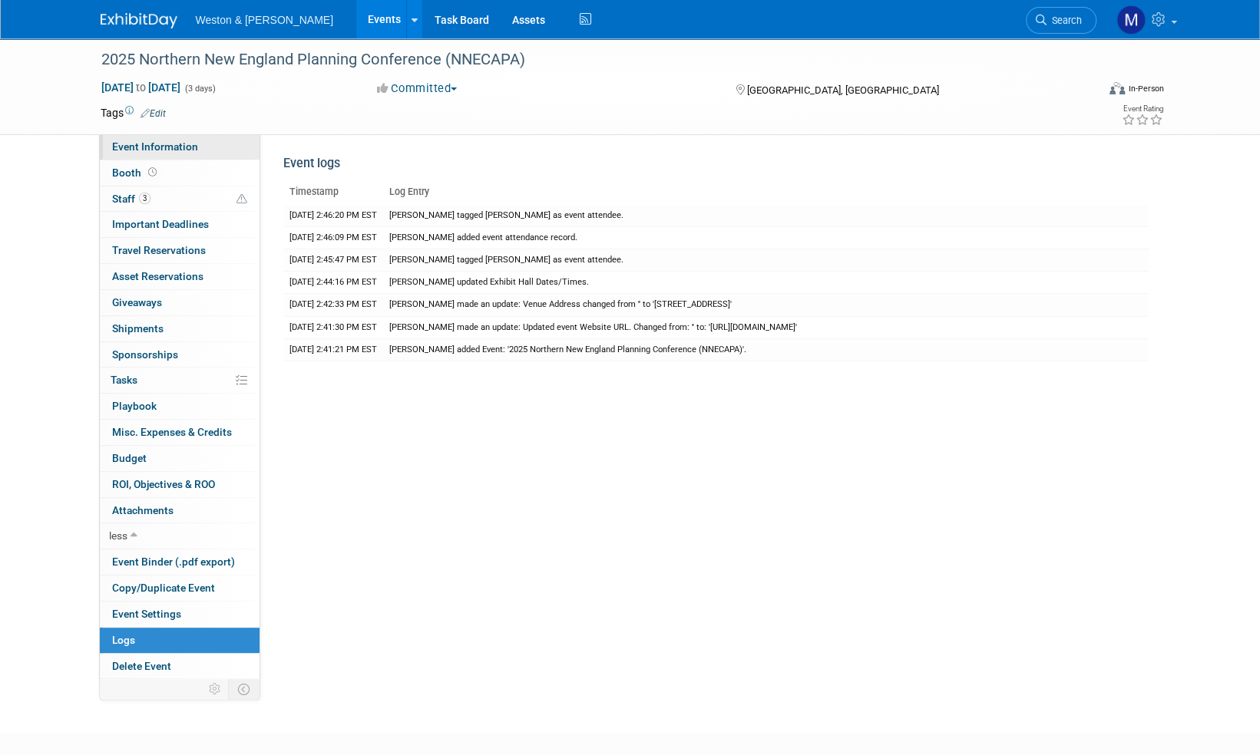
click at [152, 141] on span "Event Information" at bounding box center [155, 146] width 86 height 12
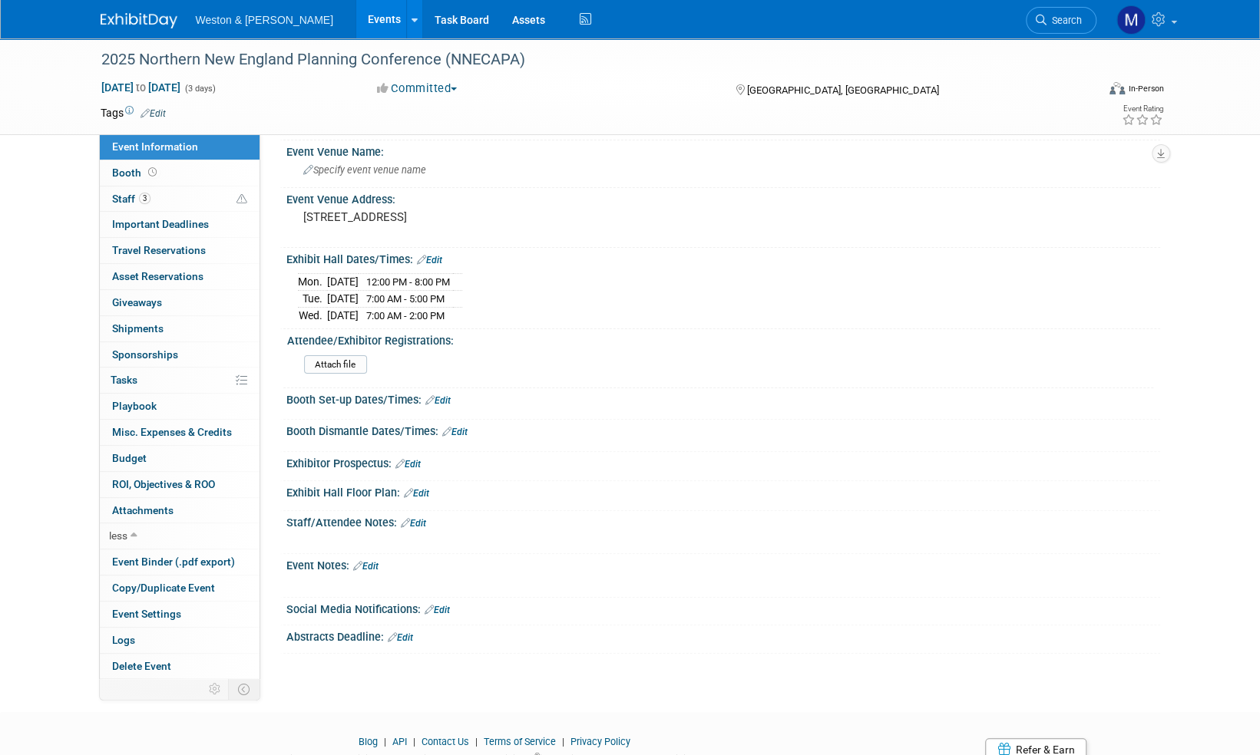
scroll to position [115, 0]
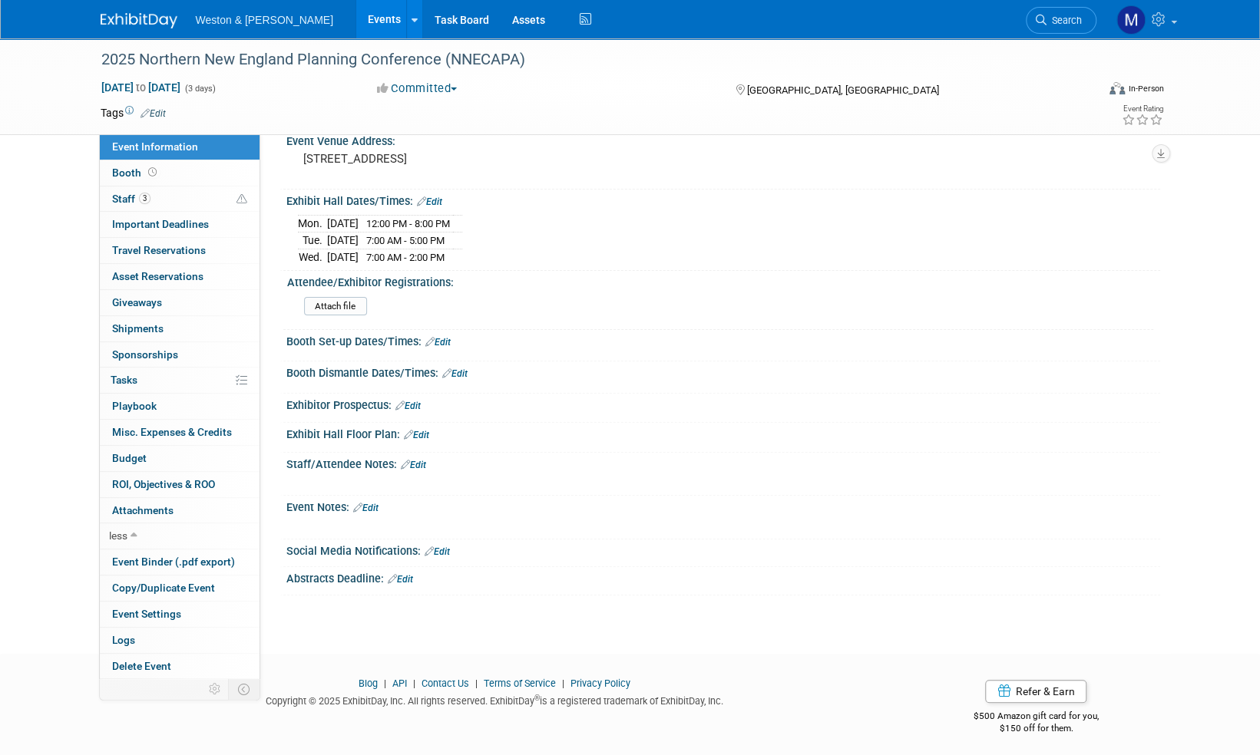
click at [57, 321] on div "2025 Northern New England Planning Conference (NNECAPA) [DATE] to [DATE] (3 day…" at bounding box center [630, 274] width 1260 height 703
click at [32, 200] on div "2025 Northern New England Planning Conference (NNECAPA) [DATE] to [DATE] (3 day…" at bounding box center [630, 274] width 1260 height 703
click at [157, 250] on span "Travel Reservations 0" at bounding box center [159, 250] width 94 height 12
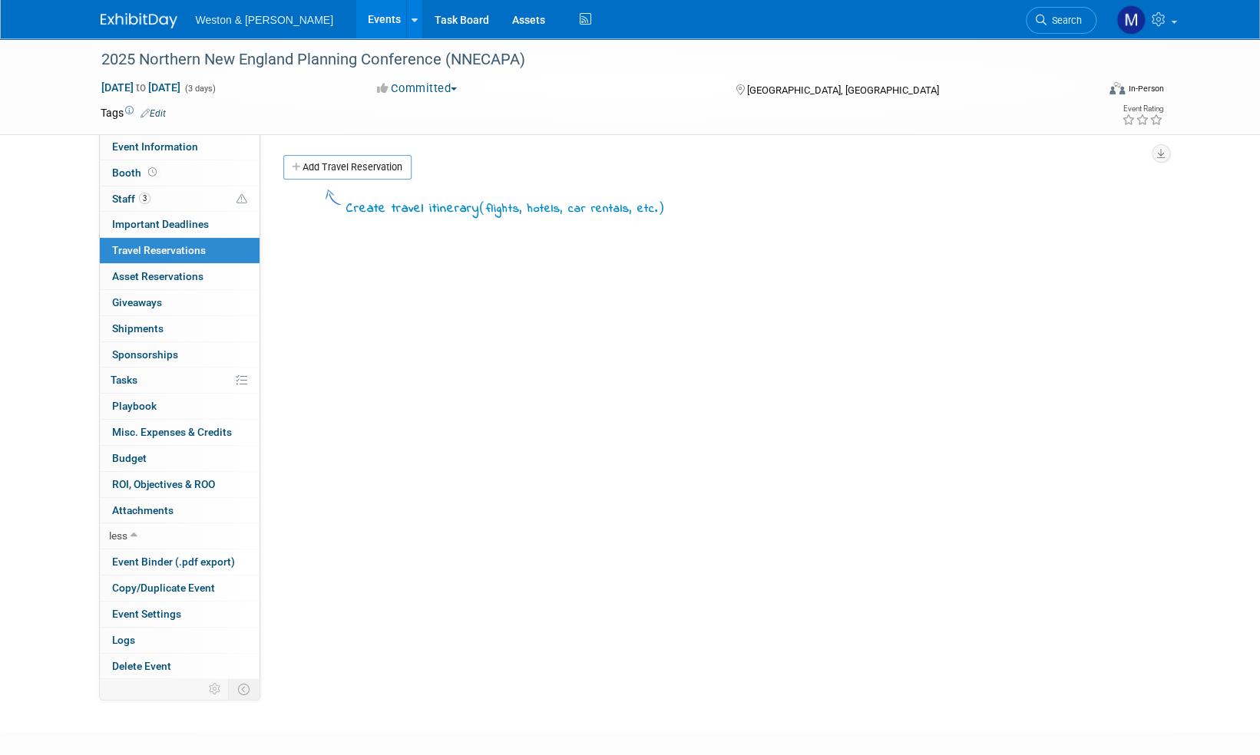
click at [45, 118] on div "2025 Northern New England Planning Conference (NNECAPA) [DATE] to [DATE] (3 day…" at bounding box center [630, 86] width 1260 height 97
click at [143, 147] on span "Event Information" at bounding box center [155, 146] width 86 height 12
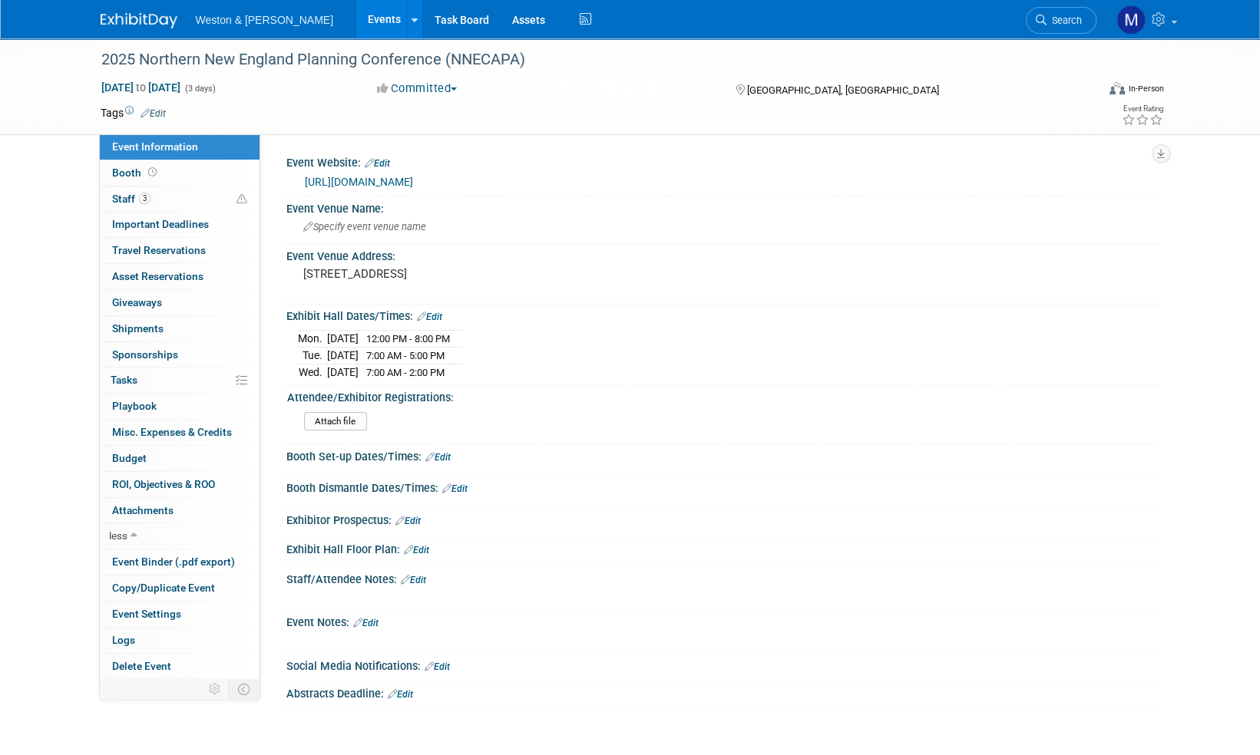
click at [45, 286] on div "2025 Northern New England Planning Conference (NNECAPA) [DATE] to [DATE] (3 day…" at bounding box center [630, 389] width 1260 height 703
click at [147, 16] on img at bounding box center [139, 20] width 77 height 15
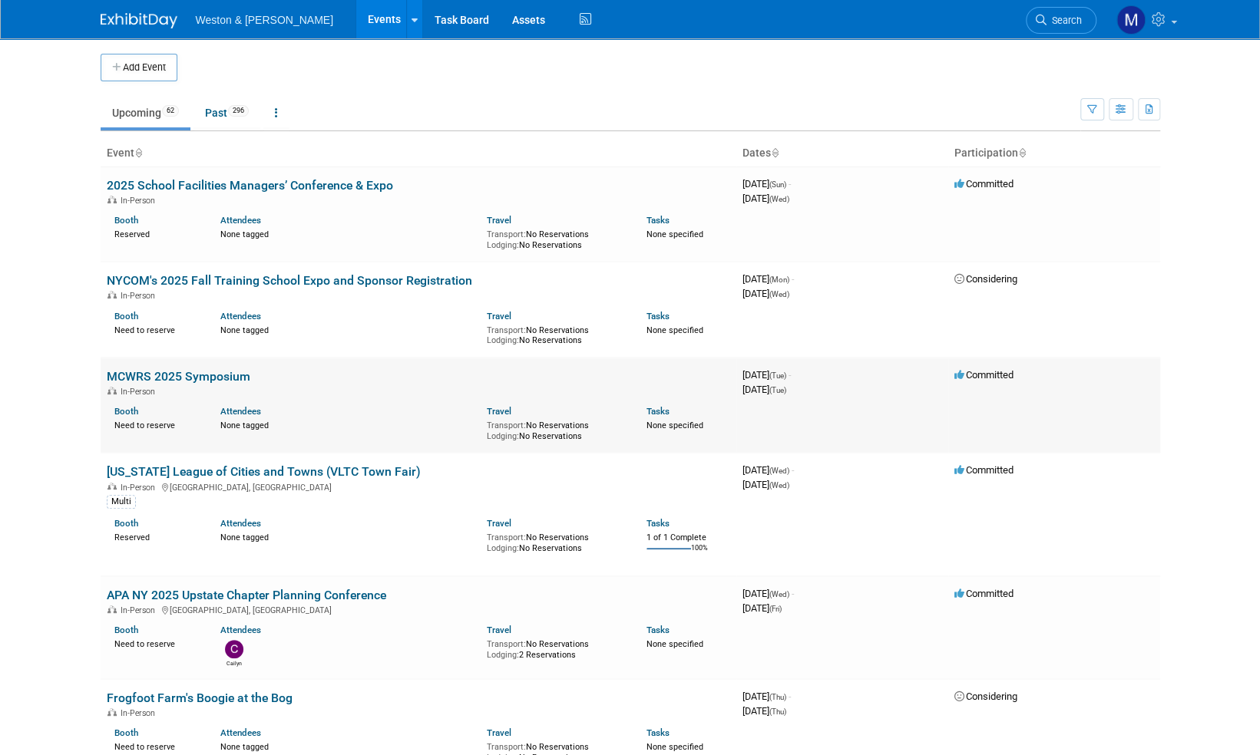
click at [180, 376] on link "MCWRS 2025 Symposium" at bounding box center [179, 376] width 144 height 15
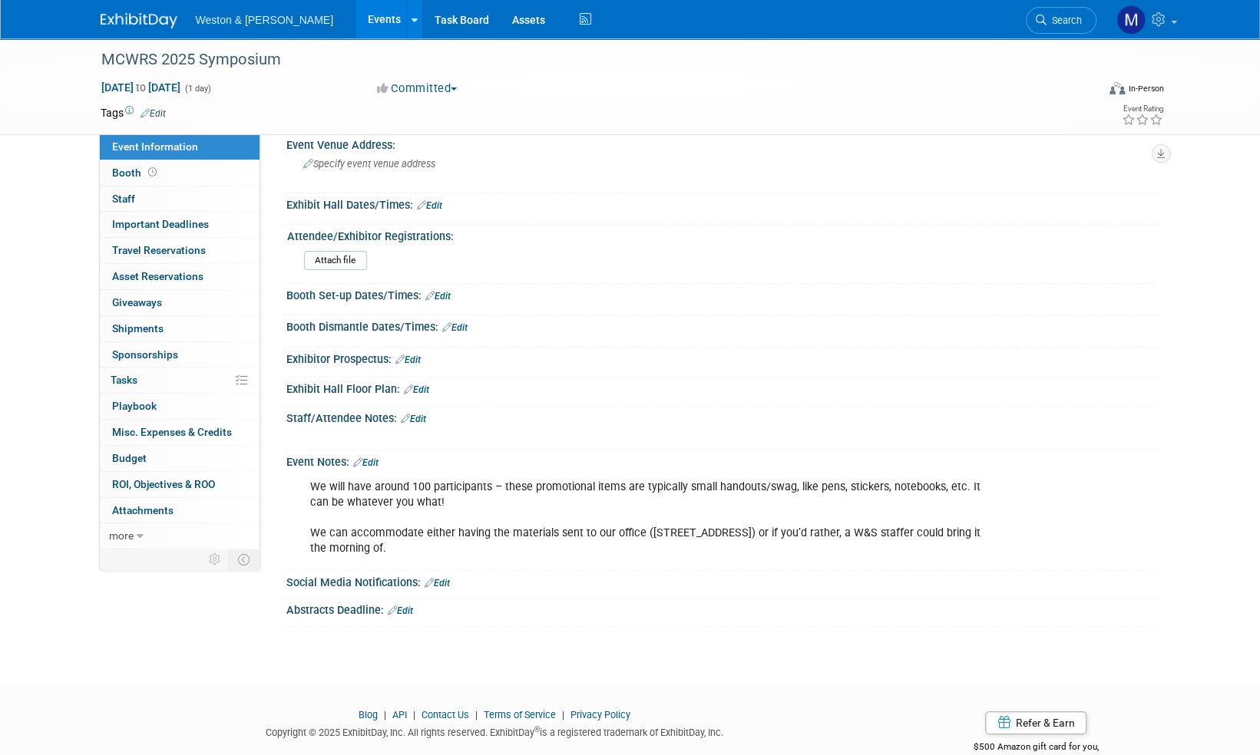
scroll to position [144, 0]
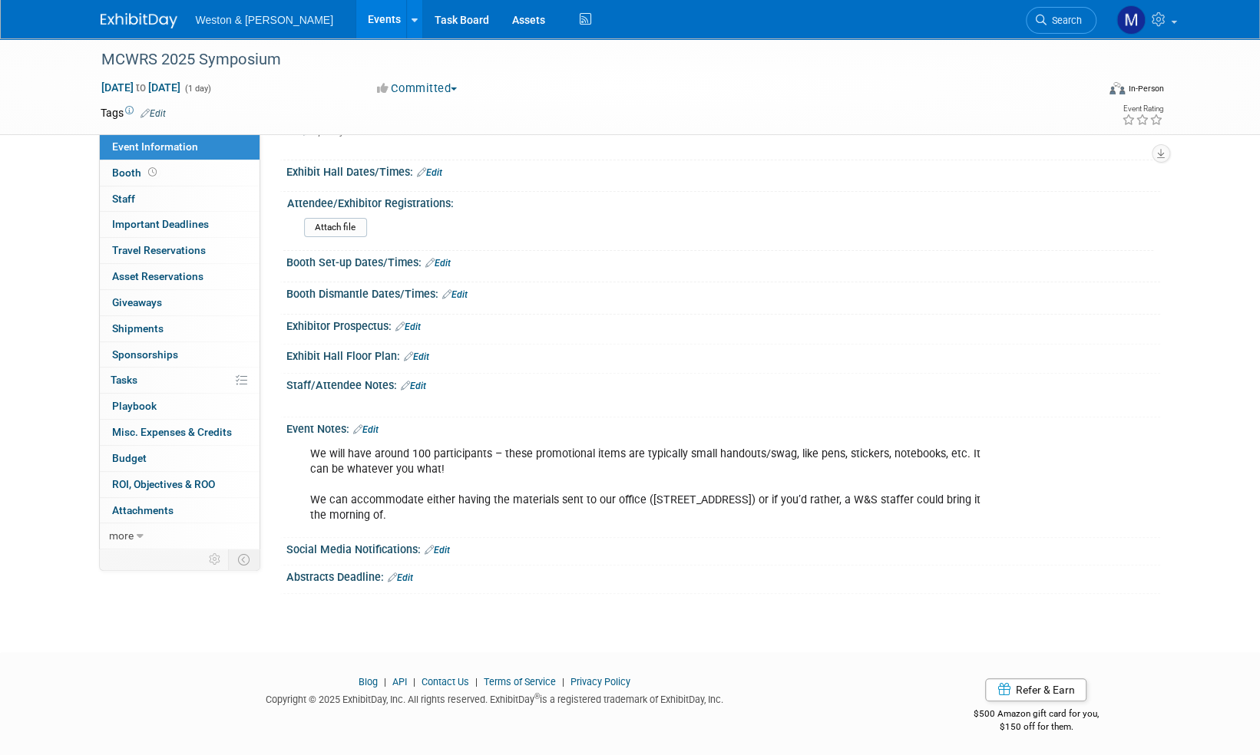
click at [49, 375] on div "MCWRS 2025 Symposium [DATE] to [DATE] (1 day) [DATE] to [DATE] Committed Commit…" at bounding box center [630, 259] width 1260 height 731
click at [21, 393] on div "MCWRS 2025 Symposium [DATE] to [DATE] (1 day) [DATE] to [DATE] Committed Commit…" at bounding box center [630, 259] width 1260 height 731
click at [51, 221] on div "MCWRS 2025 Symposium [DATE] to [DATE] (1 day) [DATE] to [DATE] Committed Commit…" at bounding box center [630, 259] width 1260 height 731
click at [144, 508] on span "Attachments 0" at bounding box center [142, 510] width 61 height 12
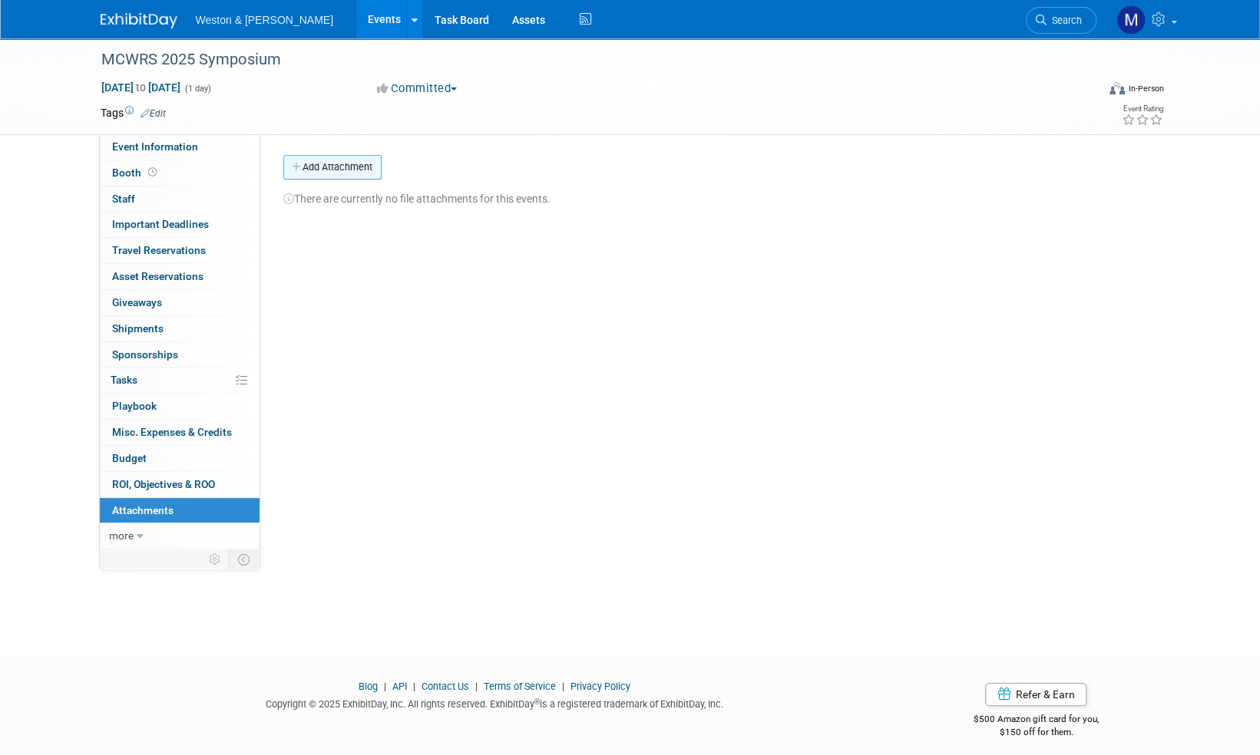
click at [355, 167] on button "Add Attachment" at bounding box center [332, 167] width 98 height 25
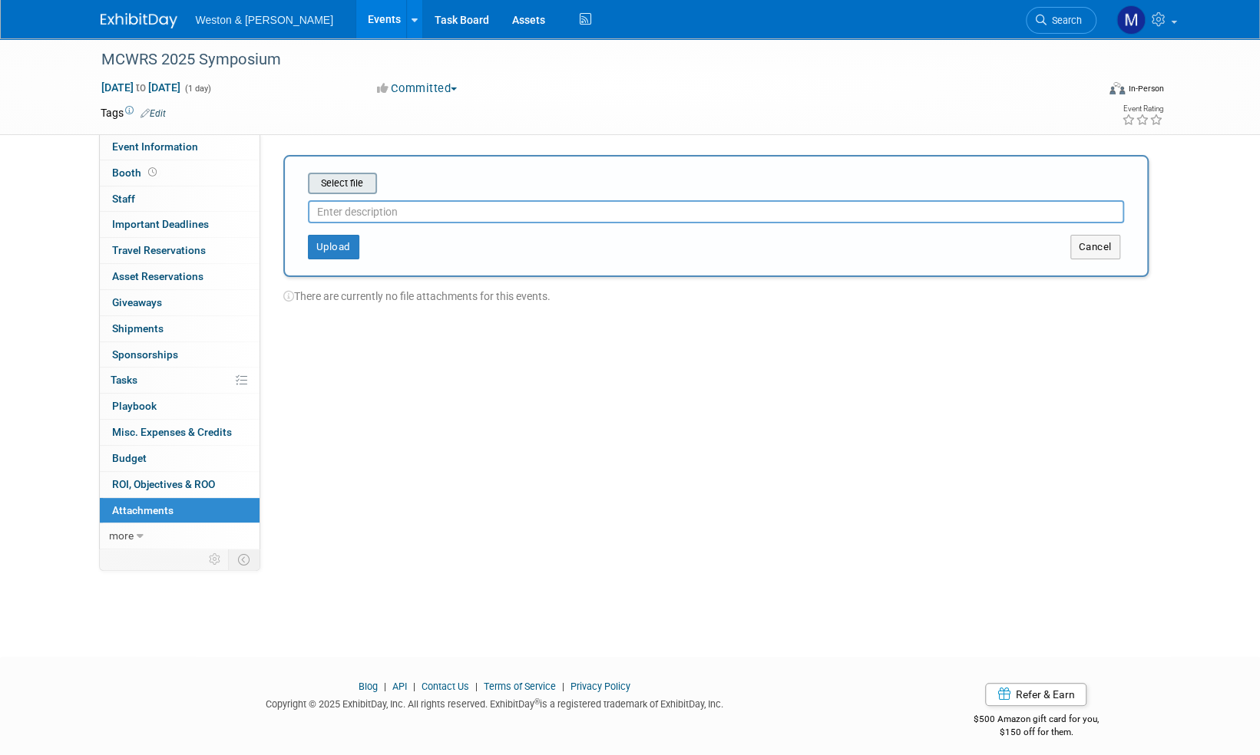
click at [352, 184] on input "file" at bounding box center [284, 183] width 183 height 18
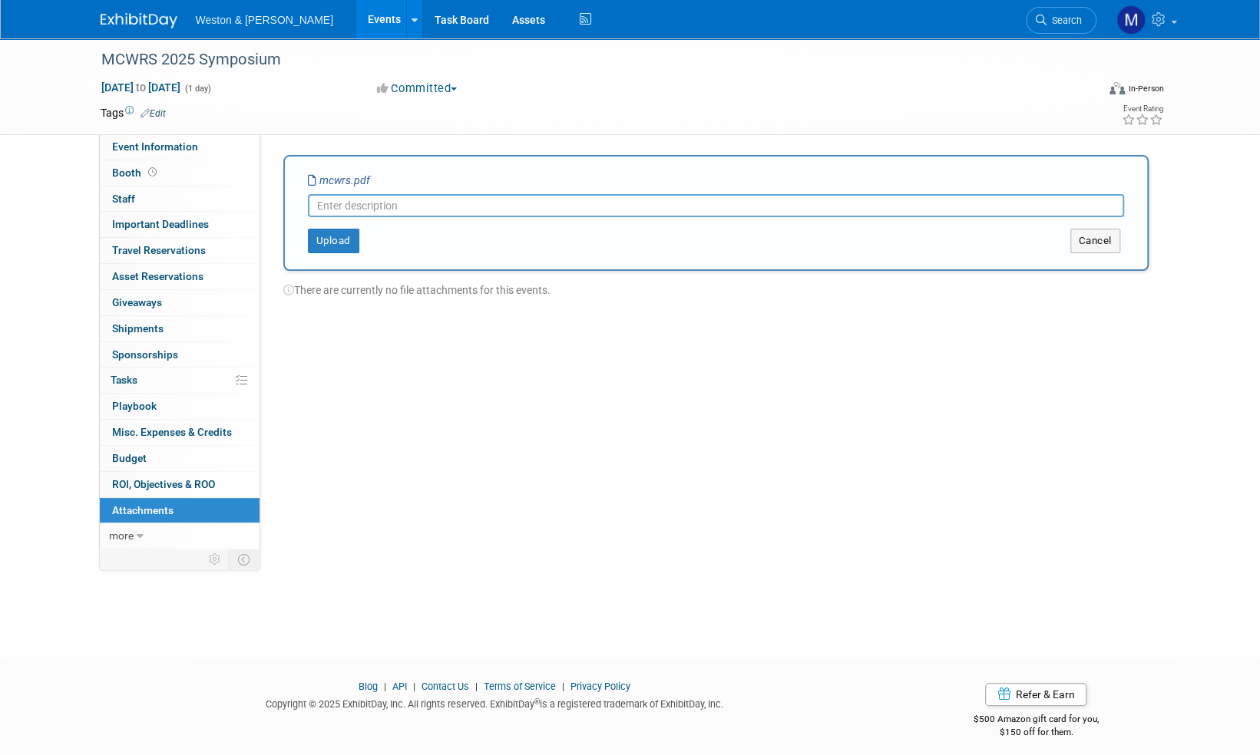
click at [358, 205] on input "text" at bounding box center [716, 205] width 816 height 23
type input "Supplied ad"
click at [335, 236] on button "Upload" at bounding box center [333, 241] width 51 height 25
